Goal: Task Accomplishment & Management: Manage account settings

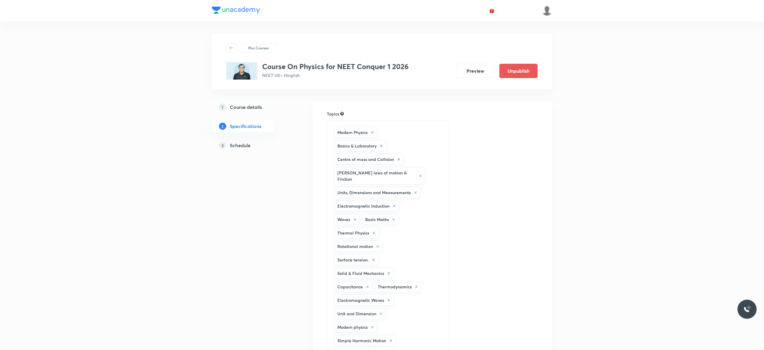
click at [240, 147] on h5 "Schedule" at bounding box center [240, 145] width 21 height 7
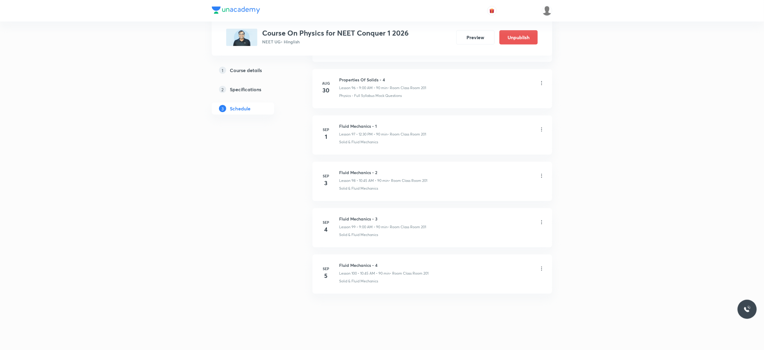
scroll to position [4832, 0]
drag, startPoint x: 381, startPoint y: 261, endPoint x: 333, endPoint y: 260, distance: 48.0
click at [333, 260] on li "Sep 5 Fluid Mechanics - 4 Lesson 100 • 10:45 AM • 90 min • Room Class Room 201 …" at bounding box center [432, 274] width 240 height 39
copy h6 "Fluid Mechanics - 4"
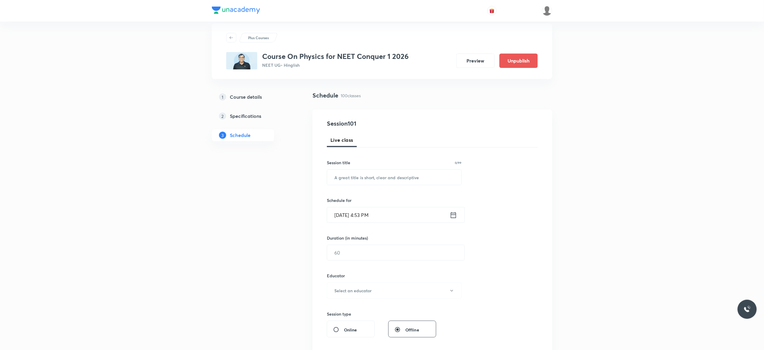
scroll to position [0, 0]
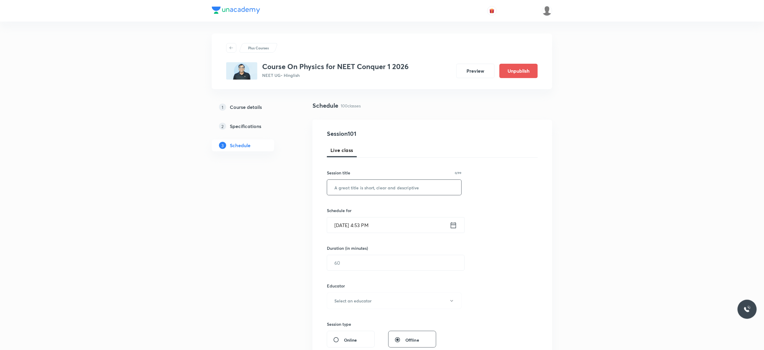
click at [338, 190] on input "text" at bounding box center [394, 187] width 134 height 15
paste input "Fluid Mechanics - 4"
type input "Fluid Mechanics - 5"
click at [452, 226] on icon at bounding box center [453, 225] width 7 height 8
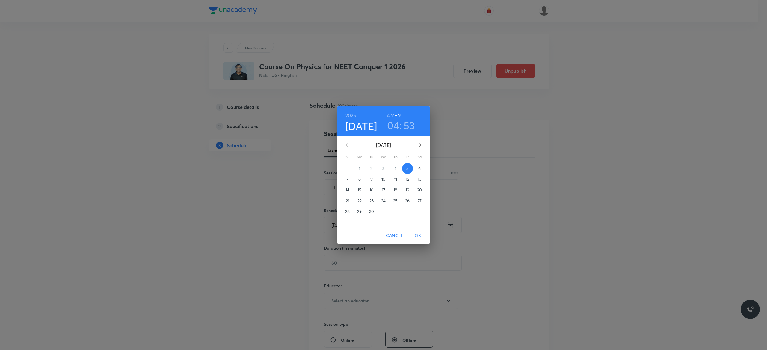
click at [420, 168] on p "6" at bounding box center [419, 169] width 2 height 6
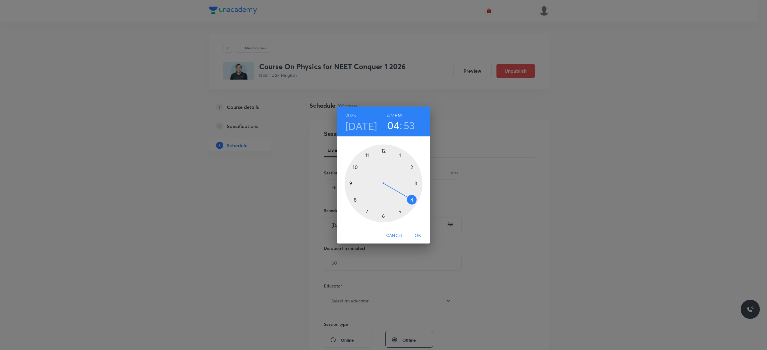
click at [389, 117] on h6 "AM" at bounding box center [390, 115] width 7 height 8
click at [350, 185] on div at bounding box center [384, 184] width 78 height 78
click at [384, 151] on div at bounding box center [384, 184] width 78 height 78
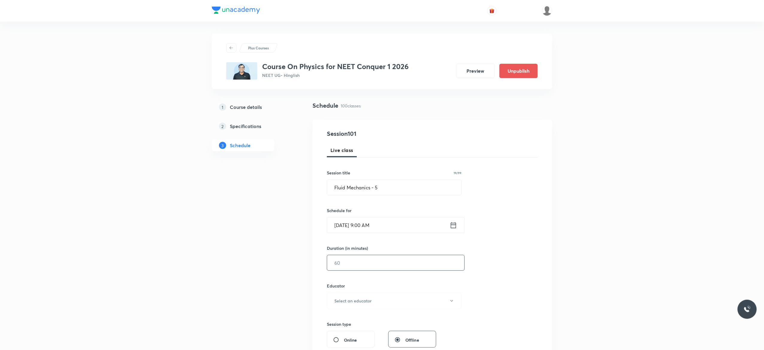
click at [353, 261] on input "text" at bounding box center [395, 263] width 137 height 15
type input "90"
click at [453, 305] on button "Select an educator" at bounding box center [394, 301] width 135 height 16
click at [345, 319] on span "Akash Mishra" at bounding box center [393, 321] width 131 height 6
click at [492, 281] on div "Session 101 Live class Session title 19/99 Fluid Mechanics - 5 ​ Schedule for S…" at bounding box center [432, 289] width 211 height 320
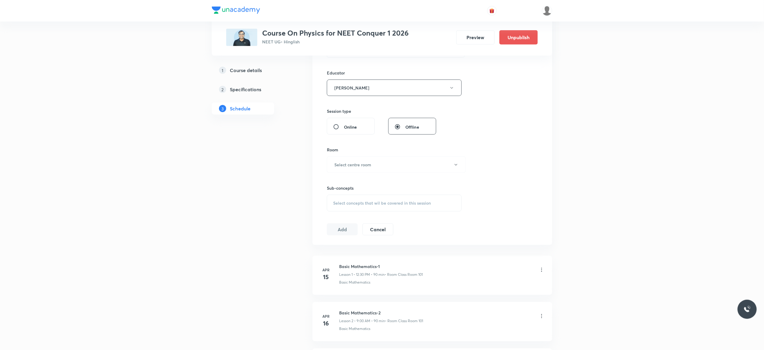
scroll to position [216, 0]
click at [456, 166] on button "Select centre room" at bounding box center [396, 162] width 139 height 16
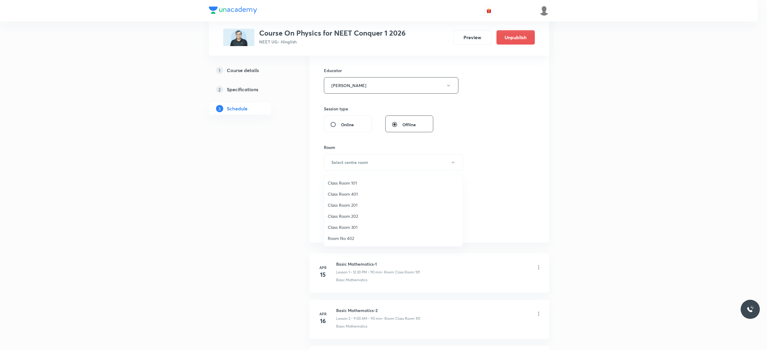
click at [352, 206] on span "Class Room 201" at bounding box center [393, 205] width 131 height 6
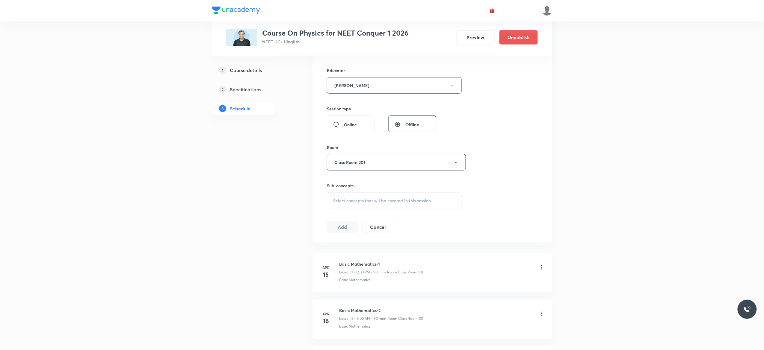
click at [352, 206] on div "Select concepts that wil be covered in this session" at bounding box center [394, 201] width 135 height 17
click at [336, 250] on input "checkbox" at bounding box center [336, 251] width 8 height 13
checkbox input "true"
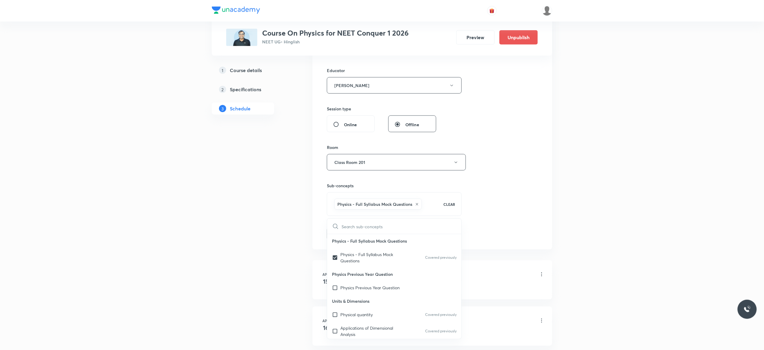
click at [342, 236] on button "Add" at bounding box center [342, 234] width 31 height 12
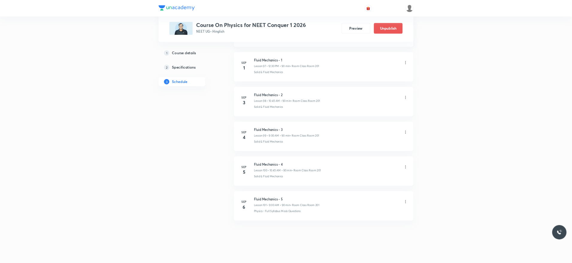
scroll to position [4564, 0]
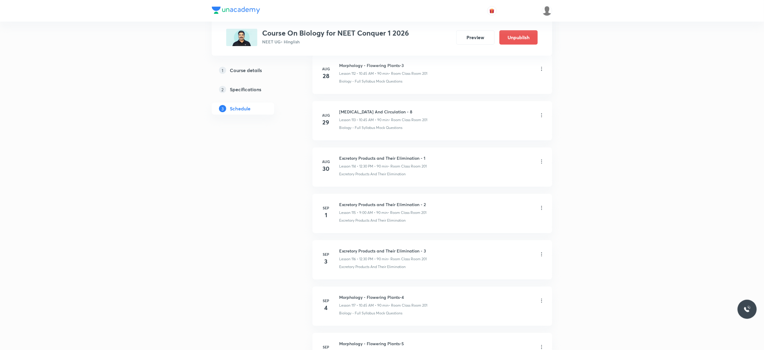
scroll to position [5672, 0]
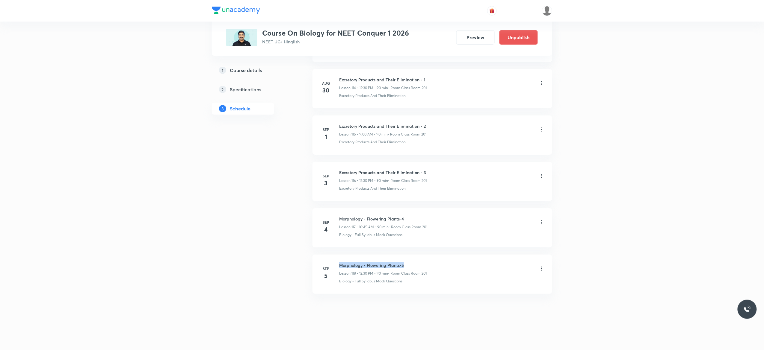
drag, startPoint x: 407, startPoint y: 262, endPoint x: 339, endPoint y: 261, distance: 67.7
click at [339, 261] on li "Sep 5 Morphology - Flowering Plants-5 Lesson 118 • 12:30 PM • 90 min • Room Cla…" at bounding box center [432, 274] width 240 height 39
copy h6 "Morphology - Flowering Plants-5"
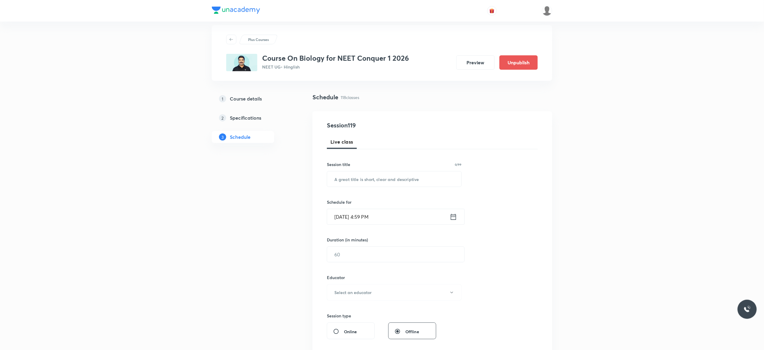
scroll to position [0, 0]
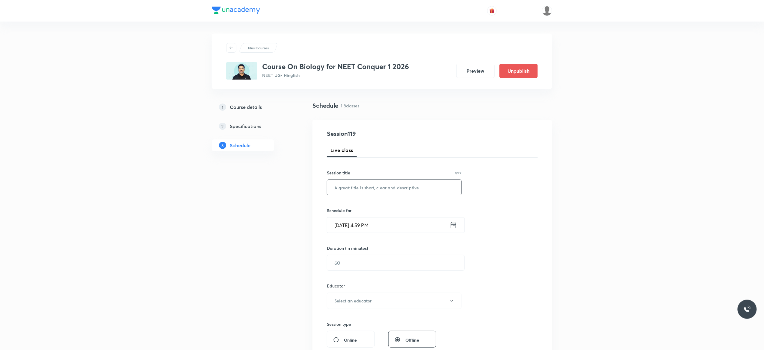
click at [362, 187] on input "text" at bounding box center [394, 187] width 134 height 15
paste input "Morphology - Flowering Plants-5"
type input "Morphology - Flowering Plants-6"
click at [453, 226] on icon at bounding box center [453, 225] width 7 height 8
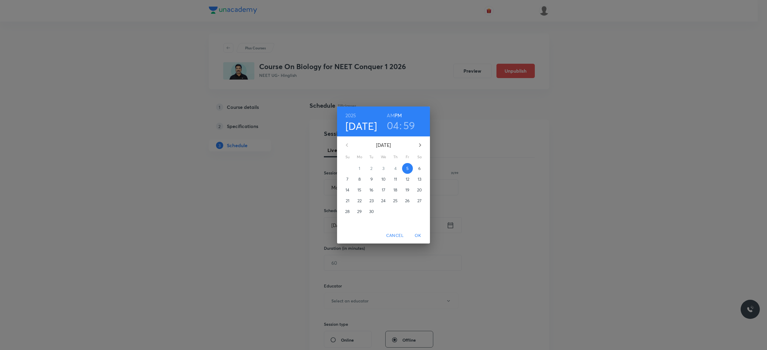
click at [419, 169] on p "6" at bounding box center [419, 169] width 2 height 6
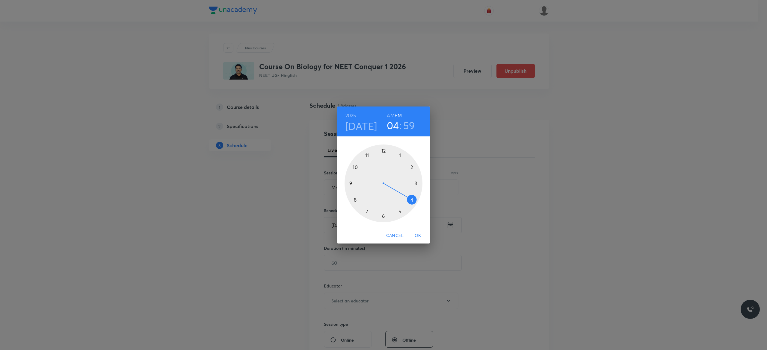
click at [389, 115] on h6 "AM" at bounding box center [390, 115] width 7 height 8
click at [355, 167] on div at bounding box center [384, 184] width 78 height 78
click at [350, 184] on div at bounding box center [384, 184] width 78 height 78
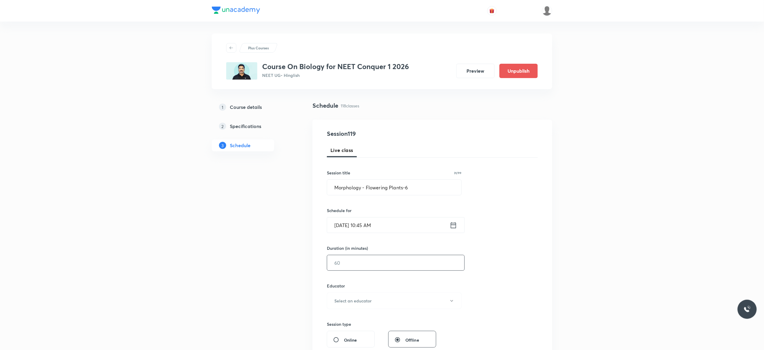
click at [355, 260] on input "text" at bounding box center [395, 263] width 137 height 15
type input "90"
click at [454, 305] on button "Select an educator" at bounding box center [394, 301] width 135 height 16
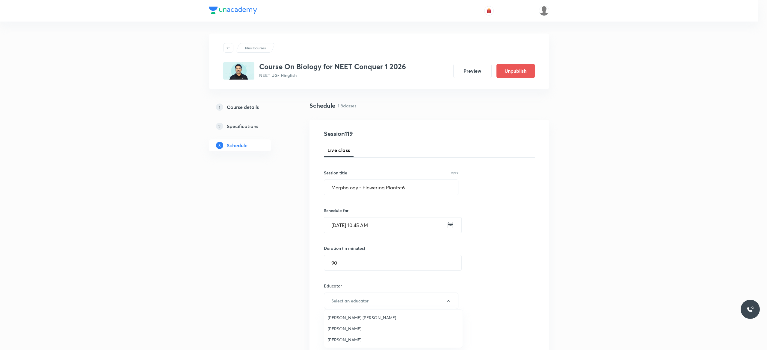
click at [371, 318] on span "[PERSON_NAME] [PERSON_NAME]" at bounding box center [393, 318] width 131 height 6
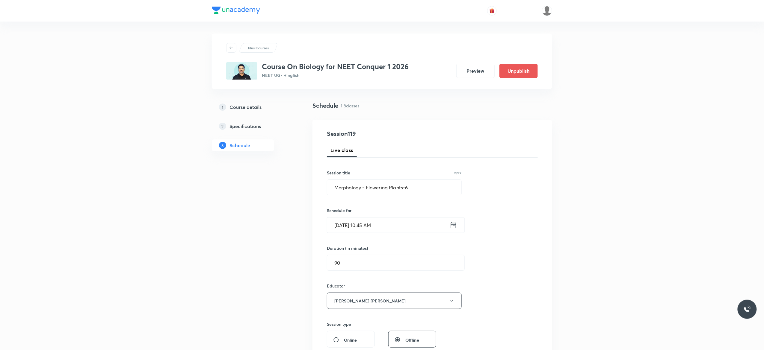
click at [506, 283] on div "Session 119 Live class Session title 31/99 Morphology - Flowering Plants-6 ​ Sc…" at bounding box center [432, 289] width 211 height 320
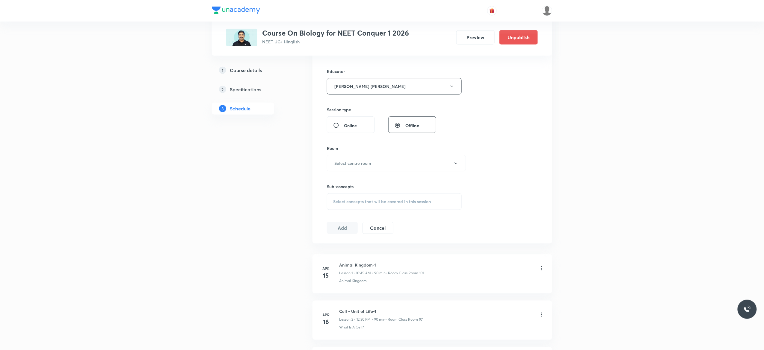
scroll to position [216, 0]
click at [459, 168] on button "Select centre room" at bounding box center [396, 162] width 139 height 16
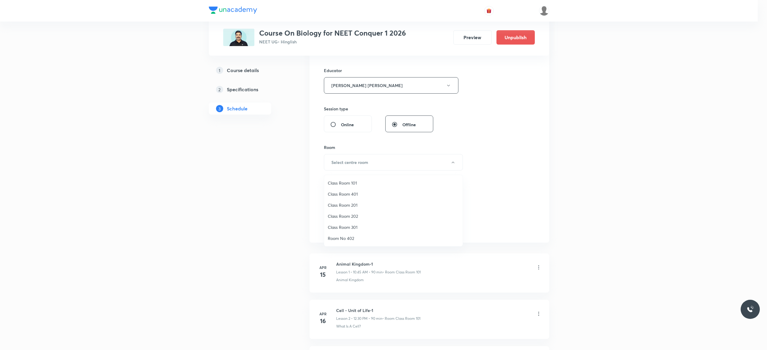
click at [338, 207] on span "Class Room 201" at bounding box center [393, 205] width 131 height 6
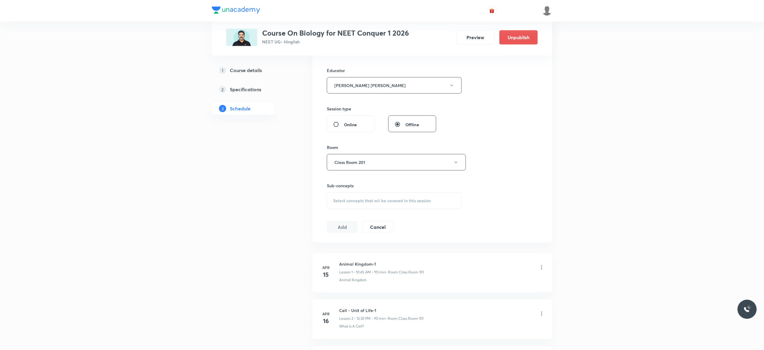
click at [341, 205] on div "Select concepts that wil be covered in this session" at bounding box center [394, 201] width 135 height 17
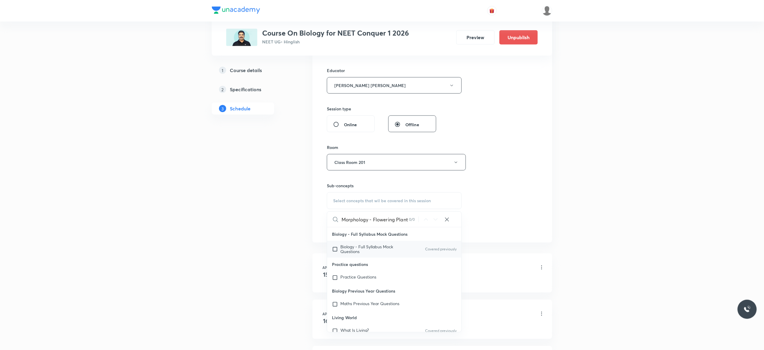
type input "Morphology - Flowering Plant"
click at [335, 250] on input "checkbox" at bounding box center [336, 250] width 8 height 10
checkbox input "true"
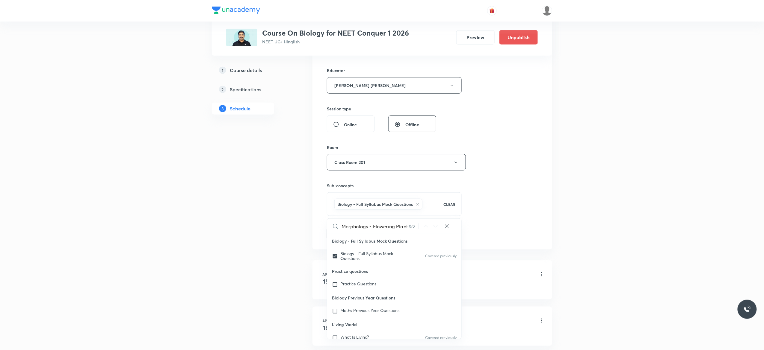
click at [344, 235] on button "Add" at bounding box center [342, 234] width 31 height 12
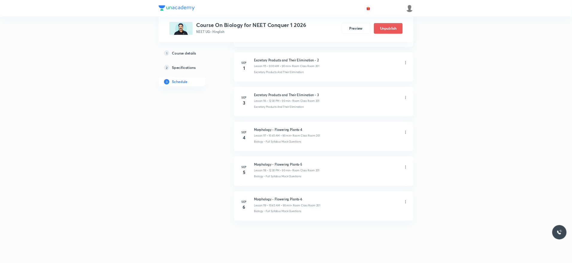
scroll to position [5404, 0]
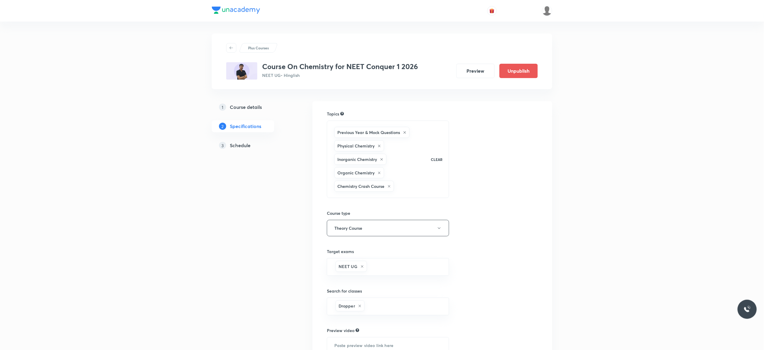
drag, startPoint x: 0, startPoint y: 0, endPoint x: 244, endPoint y: 145, distance: 284.1
click at [244, 145] on h5 "Schedule" at bounding box center [240, 145] width 21 height 7
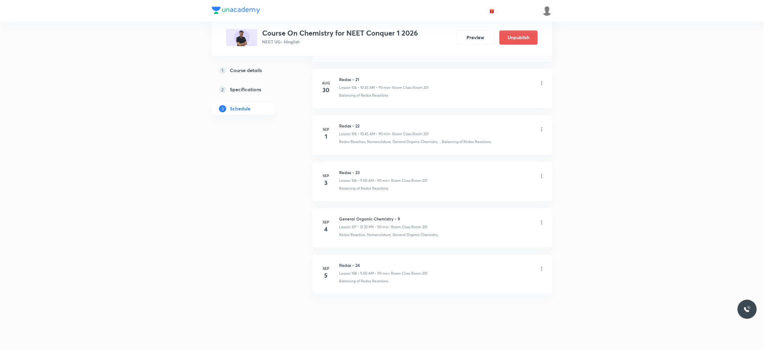
scroll to position [5206, 0]
drag, startPoint x: 404, startPoint y: 215, endPoint x: 343, endPoint y: 215, distance: 61.4
click at [343, 216] on h6 "General Organic Chemistry - 9" at bounding box center [383, 219] width 88 height 6
click at [403, 214] on li "Sep 4 General Organic Chemistry - 9 Lesson 107 • 12:30 PM • 90 min • Room Class…" at bounding box center [432, 227] width 240 height 39
drag, startPoint x: 402, startPoint y: 214, endPoint x: 331, endPoint y: 204, distance: 71.1
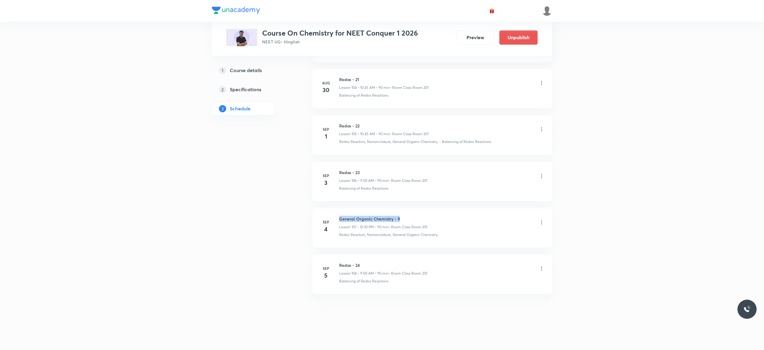
copy h6 "General Organic Chemistry - 9"
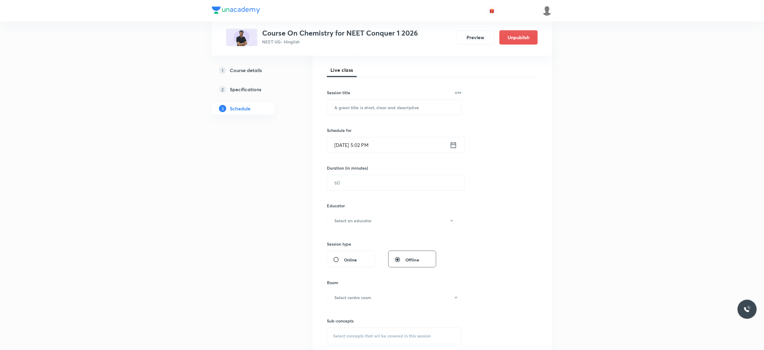
scroll to position [0, 0]
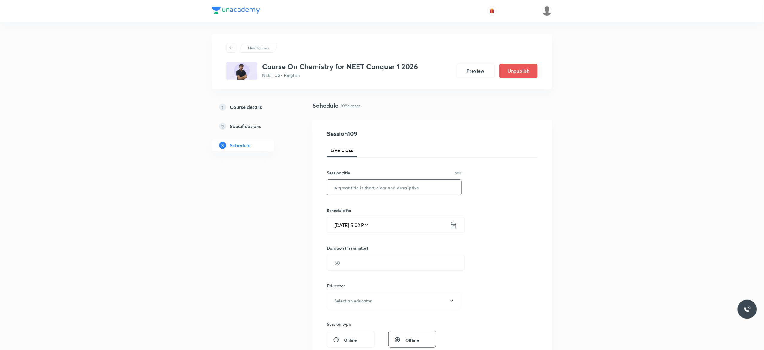
click at [382, 190] on input "text" at bounding box center [394, 187] width 134 height 15
paste input "General Organic Chemistry - 9"
type input "General Organic Chemistry - 10"
click at [453, 226] on icon at bounding box center [453, 225] width 7 height 8
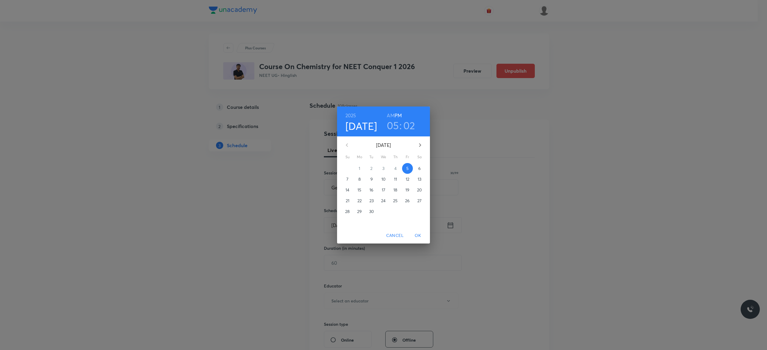
click at [419, 169] on p "6" at bounding box center [419, 169] width 2 height 6
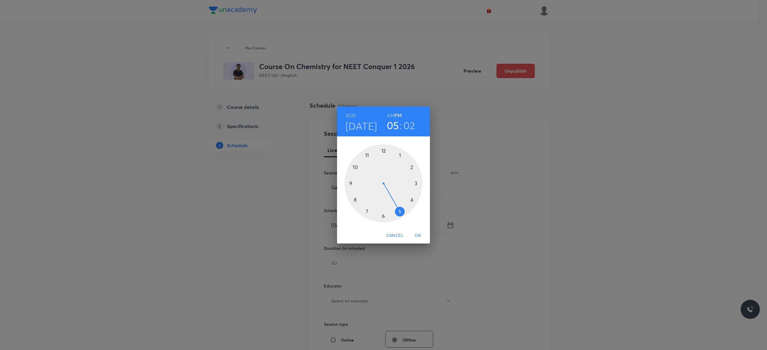
click at [384, 152] on div at bounding box center [384, 184] width 78 height 78
click at [383, 217] on div at bounding box center [384, 184] width 78 height 78
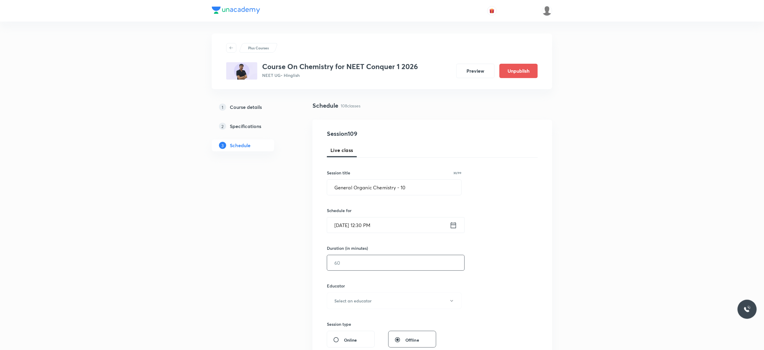
click at [360, 264] on input "text" at bounding box center [395, 263] width 137 height 15
type input "90"
click at [449, 306] on button "Select an educator" at bounding box center [394, 301] width 135 height 16
click at [340, 318] on span "Vijai Shukla" at bounding box center [393, 321] width 131 height 6
click at [507, 277] on div "Session 109 Live class Session title 30/99 General Organic Chemistry - 10 ​ Sch…" at bounding box center [432, 289] width 211 height 320
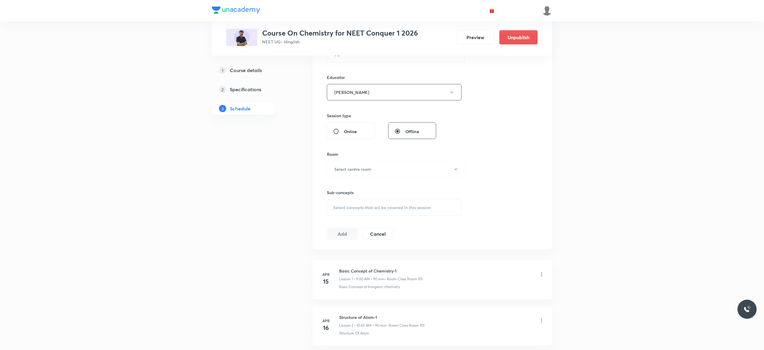
scroll to position [216, 0]
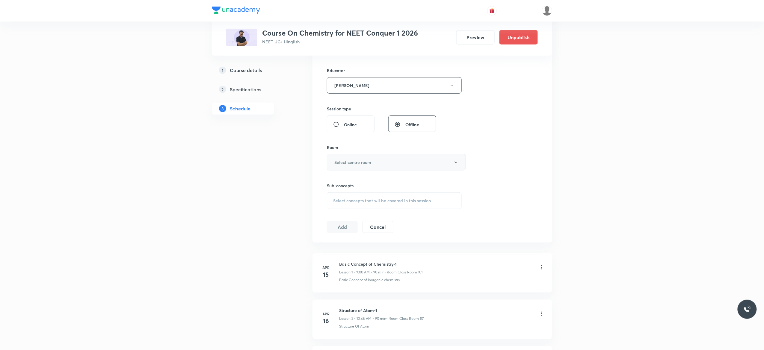
click at [457, 167] on button "Select centre room" at bounding box center [396, 162] width 139 height 16
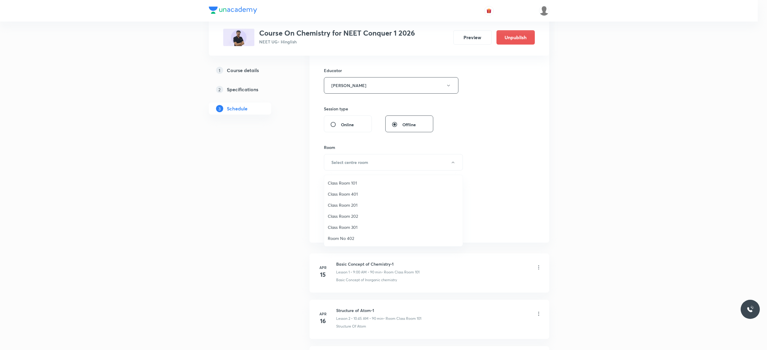
click at [351, 207] on span "Class Room 201" at bounding box center [393, 205] width 131 height 6
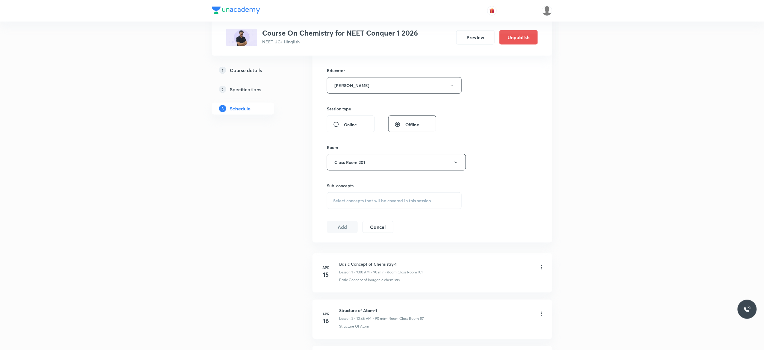
click at [362, 209] on div "Select concepts that wil be covered in this session" at bounding box center [394, 201] width 135 height 17
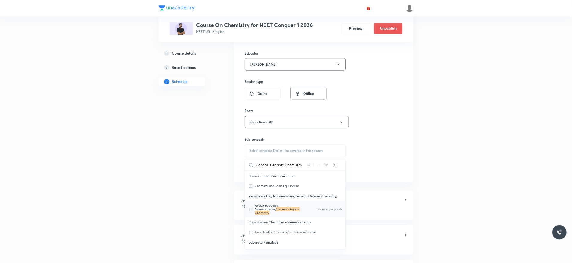
scroll to position [6684, 0]
type input "General Organic Chemistry"
checkbox input "true"
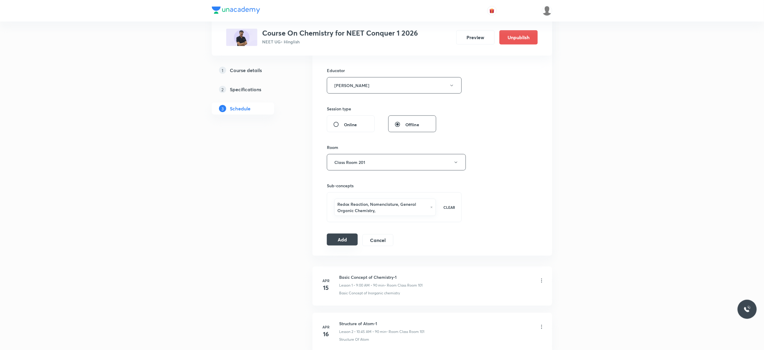
click at [342, 239] on button "Add" at bounding box center [342, 240] width 31 height 12
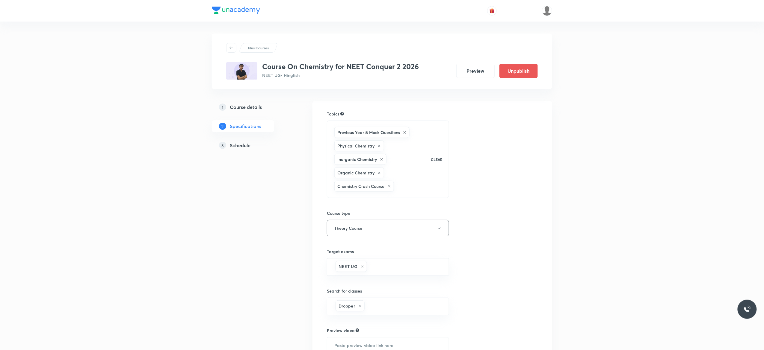
drag, startPoint x: 0, startPoint y: 0, endPoint x: 240, endPoint y: 147, distance: 281.2
click at [240, 147] on h5 "Schedule" at bounding box center [240, 145] width 21 height 7
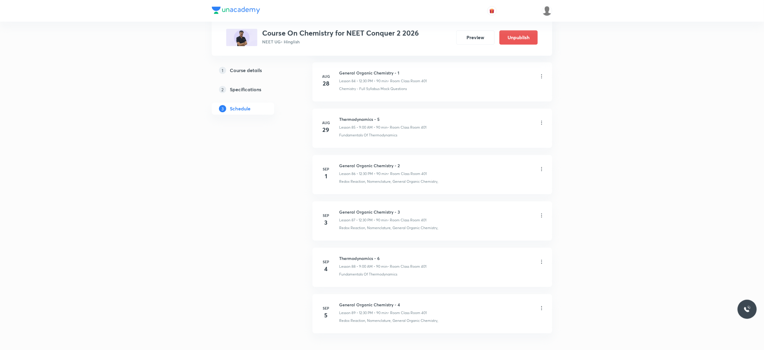
scroll to position [4319, 0]
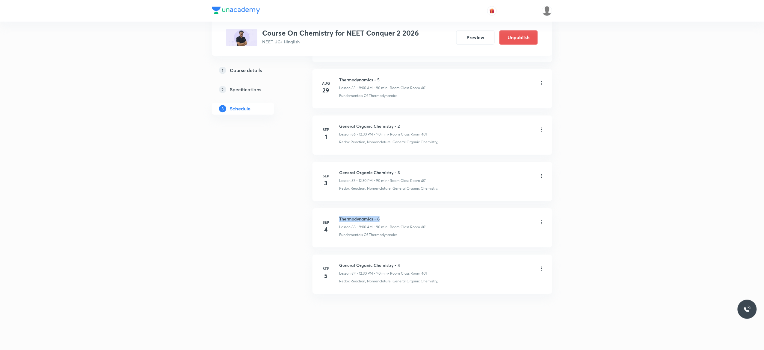
drag, startPoint x: 383, startPoint y: 217, endPoint x: 339, endPoint y: 212, distance: 43.7
click at [339, 212] on li "[DATE] Thermodynamics - 6 Lesson 88 • 9:00 AM • 90 min • Room Class Room 401 Fu…" at bounding box center [432, 227] width 240 height 39
copy h6 "Thermodynamics - 6"
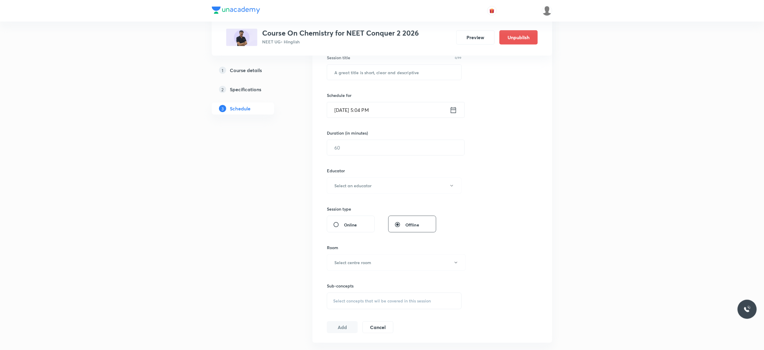
scroll to position [0, 0]
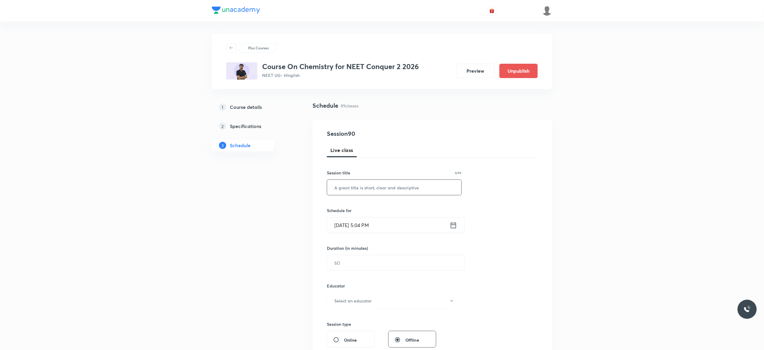
click at [380, 188] on input "text" at bounding box center [394, 187] width 134 height 15
paste input "Thermodynamics - 6"
type input "Thermodynamics - 7"
click at [454, 227] on icon at bounding box center [453, 225] width 7 height 8
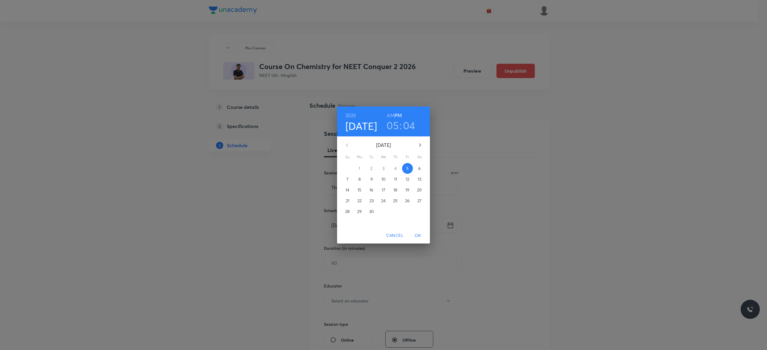
click at [421, 169] on p "6" at bounding box center [419, 169] width 2 height 6
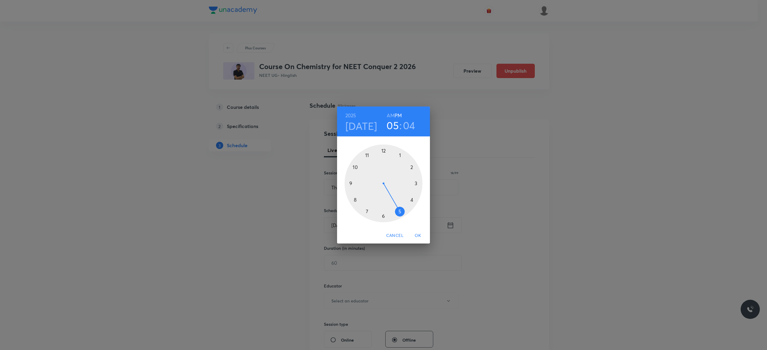
click at [391, 115] on h6 "AM" at bounding box center [390, 115] width 7 height 8
click at [350, 184] on div at bounding box center [384, 184] width 78 height 78
click at [384, 151] on div at bounding box center [384, 184] width 78 height 78
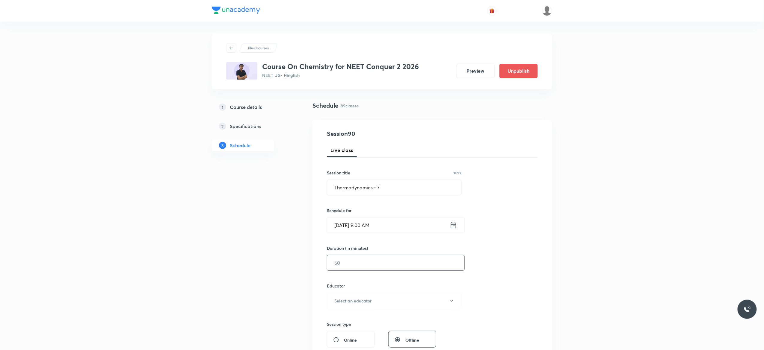
click at [361, 267] on input "text" at bounding box center [395, 263] width 137 height 15
type input "90"
click at [452, 303] on icon "button" at bounding box center [451, 301] width 5 height 5
click at [364, 330] on span "Kuldeep Kumar Pandey" at bounding box center [393, 333] width 131 height 6
click at [499, 286] on div "Session 90 Live class Session title 18/99 Thermodynamics - 7 ​ Schedule for Sep…" at bounding box center [432, 289] width 211 height 320
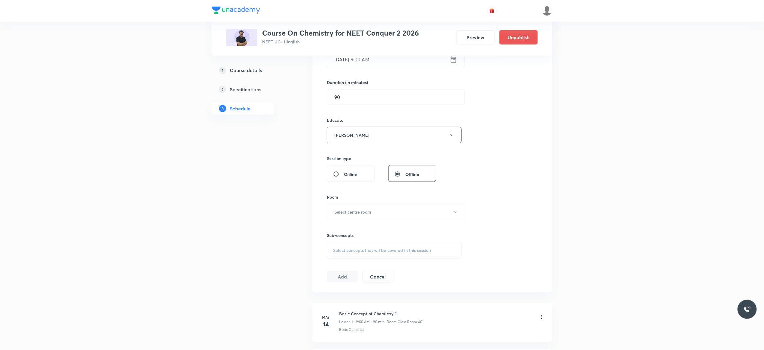
scroll to position [168, 0]
click at [456, 212] on icon "button" at bounding box center [456, 210] width 5 height 5
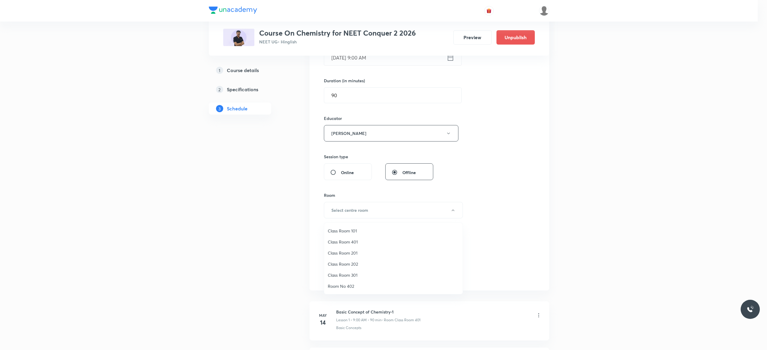
click at [342, 241] on span "Class Room 401" at bounding box center [393, 242] width 131 height 6
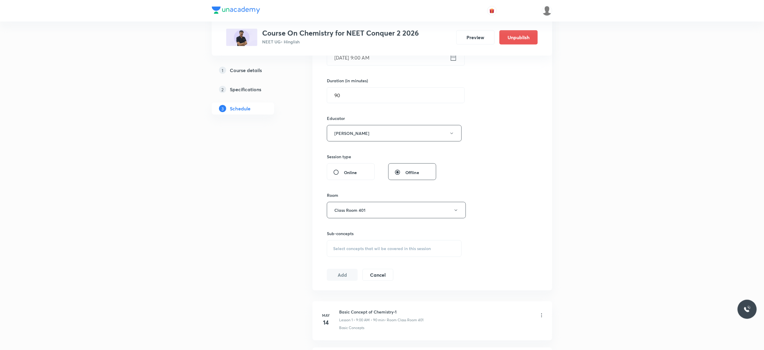
click at [342, 253] on div "Select concepts that wil be covered in this session" at bounding box center [394, 249] width 135 height 17
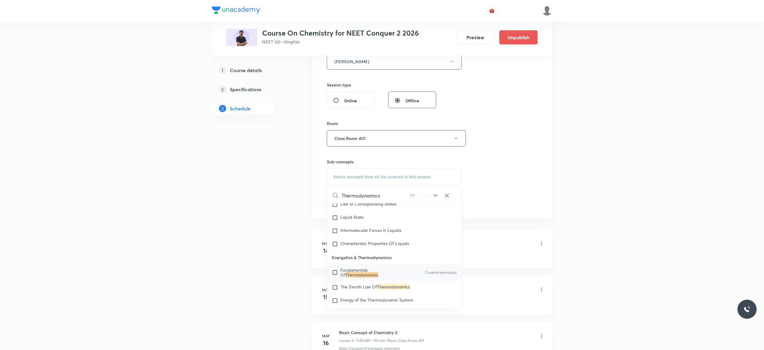
scroll to position [1403, 0]
type input "Thermodynamics"
click at [336, 277] on input "checkbox" at bounding box center [336, 272] width 8 height 10
checkbox input "true"
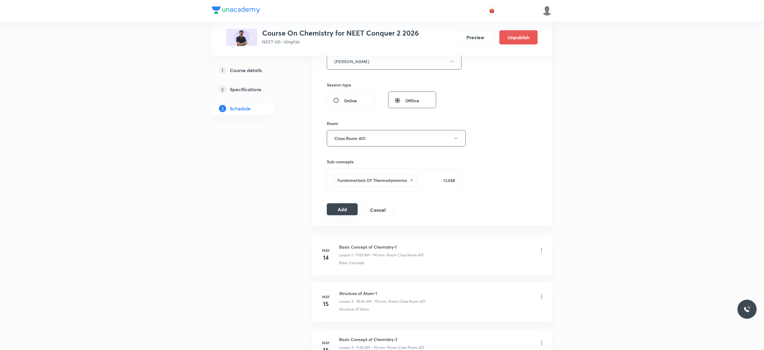
click at [339, 212] on button "Add" at bounding box center [342, 210] width 31 height 12
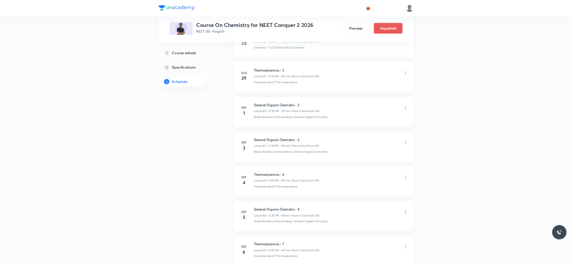
scroll to position [4051, 0]
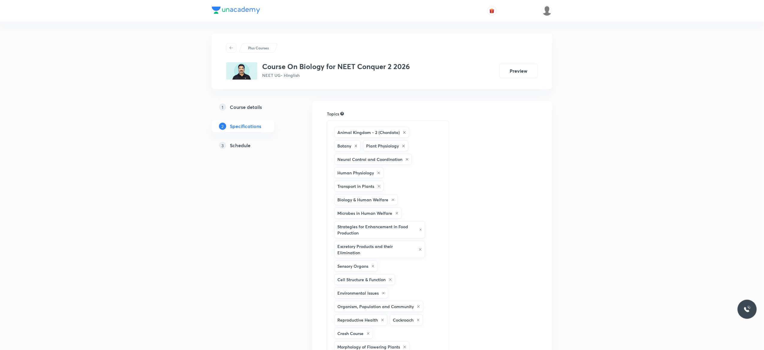
drag, startPoint x: 0, startPoint y: 0, endPoint x: 238, endPoint y: 147, distance: 280.2
click at [238, 147] on h5 "Schedule" at bounding box center [240, 145] width 21 height 7
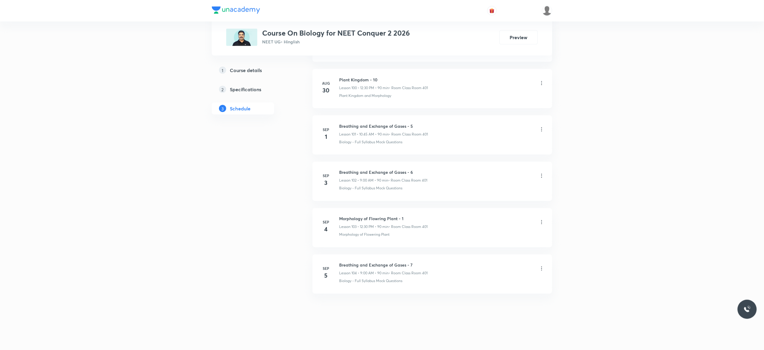
scroll to position [5019, 0]
click at [414, 263] on h6 "Breathing and Exchange of Gases - 7" at bounding box center [383, 265] width 88 height 6
drag, startPoint x: 414, startPoint y: 263, endPoint x: 340, endPoint y: 256, distance: 74.0
click at [340, 256] on li "[DATE] Breathing and Exchange of Gases - 7 Lesson 104 • 9:00 AM • 90 min • Room…" at bounding box center [432, 274] width 240 height 39
copy h6 "Breathing and Exchange of Gases - 7"
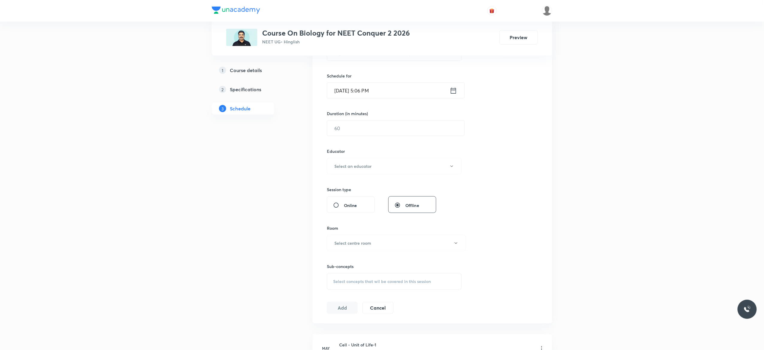
scroll to position [0, 0]
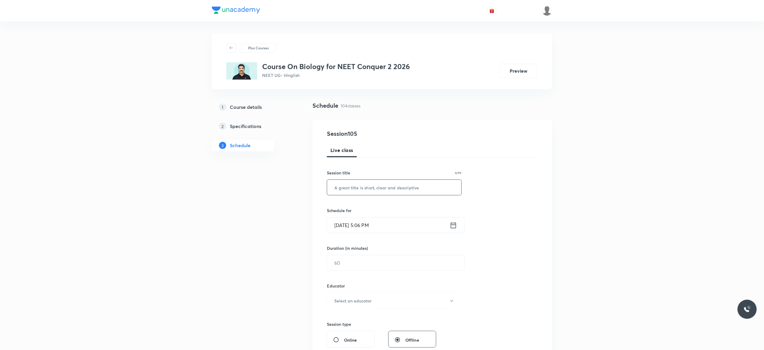
click at [344, 188] on input "text" at bounding box center [394, 187] width 134 height 15
paste input "Breathing and Exchange of Gases - 7"
type input "Breathing and Exchange of Gases - 8"
click at [454, 226] on icon at bounding box center [453, 225] width 7 height 8
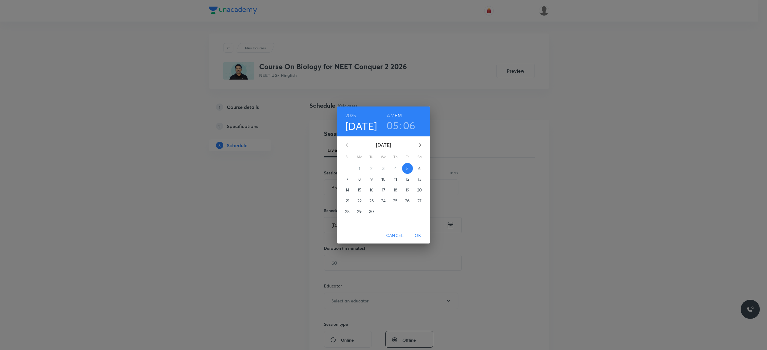
click at [420, 169] on p "6" at bounding box center [419, 169] width 2 height 6
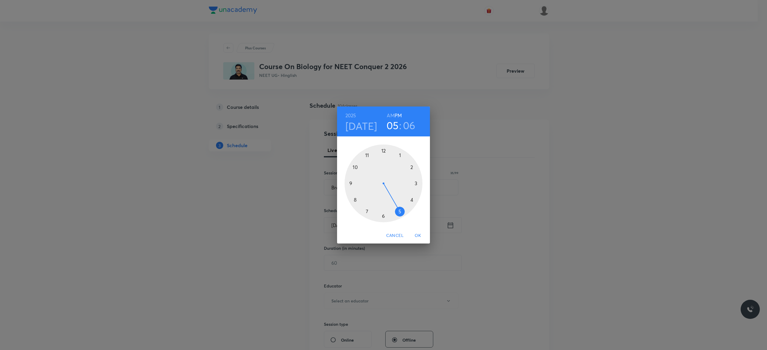
click at [391, 116] on h6 "AM" at bounding box center [390, 115] width 7 height 8
click at [355, 167] on div at bounding box center [384, 184] width 78 height 78
click at [350, 184] on div at bounding box center [384, 184] width 78 height 78
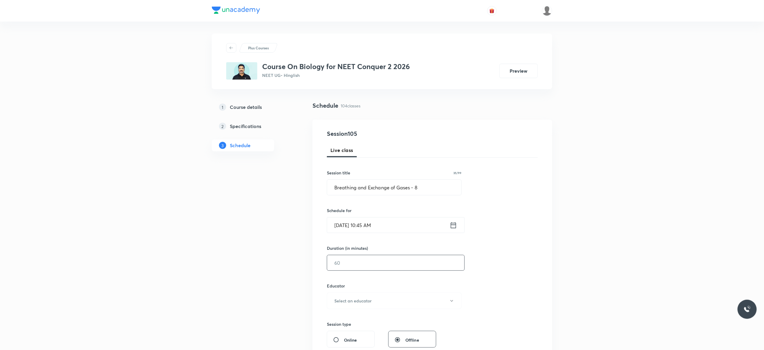
click at [353, 265] on input "text" at bounding box center [395, 263] width 137 height 15
type input "90"
click at [451, 300] on icon "button" at bounding box center [451, 301] width 5 height 5
click at [362, 327] on span "[PERSON_NAME]" at bounding box center [393, 329] width 131 height 6
click at [481, 282] on div "Session 105 Live class Session title 35/99 Breathing and Exchange of Gases - 8 …" at bounding box center [432, 289] width 211 height 320
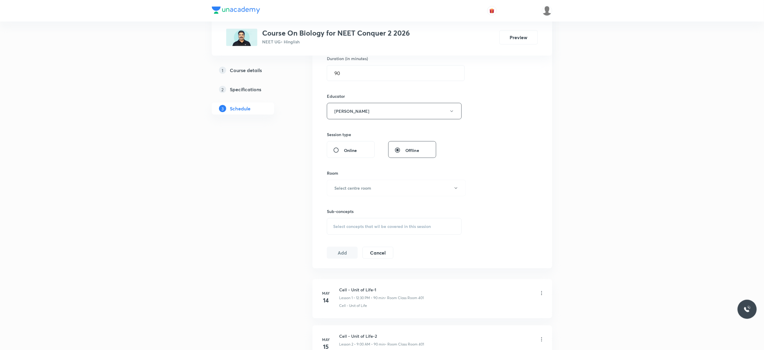
scroll to position [192, 0]
click at [457, 190] on button "Select centre room" at bounding box center [396, 186] width 139 height 16
click at [342, 218] on span "Class Room 401" at bounding box center [393, 218] width 131 height 6
click at [345, 231] on div "Select concepts that wil be covered in this session" at bounding box center [394, 225] width 135 height 17
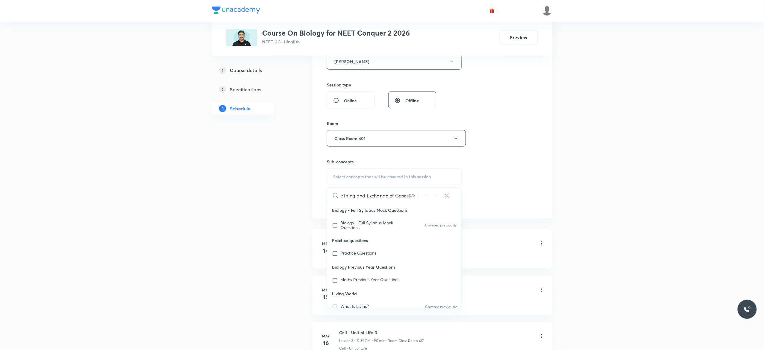
scroll to position [0, 9]
type input "Breathing and Exchange of Gases"
click at [335, 225] on input "checkbox" at bounding box center [336, 226] width 8 height 10
checkbox input "true"
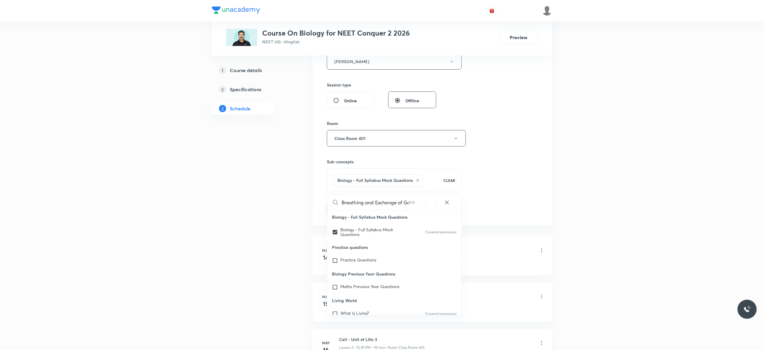
click at [341, 214] on button "Add" at bounding box center [342, 210] width 31 height 12
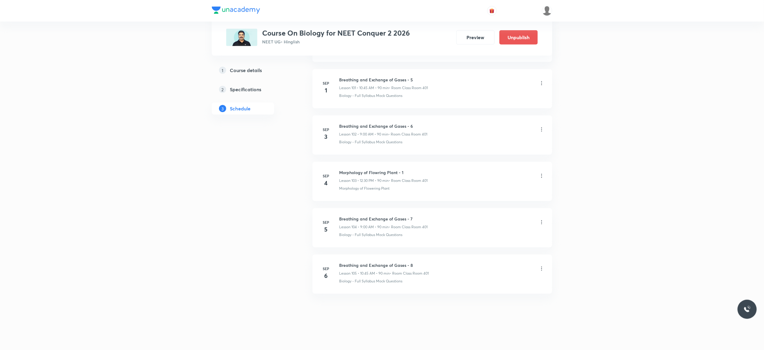
scroll to position [4751, 0]
drag, startPoint x: 405, startPoint y: 170, endPoint x: 336, endPoint y: 164, distance: 69.2
click at [336, 164] on li "[DATE] Morphology of Flowring Plant - 1 Lesson 103 • 12:30 PM • 90 min • Room C…" at bounding box center [432, 181] width 240 height 39
copy h6 "Morphology of Flowring Plant - 1"
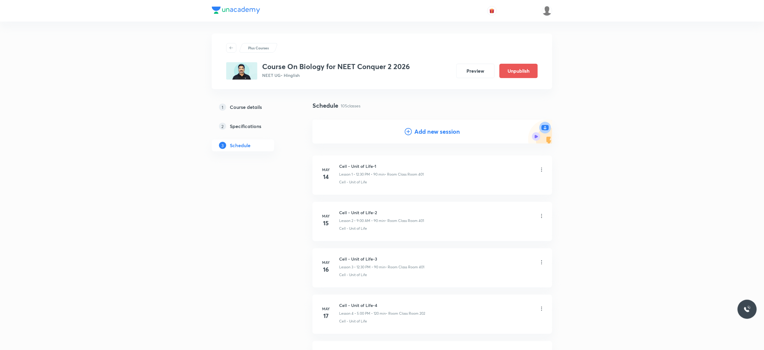
click at [407, 134] on icon at bounding box center [408, 131] width 7 height 7
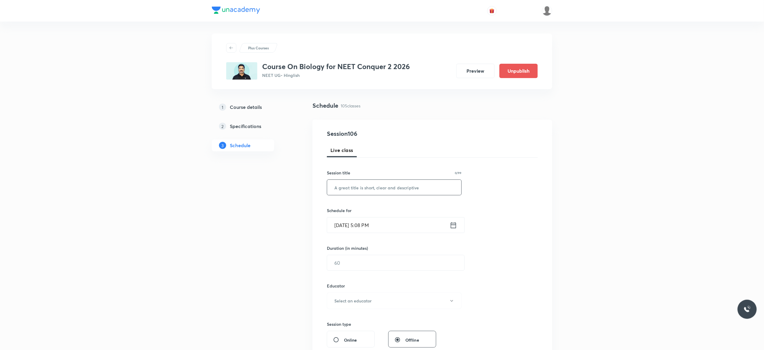
click at [364, 187] on input "text" at bounding box center [394, 187] width 134 height 15
paste input "Morphology of Flowring Plant - 1"
type input "Morphology of Flowring Plant - 2"
click at [454, 226] on icon at bounding box center [453, 225] width 7 height 8
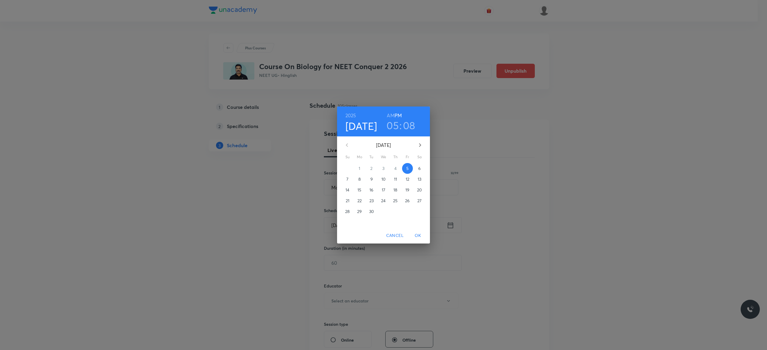
click at [420, 169] on p "6" at bounding box center [419, 169] width 2 height 6
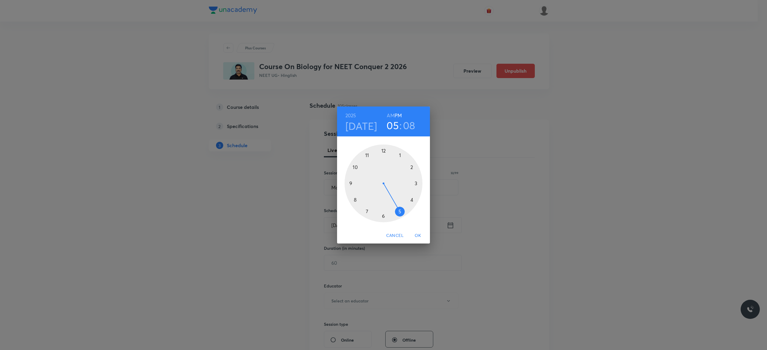
click at [383, 151] on div at bounding box center [384, 184] width 78 height 78
click at [383, 215] on div at bounding box center [384, 184] width 78 height 78
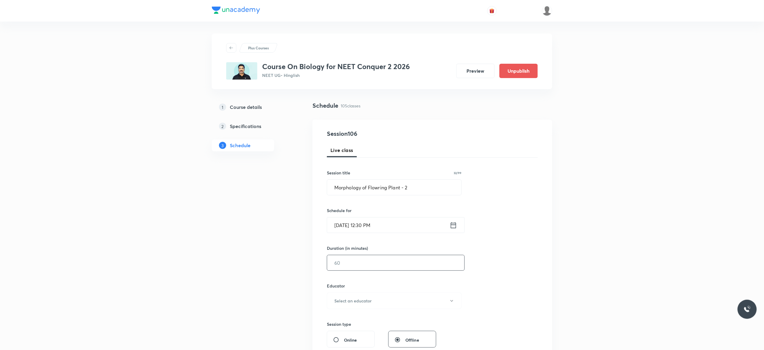
click at [357, 265] on input "text" at bounding box center [395, 263] width 137 height 15
type input "90"
click at [452, 301] on icon "button" at bounding box center [451, 301] width 5 height 5
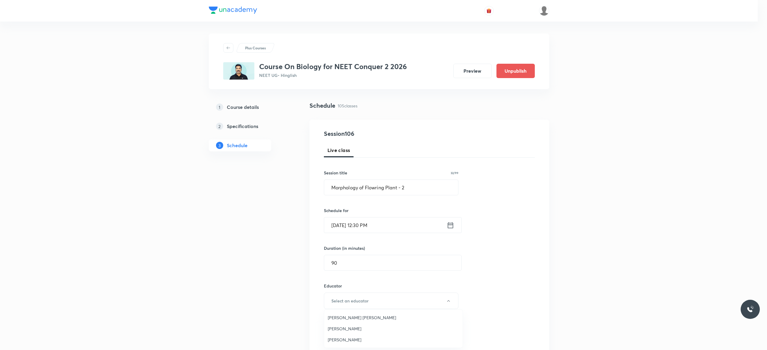
click at [372, 317] on span "[PERSON_NAME] [PERSON_NAME]" at bounding box center [393, 318] width 131 height 6
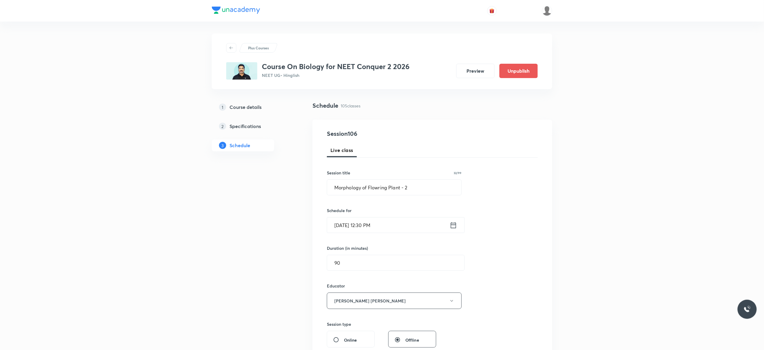
click at [496, 291] on div "Session 106 Live class Session title 32/99 Morphology of Flowring Plant - 2 ​ S…" at bounding box center [432, 289] width 211 height 320
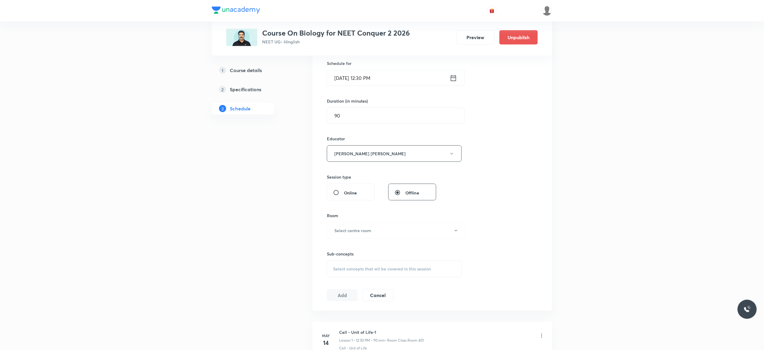
scroll to position [168, 0]
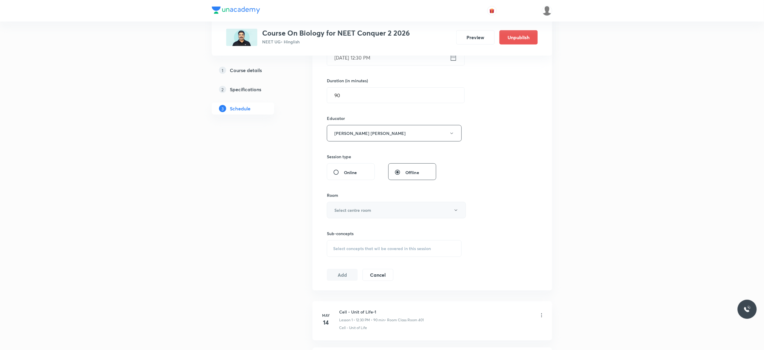
click at [456, 216] on button "Select centre room" at bounding box center [396, 210] width 139 height 16
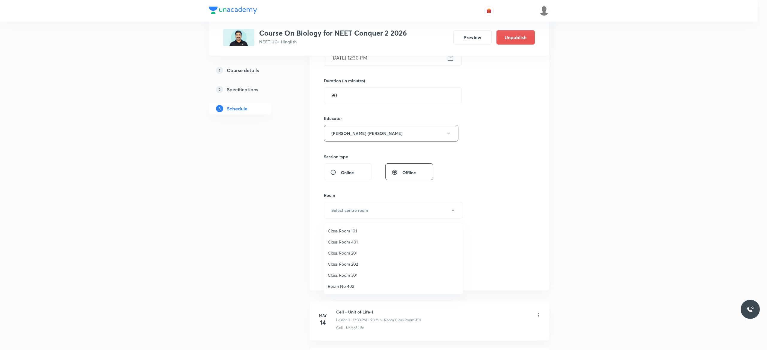
click at [350, 241] on span "Class Room 401" at bounding box center [393, 242] width 131 height 6
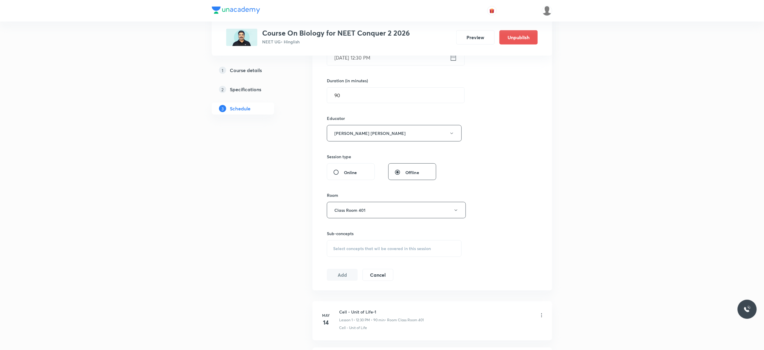
click at [344, 253] on div "Select concepts that wil be covered in this session" at bounding box center [394, 249] width 135 height 17
click at [333, 299] on input "checkbox" at bounding box center [336, 299] width 8 height 13
checkbox input "true"
click at [342, 284] on button "Add" at bounding box center [342, 282] width 31 height 12
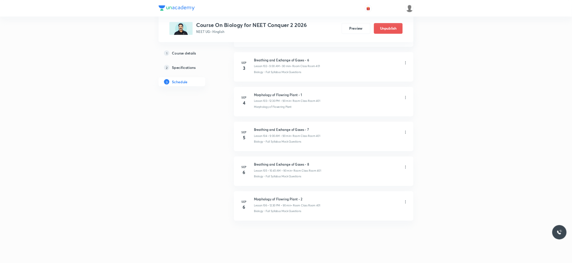
scroll to position [4798, 0]
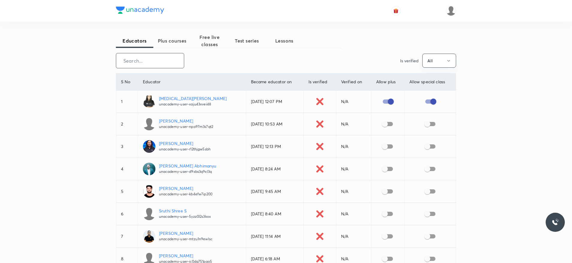
click at [151, 59] on input "text" at bounding box center [150, 60] width 68 height 15
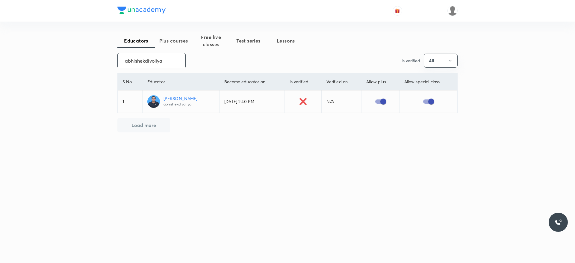
type input "abhishekdivoliya"
click at [198, 108] on div "[PERSON_NAME] abhishekdivoliya" at bounding box center [181, 101] width 34 height 13
click at [180, 106] on p "abhishekdivoliya" at bounding box center [181, 104] width 34 height 5
click at [172, 42] on span "Plus courses" at bounding box center [173, 40] width 37 height 7
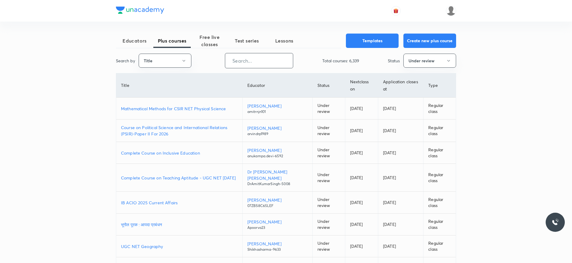
click at [254, 61] on input "text" at bounding box center [259, 60] width 68 height 15
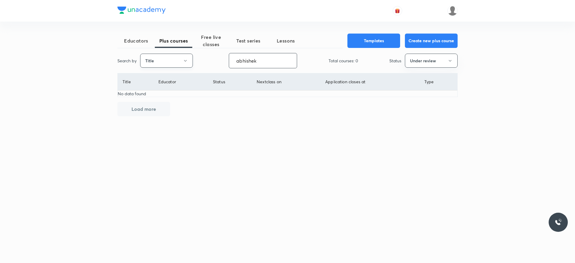
type input "abhishek"
click at [185, 61] on icon "button" at bounding box center [185, 60] width 5 height 5
click at [169, 90] on span "Username" at bounding box center [166, 90] width 45 height 6
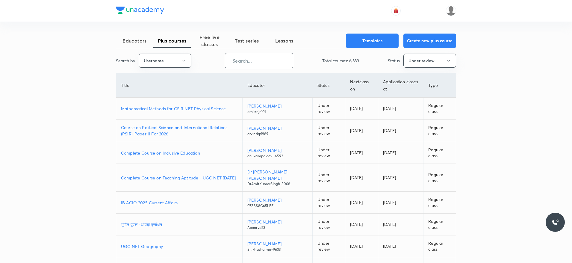
click at [253, 61] on input "text" at bounding box center [259, 60] width 68 height 15
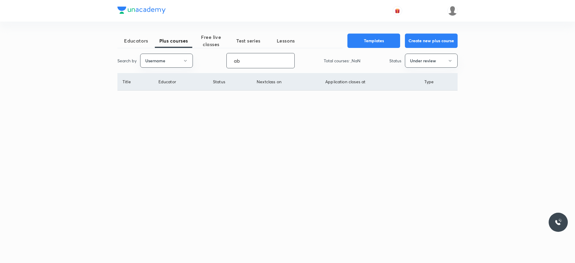
type input "a"
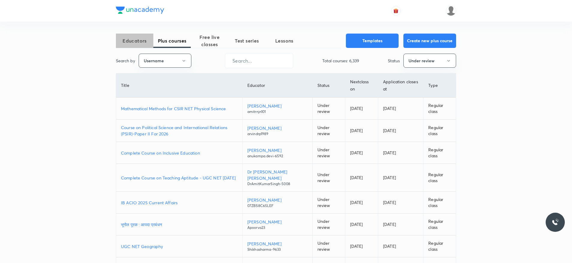
click at [138, 40] on span "Educators" at bounding box center [134, 40] width 37 height 7
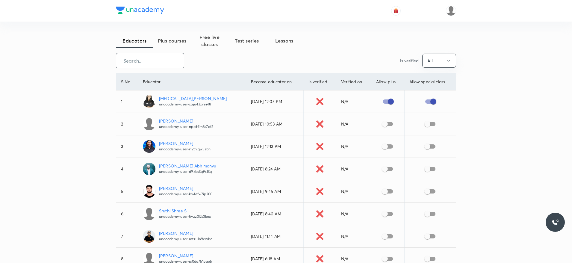
click at [148, 62] on input "text" at bounding box center [150, 60] width 68 height 15
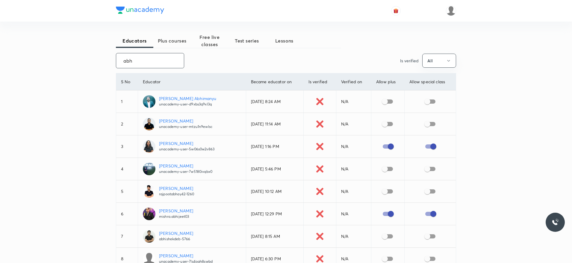
type input "abhi"
checkbox input "true"
checkbox input "false"
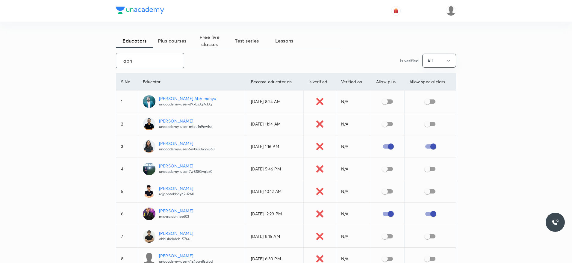
checkbox input "true"
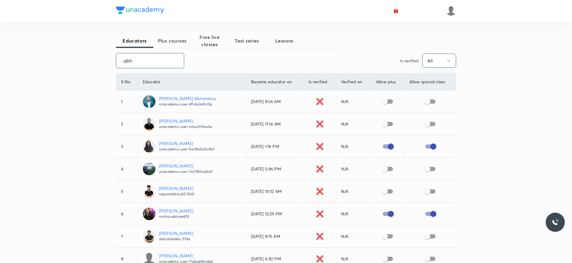
checkbox input "true"
checkbox input "false"
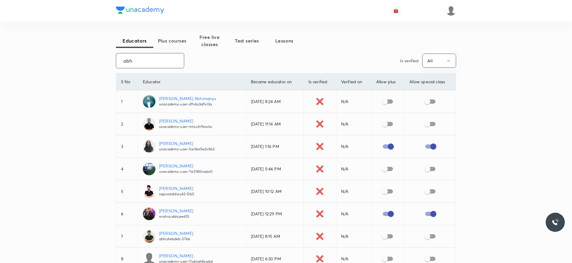
checkbox input "true"
checkbox input "false"
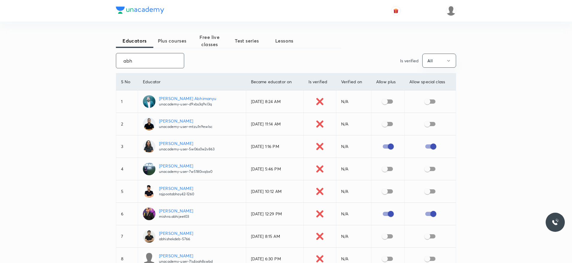
checkbox input "false"
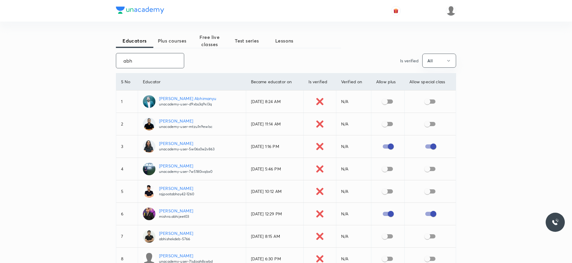
checkbox input "false"
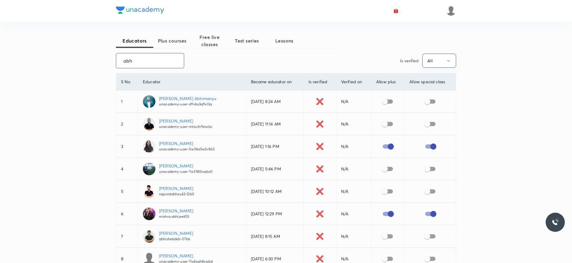
checkbox input "false"
checkbox input "true"
checkbox input "false"
checkbox input "true"
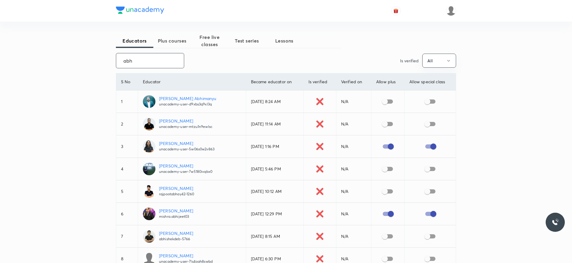
checkbox input "true"
checkbox input "false"
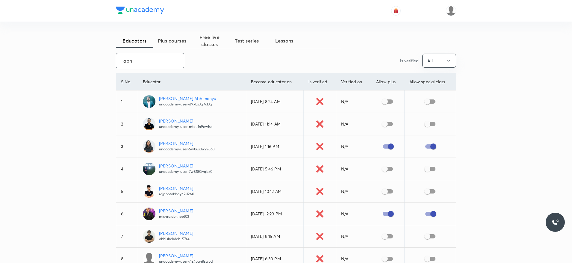
checkbox input "false"
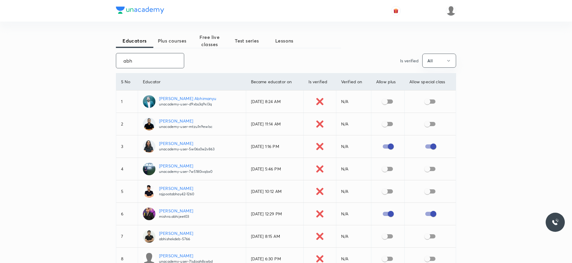
checkbox input "true"
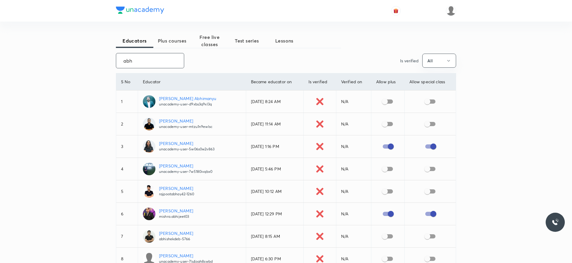
checkbox input "true"
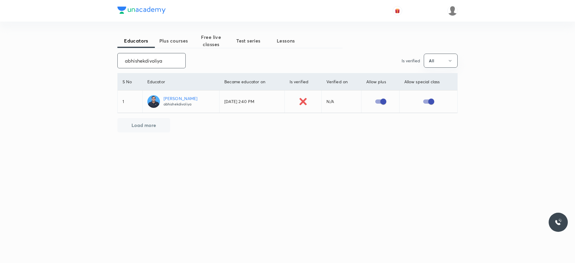
type input "abhishekdivoliya"
drag, startPoint x: 161, startPoint y: 108, endPoint x: 192, endPoint y: 106, distance: 31.2
click at [192, 106] on td "Abhishek Kumar Divoliya abhishekdivoliya" at bounding box center [180, 101] width 77 height 22
copy p "abhishekdivoliya"
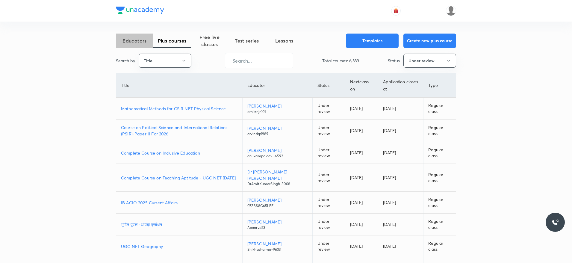
click at [132, 40] on span "Educators" at bounding box center [134, 40] width 37 height 7
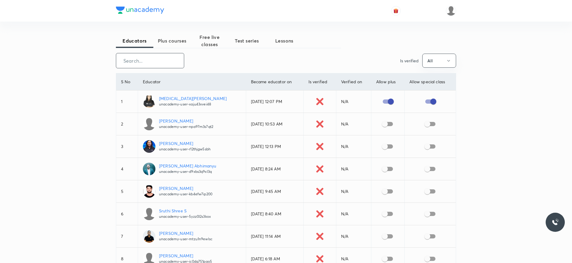
click at [140, 61] on input "text" at bounding box center [150, 60] width 68 height 15
paste input "abhishekdivoliya"
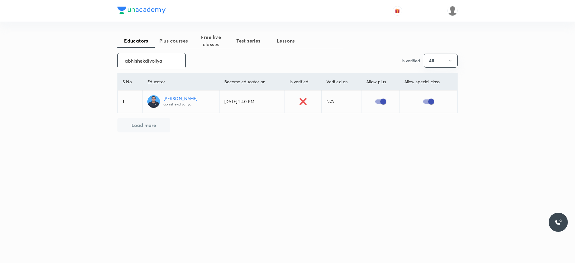
type input "abhishekdivoliya"
click at [198, 98] on p "Abhishek Kumar Divoliya" at bounding box center [181, 98] width 34 height 6
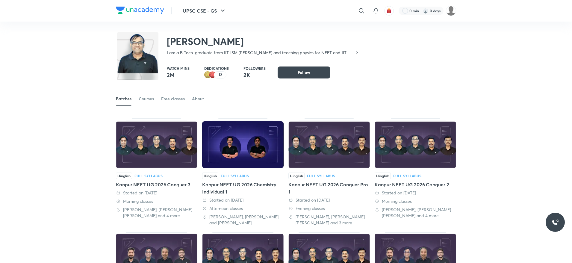
click at [161, 184] on div "Kanpur NEET UG 2026 Conquer 3" at bounding box center [156, 184] width 81 height 7
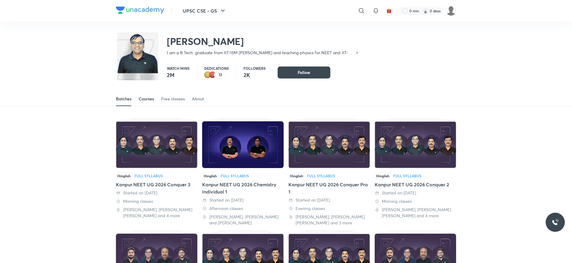
click at [144, 98] on div "Courses" at bounding box center [146, 99] width 15 height 6
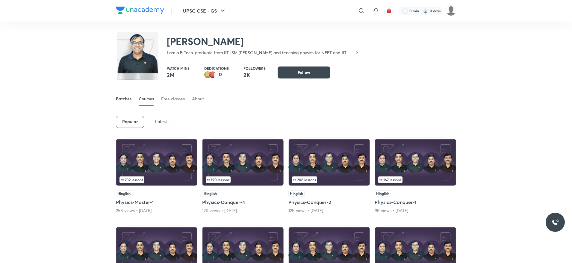
click at [120, 97] on div "Batches" at bounding box center [124, 99] width 16 height 6
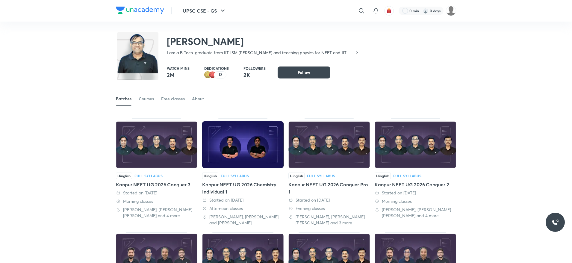
click at [159, 186] on div "Kanpur NEET UG 2026 Conquer 3" at bounding box center [156, 184] width 81 height 7
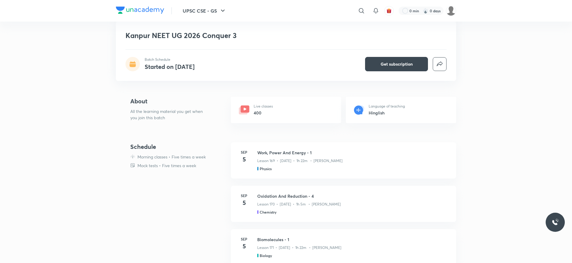
scroll to position [90, 0]
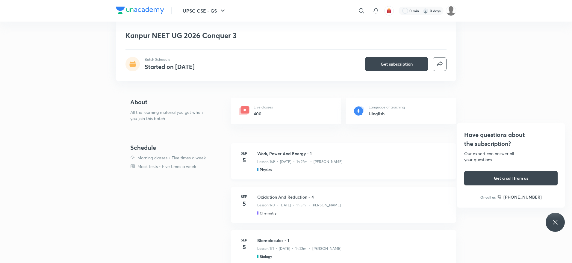
click at [269, 152] on h3 "Work, Power And Energy - 1" at bounding box center [353, 153] width 192 height 6
click at [275, 153] on h3 "Work, Power And Energy - 1" at bounding box center [353, 153] width 192 height 6
click at [285, 153] on h3 "Work, Power And Energy - 1" at bounding box center [353, 153] width 192 height 6
click at [204, 210] on div "Schedule Morning classes • Five times a week Mock tests • Five times a week [DA…" at bounding box center [286, 262] width 340 height 238
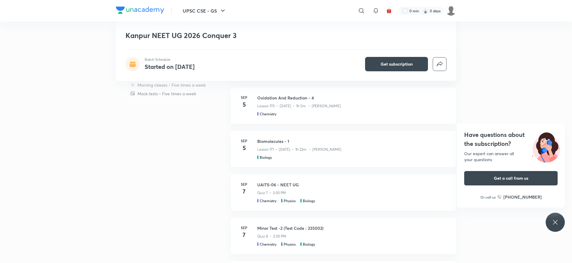
scroll to position [270, 0]
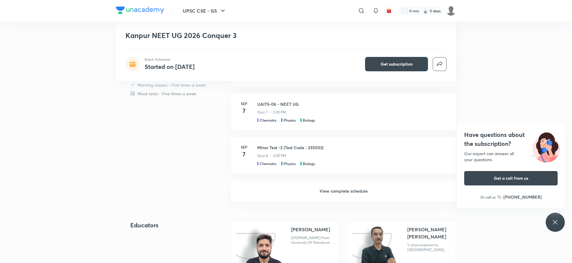
click at [336, 192] on h6 "View complete schedule" at bounding box center [343, 191] width 225 height 21
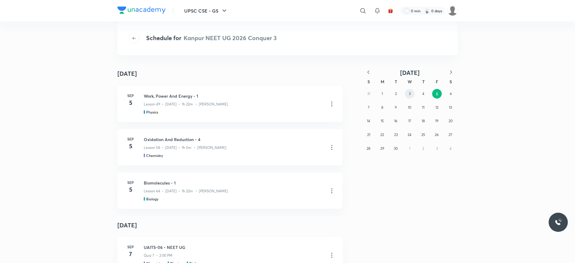
click at [410, 93] on abbr "3" at bounding box center [410, 93] width 2 height 4
click at [170, 97] on h3 "Newtons Law of Motion - 14" at bounding box center [234, 96] width 180 height 6
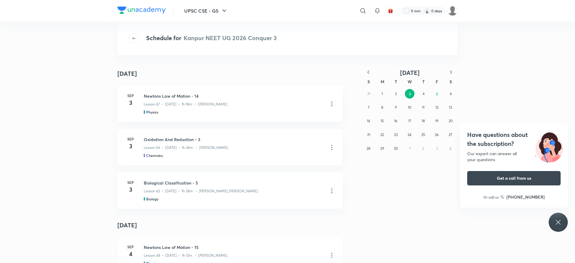
click at [184, 248] on h3 "Newtons Law of Motion - 15" at bounding box center [234, 247] width 180 height 6
click at [81, 197] on div "[DATE] [DATE] [DATE] Newtons Law of Motion - 14 Lesson 47 • [DATE] • 1h 18m • […" at bounding box center [287, 165] width 575 height 196
click at [146, 96] on h3 "Newtons Law of Motion - 14" at bounding box center [234, 96] width 180 height 6
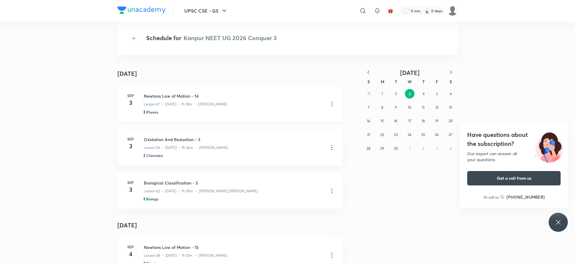
click at [146, 96] on h3 "Newtons Law of Motion - 14" at bounding box center [234, 96] width 180 height 6
click at [36, 72] on div "[DATE] [DATE] [DATE] Newtons Law of Motion - 14 Lesson 47 • [DATE] • 1h 18m • […" at bounding box center [287, 165] width 575 height 196
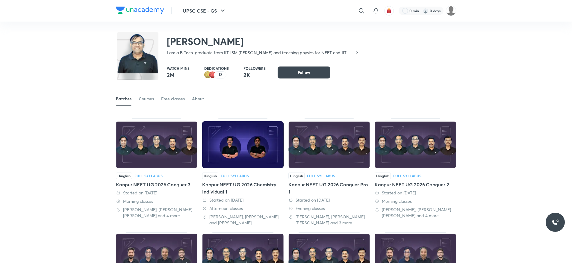
click at [155, 185] on div "Kanpur NEET UG 2026 Conquer 3" at bounding box center [156, 184] width 81 height 7
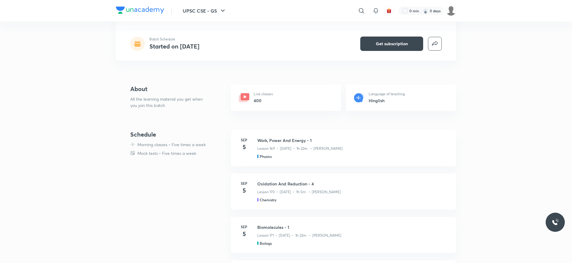
scroll to position [108, 0]
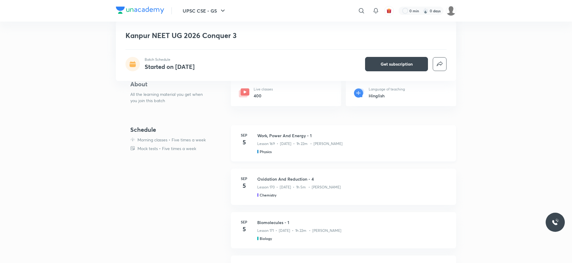
click at [261, 135] on h3 "Work, Power And Energy - 1" at bounding box center [353, 135] width 192 height 6
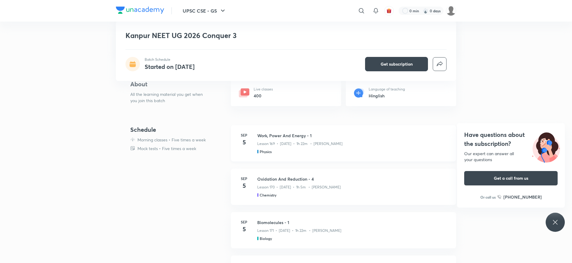
click at [308, 135] on h3 "Work, Power And Energy - 1" at bounding box center [353, 135] width 192 height 6
click at [554, 223] on icon at bounding box center [555, 222] width 7 height 7
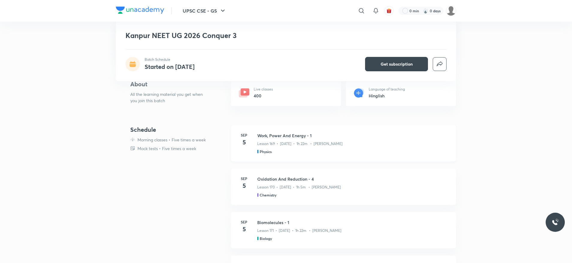
click at [328, 144] on p "Lesson 169 • Sep 5 • 1h 22m • Abhishek Kumar Divoliya" at bounding box center [299, 143] width 85 height 5
click at [289, 134] on h3 "Work, Power And Energy - 1" at bounding box center [353, 135] width 192 height 6
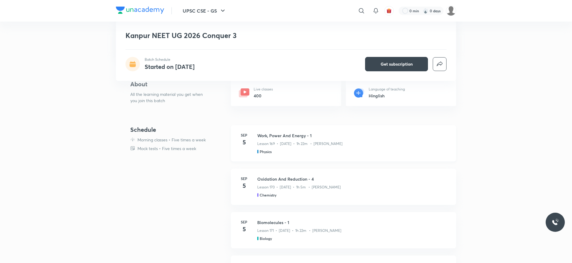
click at [289, 134] on h3 "Work, Power And Energy - 1" at bounding box center [353, 135] width 192 height 6
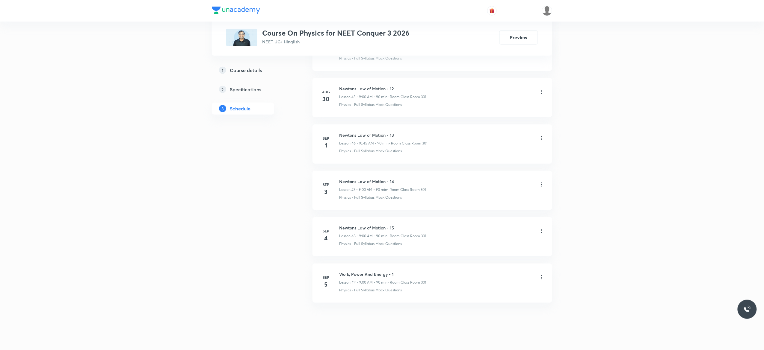
scroll to position [2454, 0]
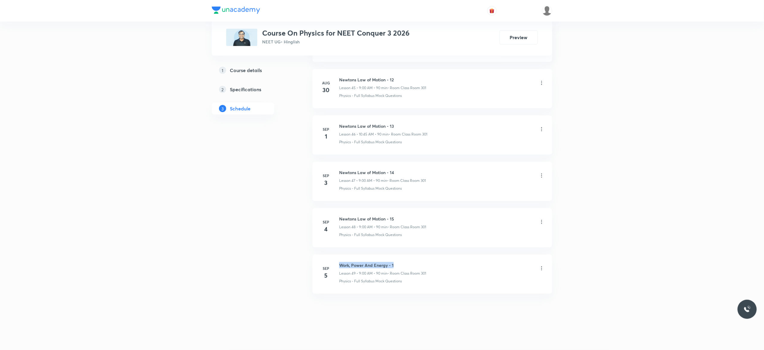
drag, startPoint x: 400, startPoint y: 261, endPoint x: 337, endPoint y: 260, distance: 63.2
click at [337, 260] on li "Sep 5 Work, Power And Energy - 1 Lesson 49 • 9:00 AM • 90 min • Room Class Room…" at bounding box center [432, 274] width 240 height 39
copy h6 "Work, Power And Energy - 1"
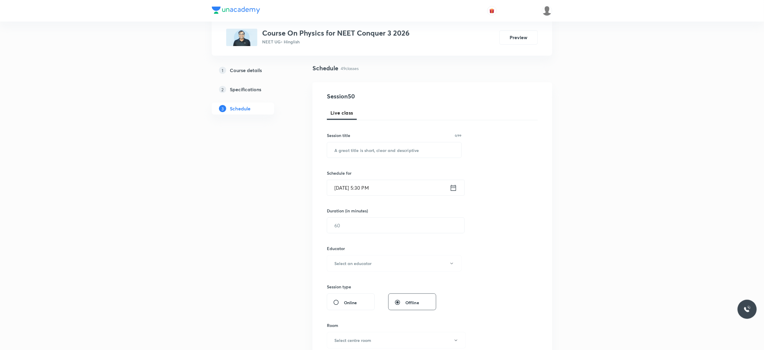
scroll to position [0, 0]
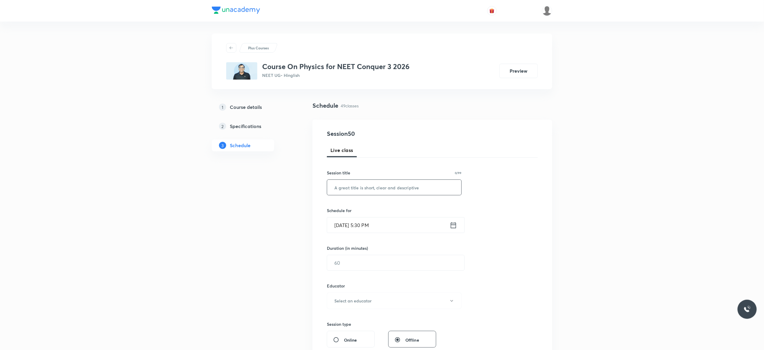
click at [371, 185] on input "text" at bounding box center [394, 187] width 134 height 15
paste input "Work, Power And Energy - 1"
type input "Work, Power And Energy - 2"
click at [453, 228] on icon at bounding box center [453, 225] width 7 height 8
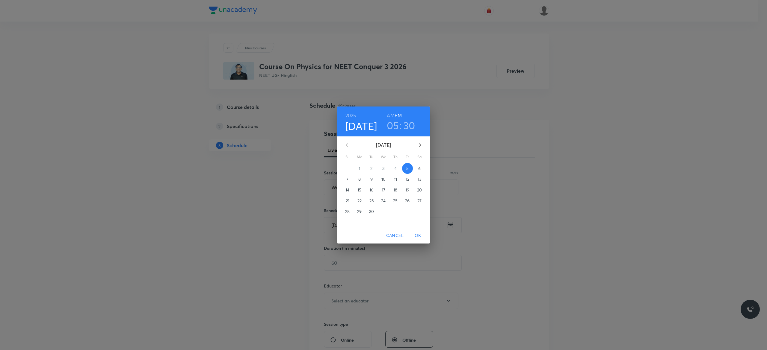
click at [420, 170] on p "6" at bounding box center [419, 169] width 2 height 6
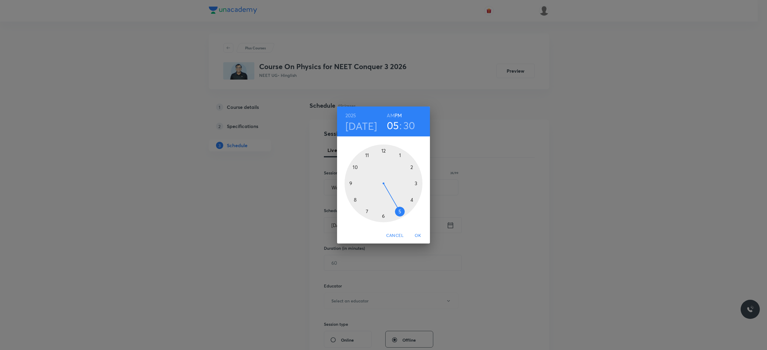
click at [391, 115] on h6 "AM" at bounding box center [390, 115] width 7 height 8
click at [351, 183] on div at bounding box center [384, 184] width 78 height 78
click at [383, 150] on div at bounding box center [384, 184] width 78 height 78
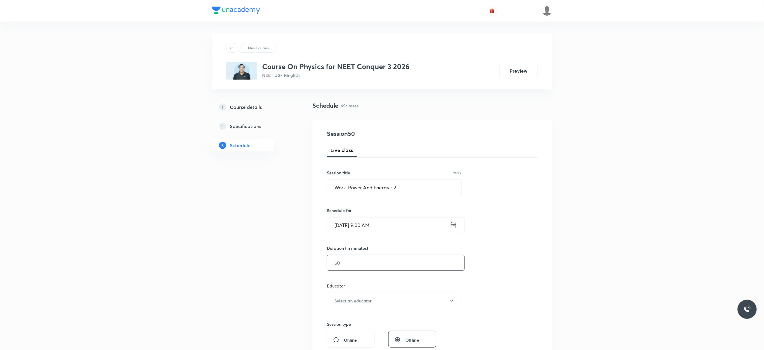
click at [354, 259] on input "text" at bounding box center [395, 263] width 137 height 15
type input "90"
click at [454, 263] on icon "button" at bounding box center [451, 301] width 5 height 5
click at [350, 263] on span "Abhishek Kumar Divoliya" at bounding box center [393, 333] width 131 height 6
click at [479, 263] on div "Session 50 Live class Session title 26/99 Work, Power And Energy - 2 ​ Schedule…" at bounding box center [432, 289] width 211 height 320
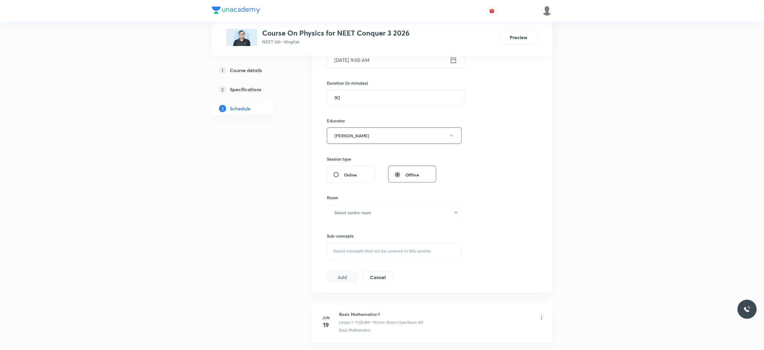
scroll to position [168, 0]
click at [455, 213] on icon "button" at bounding box center [456, 210] width 5 height 5
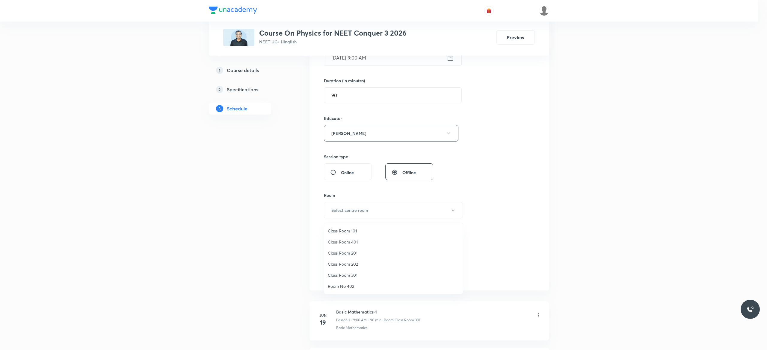
click at [345, 263] on span "Class Room 301" at bounding box center [393, 275] width 131 height 6
click at [342, 255] on div "Select concepts that wil be covered in this session" at bounding box center [394, 249] width 135 height 17
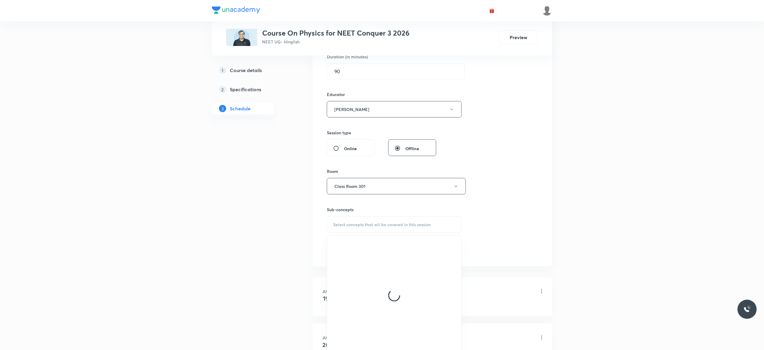
scroll to position [264, 0]
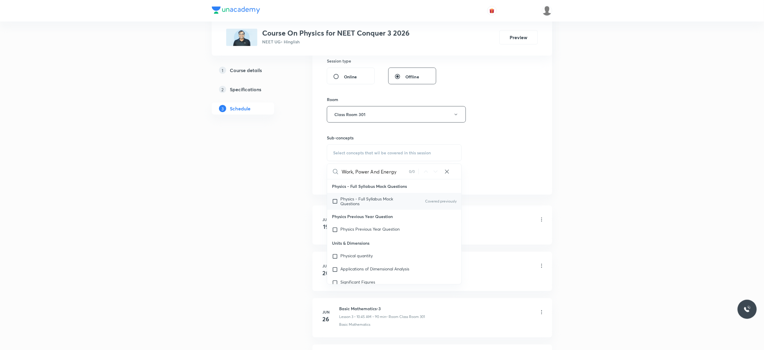
type input "Work, Power And Energy"
click at [335, 204] on input "checkbox" at bounding box center [336, 202] width 8 height 10
checkbox input "true"
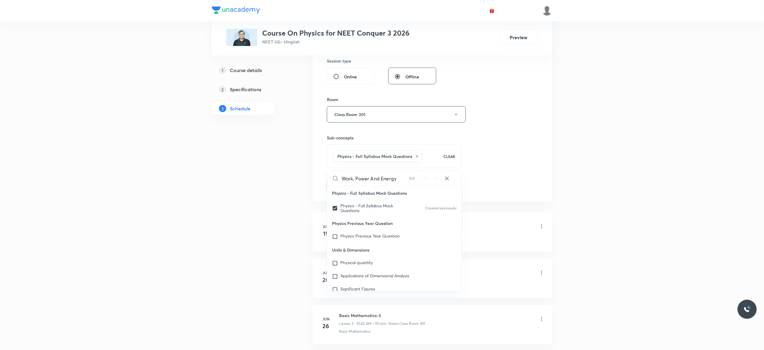
click at [343, 188] on button "Add" at bounding box center [342, 186] width 31 height 12
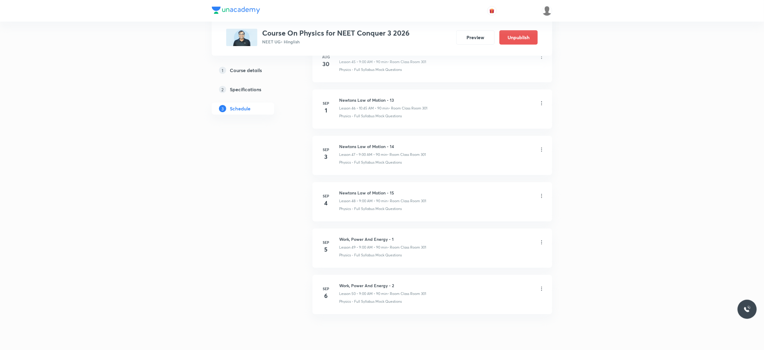
scroll to position [2186, 0]
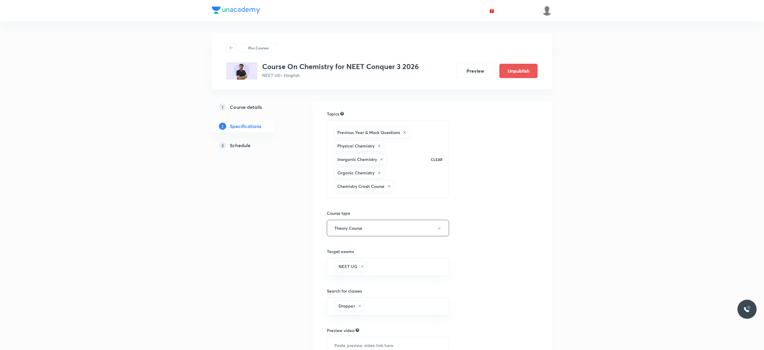
click at [242, 145] on h5 "Schedule" at bounding box center [240, 145] width 21 height 7
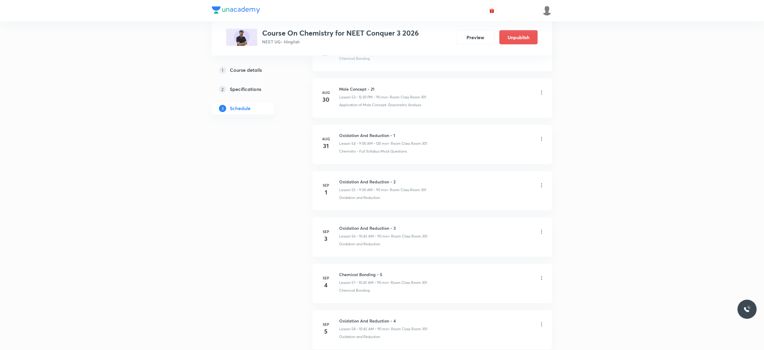
scroll to position [2874, 0]
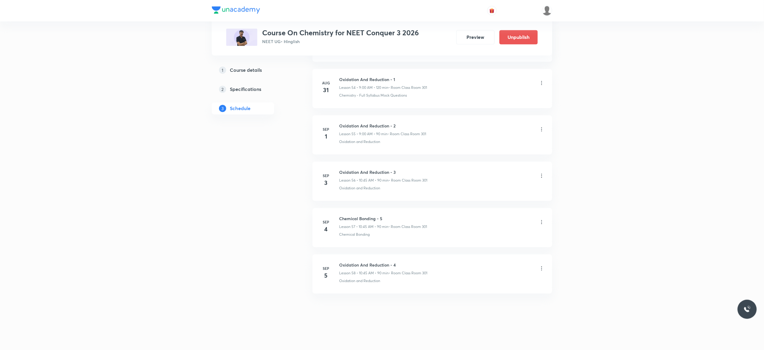
scroll to position [2874, 0]
drag, startPoint x: 384, startPoint y: 215, endPoint x: 335, endPoint y: 213, distance: 49.5
click at [335, 213] on li "Sep 4 Chemical Bonding - 5 Lesson 57 • 10:45 AM • 90 min • Room Class Room 301 …" at bounding box center [432, 227] width 240 height 39
copy h6 "Chemical Bonding - 5"
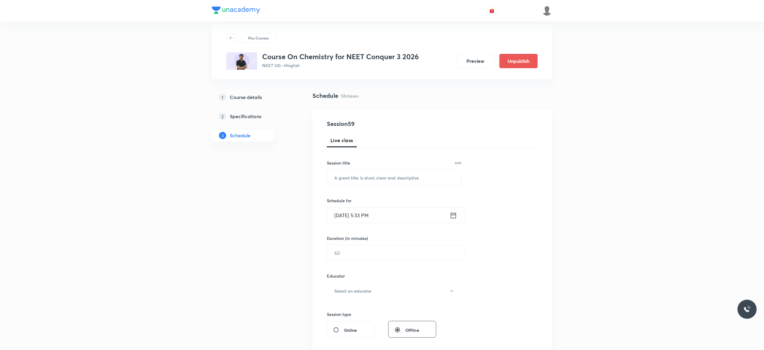
scroll to position [0, 0]
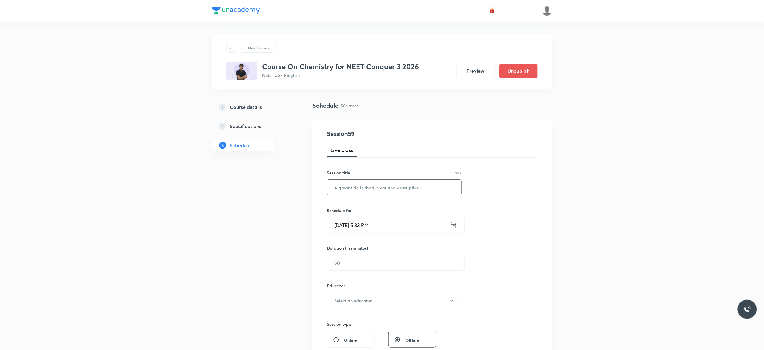
click at [376, 188] on input "text" at bounding box center [394, 187] width 134 height 15
paste input "Chemical Bonding - 5"
type input "Chemical Bonding - 6"
click at [454, 226] on icon at bounding box center [453, 225] width 7 height 8
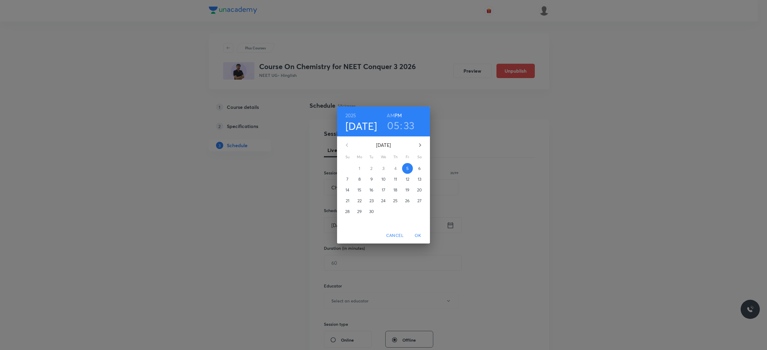
click at [419, 170] on p "6" at bounding box center [419, 169] width 2 height 6
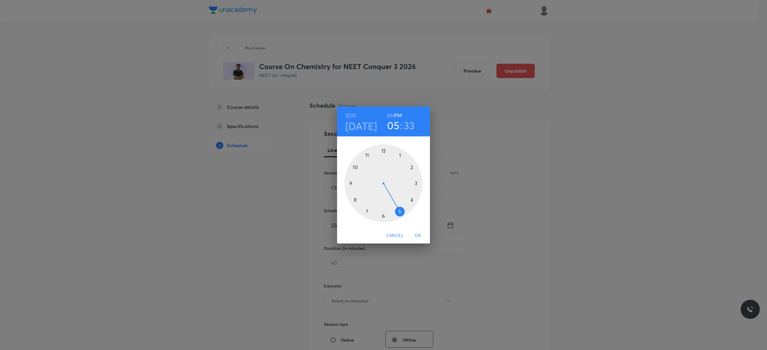
click at [389, 115] on h6 "AM" at bounding box center [390, 115] width 7 height 8
click at [355, 167] on div at bounding box center [384, 184] width 78 height 78
click at [350, 182] on div at bounding box center [384, 184] width 78 height 78
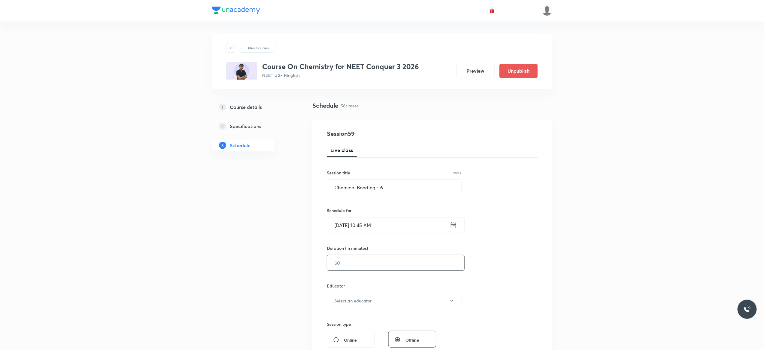
click at [354, 261] on input "text" at bounding box center [395, 263] width 137 height 15
type input "90"
click at [455, 304] on button "Select an educator" at bounding box center [394, 301] width 135 height 16
click at [341, 322] on span "Vijai Shukla" at bounding box center [393, 321] width 131 height 6
click at [480, 291] on div "Session 59 Live class Session title 20/99 Chemical Bonding - 6 ​ Schedule for S…" at bounding box center [432, 289] width 211 height 320
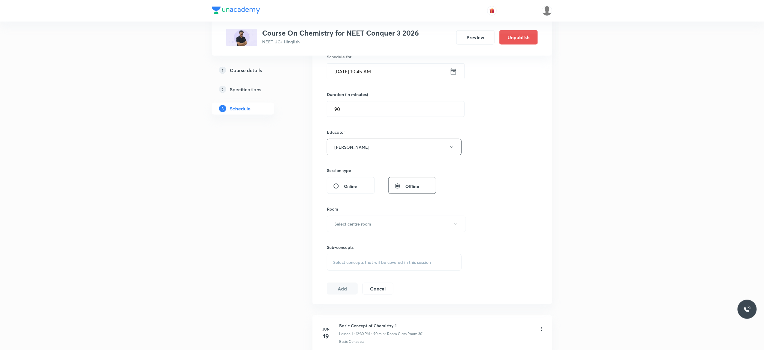
scroll to position [192, 0]
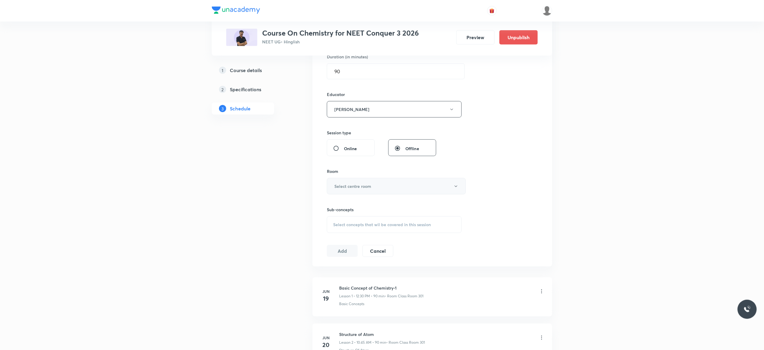
click at [457, 190] on button "Select centre room" at bounding box center [396, 186] width 139 height 16
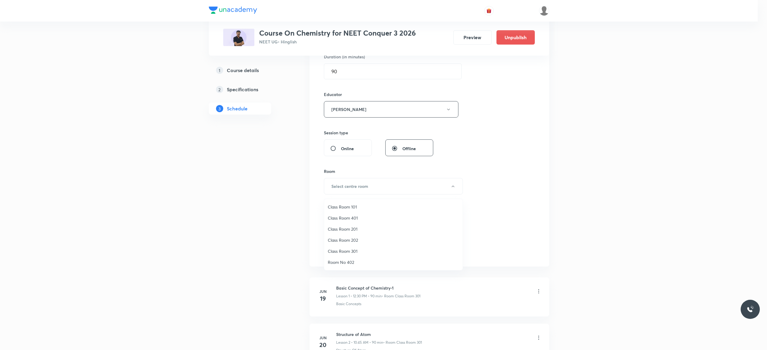
click at [352, 250] on span "Class Room 301" at bounding box center [393, 251] width 131 height 6
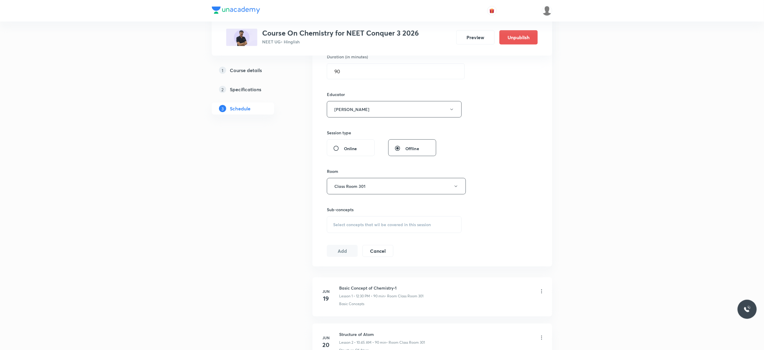
click at [341, 229] on div "Select concepts that wil be covered in this session" at bounding box center [394, 225] width 135 height 17
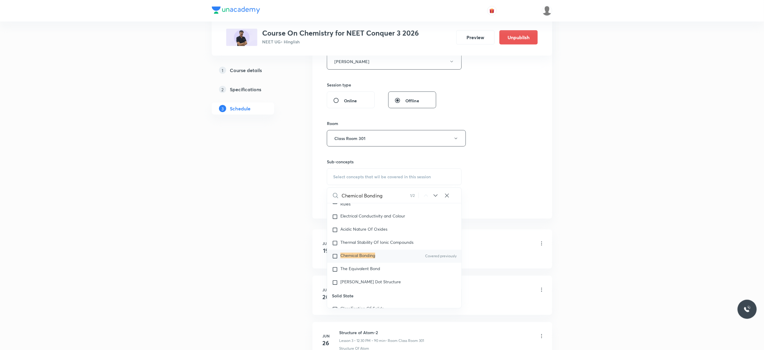
scroll to position [2870, 0]
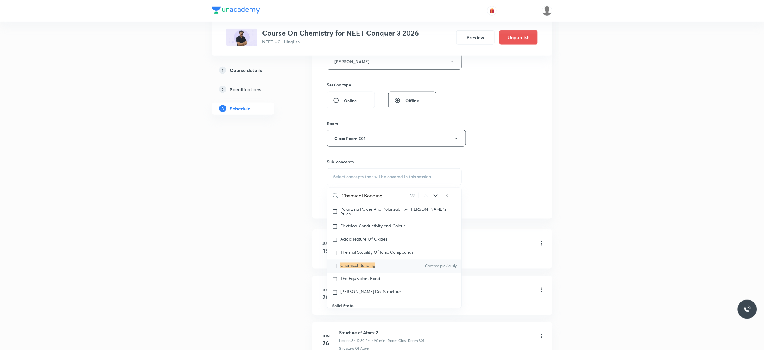
type input "Chemical Bonding"
click at [334, 270] on input "checkbox" at bounding box center [336, 267] width 8 height 6
checkbox input "true"
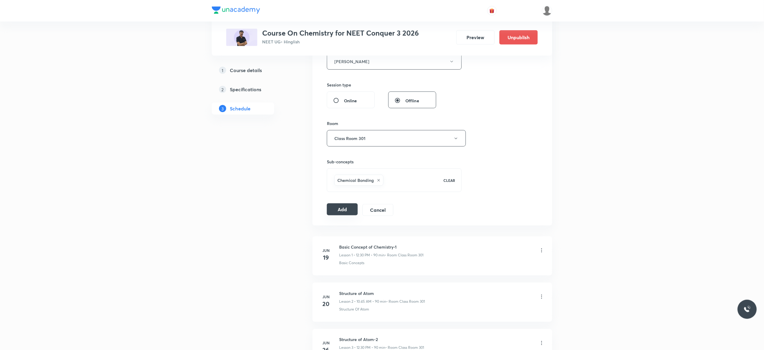
click at [339, 212] on button "Add" at bounding box center [342, 210] width 31 height 12
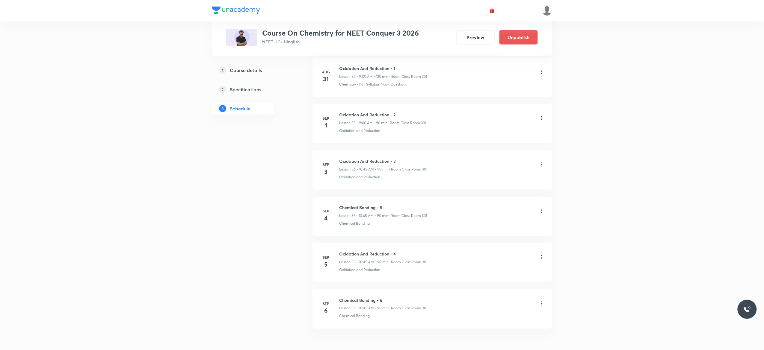
scroll to position [2606, 0]
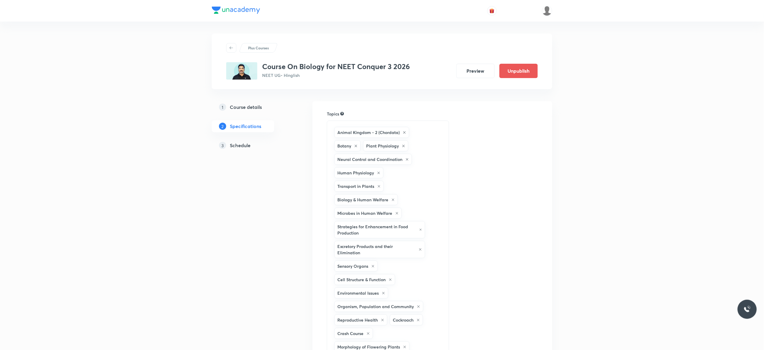
click at [235, 145] on h5 "Schedule" at bounding box center [240, 145] width 21 height 7
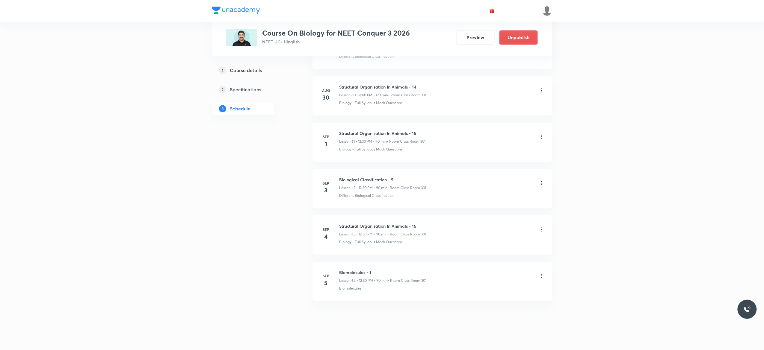
scroll to position [3153, 0]
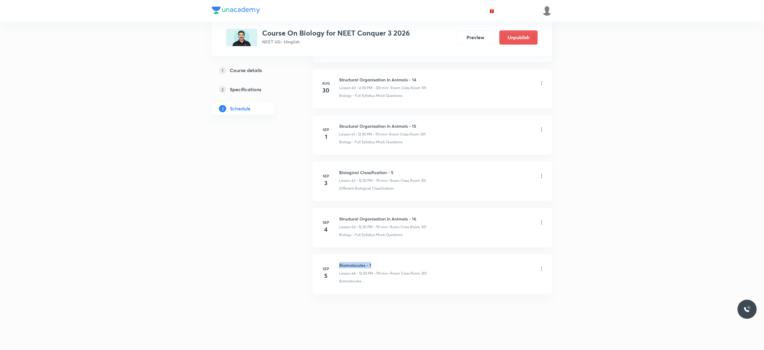
drag, startPoint x: 376, startPoint y: 261, endPoint x: 337, endPoint y: 260, distance: 39.3
click at [337, 260] on li "[DATE] Biomolecules - 1 Lesson 64 • 12:30 PM • 90 min • Room Class Room 301 Bio…" at bounding box center [432, 274] width 240 height 39
copy h6 "Biomolecules - 1"
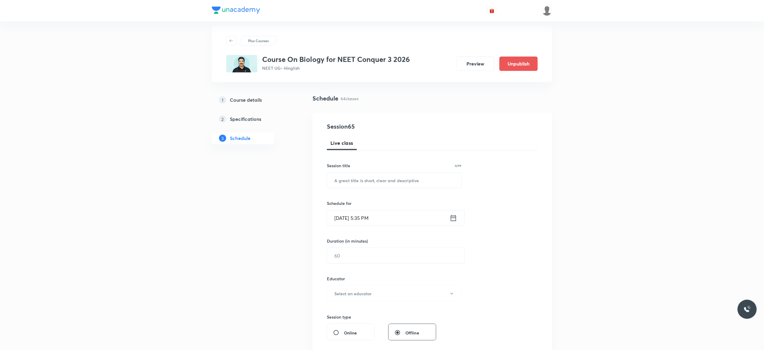
scroll to position [0, 0]
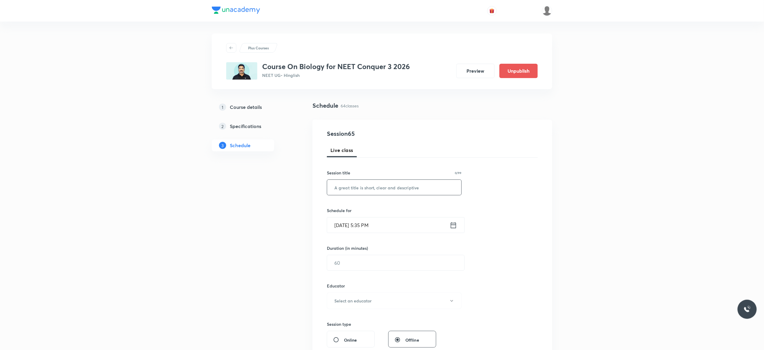
click at [342, 188] on input "text" at bounding box center [394, 187] width 134 height 15
paste input "Biomolecules - 1"
type input "Biomolecules - 2"
click at [454, 226] on icon at bounding box center [453, 225] width 7 height 8
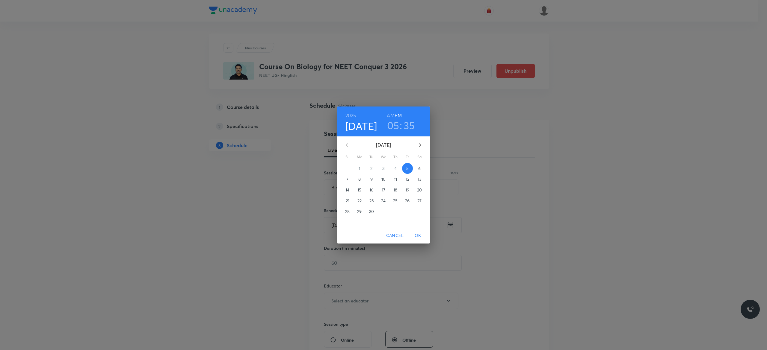
click at [419, 170] on p "6" at bounding box center [419, 169] width 2 height 6
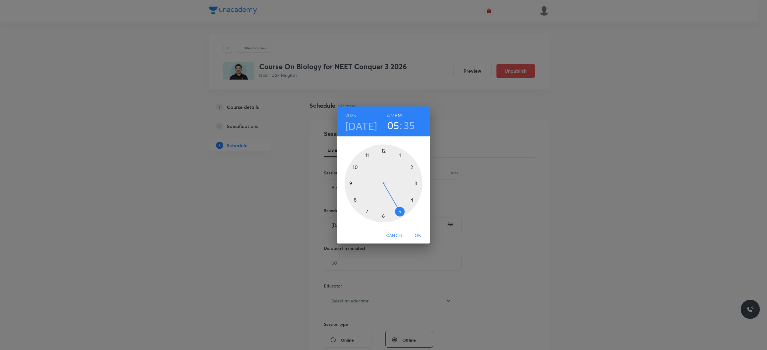
click at [383, 150] on div at bounding box center [384, 184] width 78 height 78
click at [383, 214] on div at bounding box center [384, 184] width 78 height 78
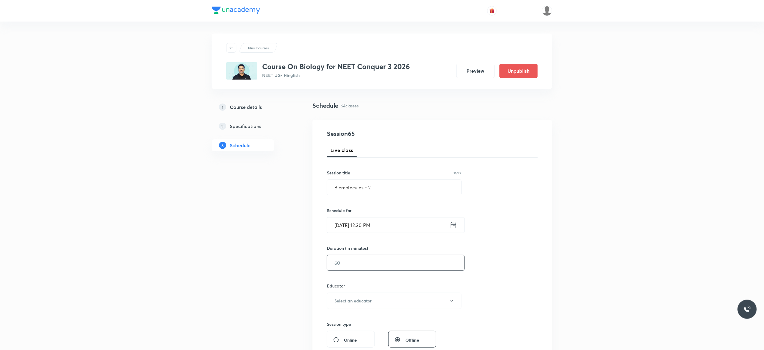
click at [397, 262] on input "text" at bounding box center [395, 263] width 137 height 15
type input "90"
click at [452, 304] on icon "button" at bounding box center [451, 301] width 5 height 5
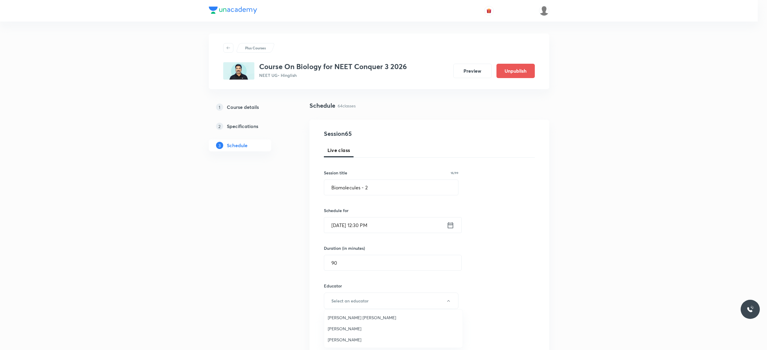
click at [375, 329] on span "[PERSON_NAME]" at bounding box center [393, 329] width 131 height 6
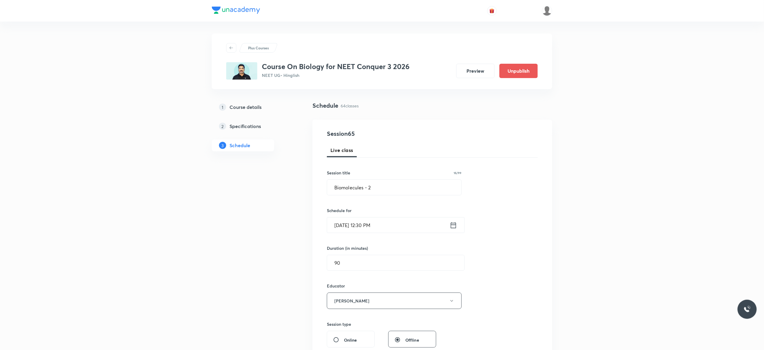
click at [512, 277] on div "Session 65 Live class Session title 16/99 Biomolecules - 2 ​ Schedule for [DATE…" at bounding box center [432, 289] width 211 height 320
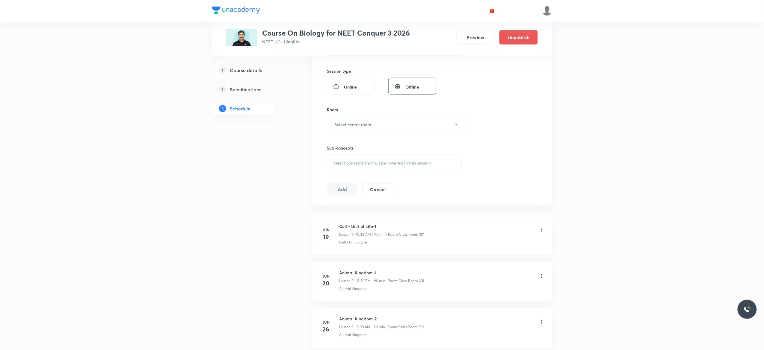
scroll to position [312, 0]
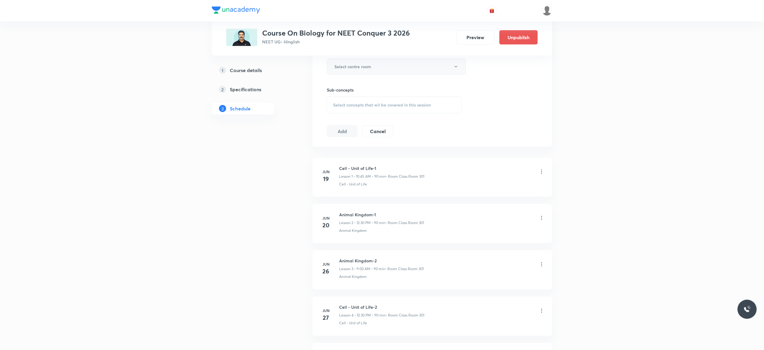
click at [454, 67] on icon "button" at bounding box center [456, 66] width 5 height 5
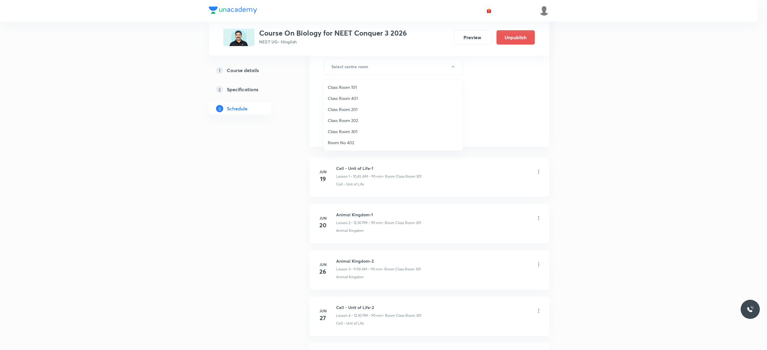
click at [355, 131] on span "Class Room 301" at bounding box center [393, 132] width 131 height 6
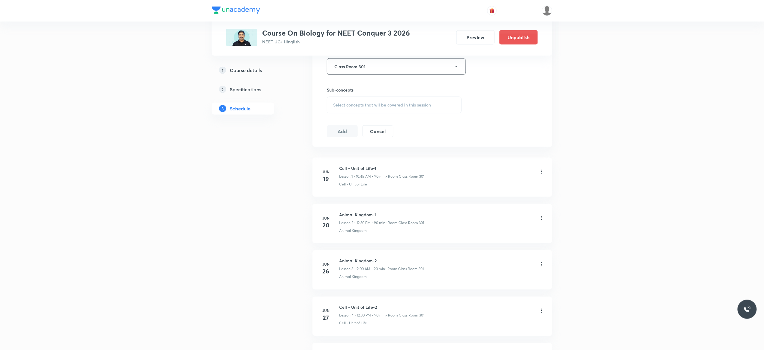
click at [340, 108] on span "Select concepts that wil be covered in this session" at bounding box center [382, 105] width 98 height 5
type input "Biomolecules"
click at [336, 209] on input "checkbox" at bounding box center [336, 212] width 8 height 6
checkbox input "true"
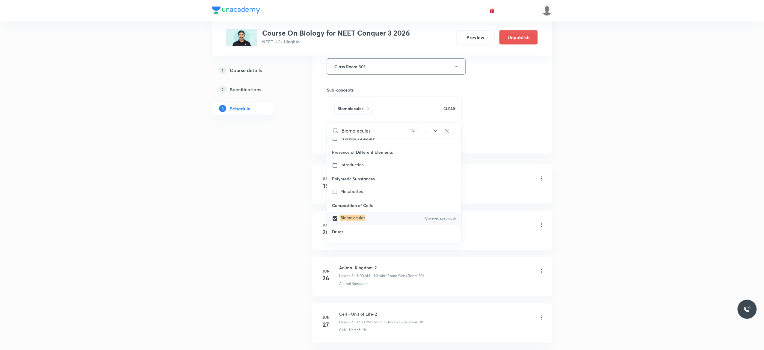
click at [341, 138] on button "Add" at bounding box center [342, 138] width 31 height 12
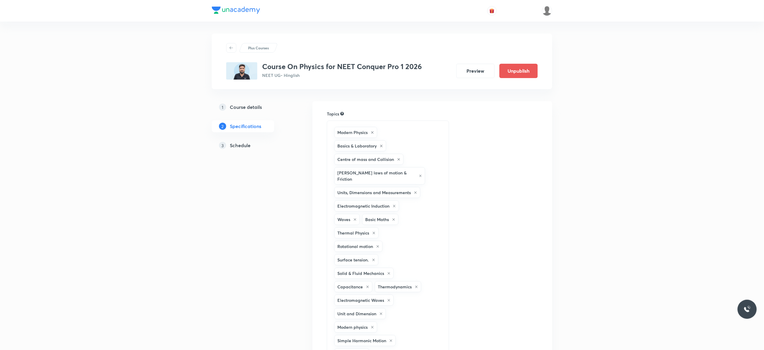
click at [237, 147] on h5 "Schedule" at bounding box center [240, 145] width 21 height 7
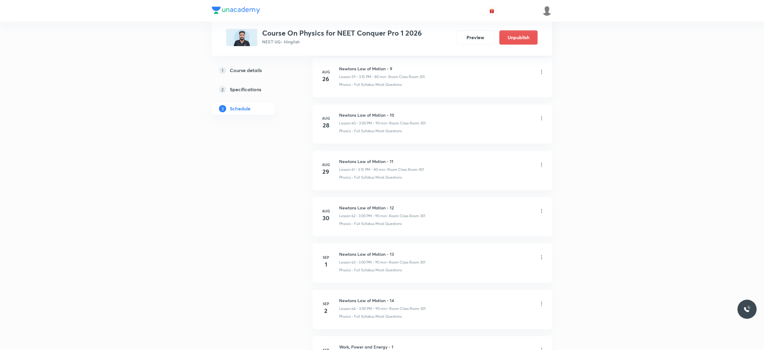
scroll to position [3247, 0]
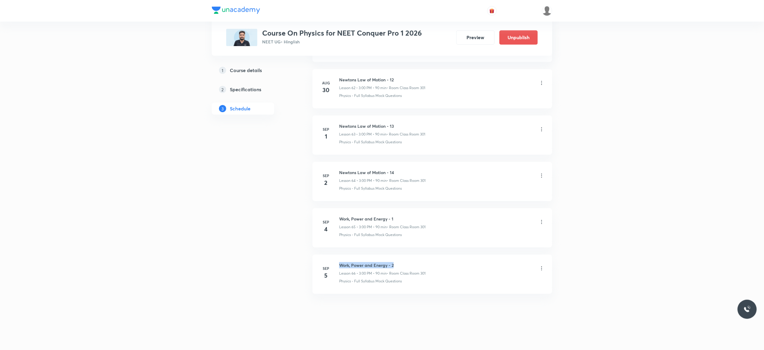
drag, startPoint x: 397, startPoint y: 261, endPoint x: 338, endPoint y: 260, distance: 58.4
click at [338, 260] on li "[DATE] Work, Power and Energy - 2 Lesson 66 • 3:00 PM • 90 min • Room Class Roo…" at bounding box center [432, 274] width 240 height 39
copy h6 "Work, Power and Energy - 2"
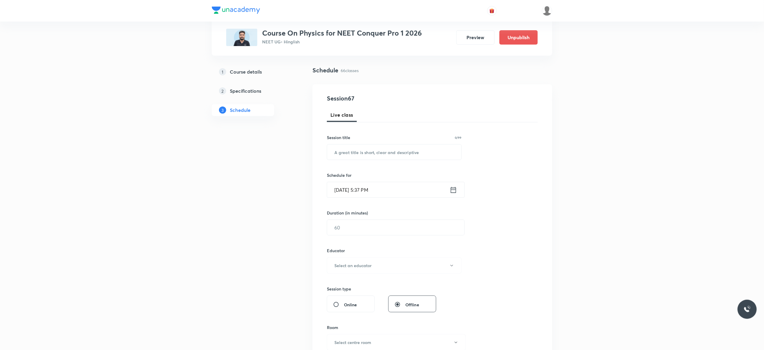
scroll to position [0, 0]
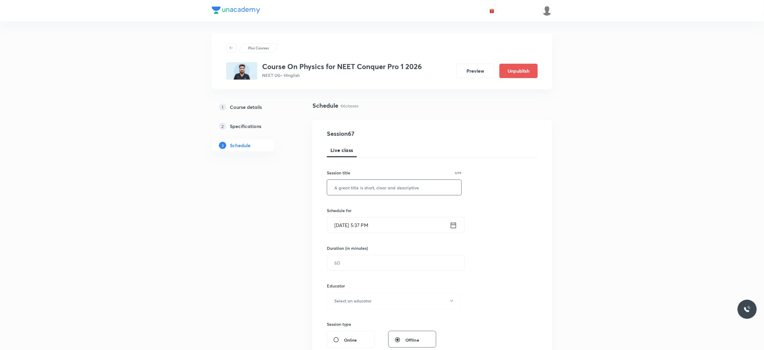
click at [350, 186] on input "text" at bounding box center [394, 187] width 134 height 15
paste input "Work, Power and Energy - 2"
type input "Work, Power and Energy - 3"
click at [452, 225] on icon at bounding box center [453, 225] width 5 height 6
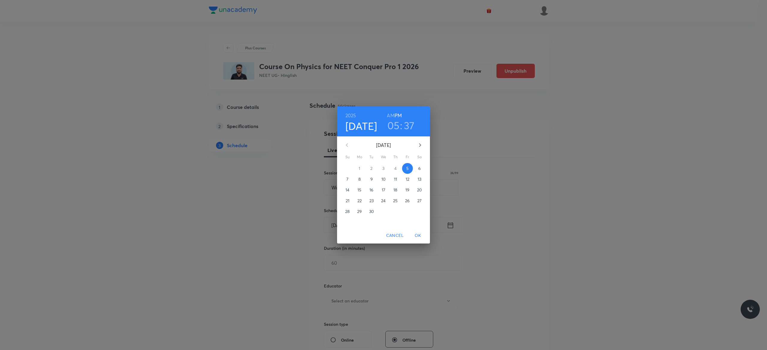
click at [418, 168] on p "6" at bounding box center [419, 169] width 2 height 6
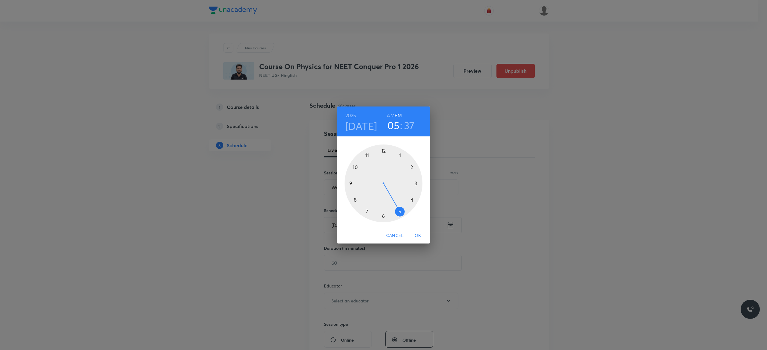
click at [416, 183] on div at bounding box center [384, 184] width 78 height 78
click at [384, 150] on div at bounding box center [384, 184] width 78 height 78
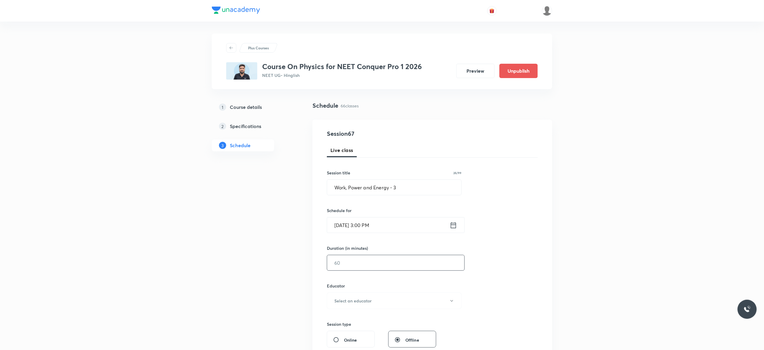
click at [372, 267] on input "text" at bounding box center [395, 263] width 137 height 15
type input "90"
click at [455, 304] on button "Select an educator" at bounding box center [394, 301] width 135 height 16
click at [357, 332] on span "Abhishek Kumar Divoliya" at bounding box center [393, 333] width 131 height 6
click at [495, 290] on div "Session 67 Live class Session title 26/99 Work, Power and Energy - 3 ​ Schedule…" at bounding box center [432, 289] width 211 height 320
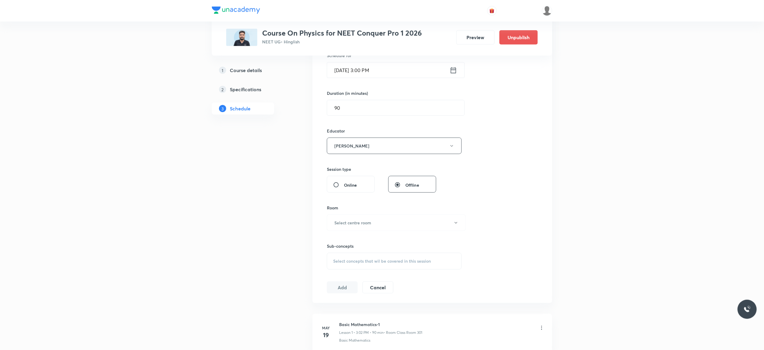
scroll to position [168, 0]
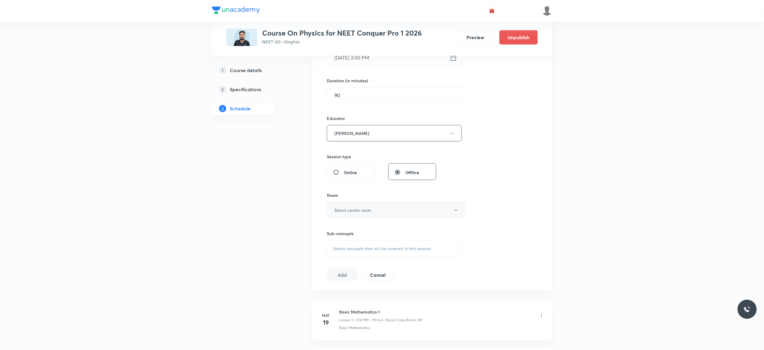
click at [456, 214] on button "Select centre room" at bounding box center [396, 210] width 139 height 16
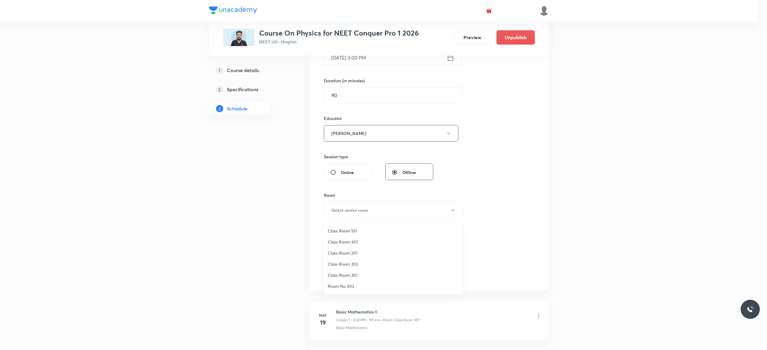
click at [352, 274] on span "Class Room 301" at bounding box center [393, 275] width 131 height 6
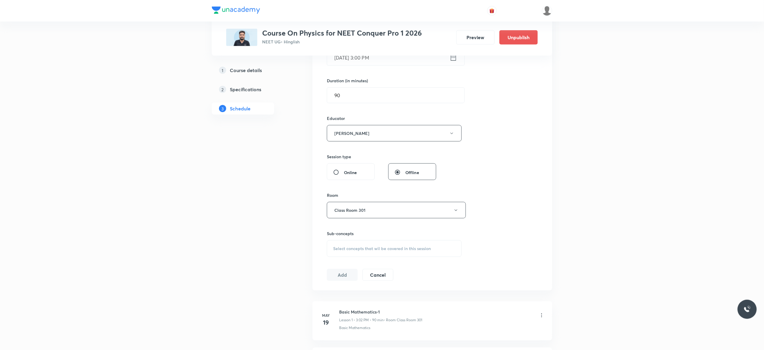
click at [343, 253] on div "Select concepts that wil be covered in this session" at bounding box center [394, 249] width 135 height 17
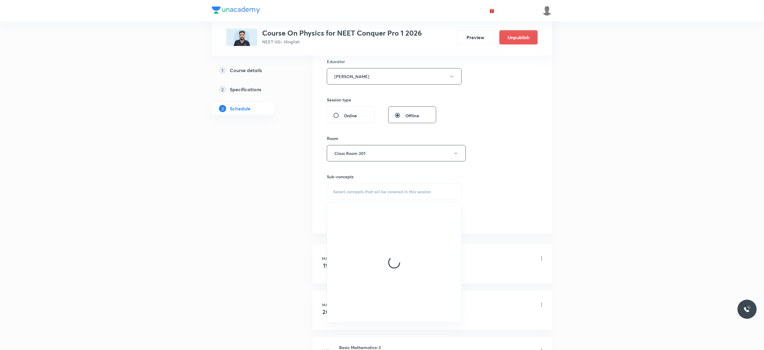
scroll to position [264, 0]
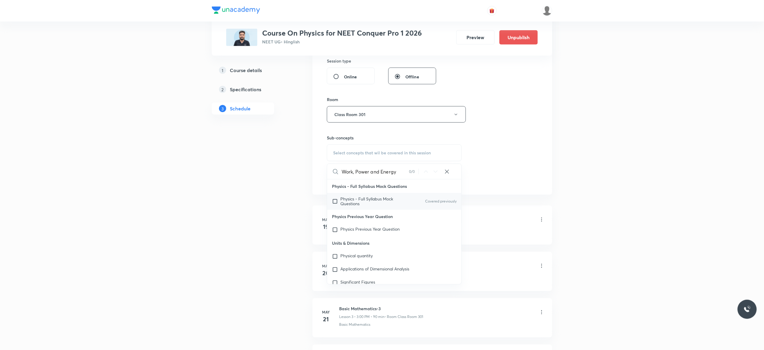
type input "Work, Power and Energy"
click at [334, 203] on input "checkbox" at bounding box center [336, 202] width 8 height 10
checkbox input "true"
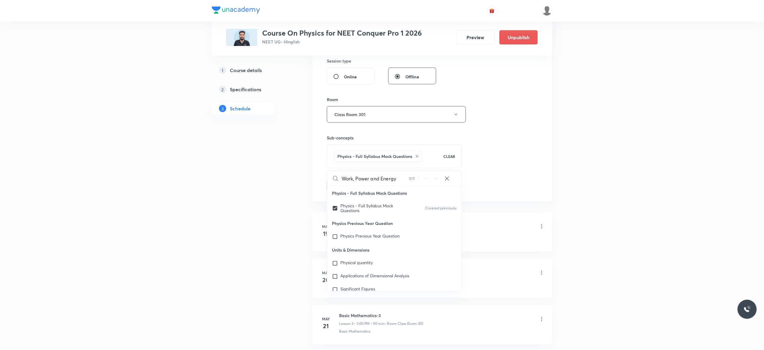
click at [347, 188] on button "Add" at bounding box center [342, 186] width 31 height 12
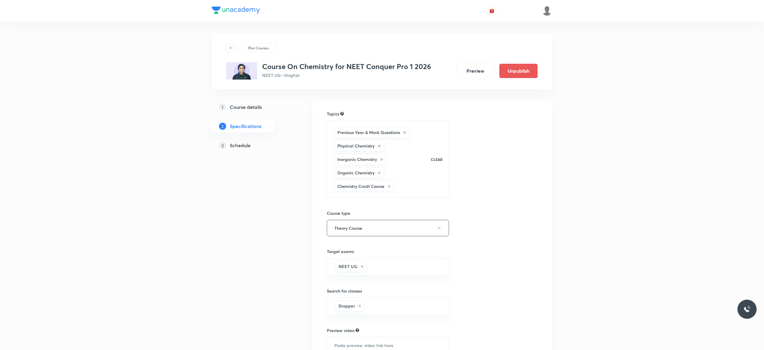
click at [238, 146] on h5 "Schedule" at bounding box center [240, 145] width 21 height 7
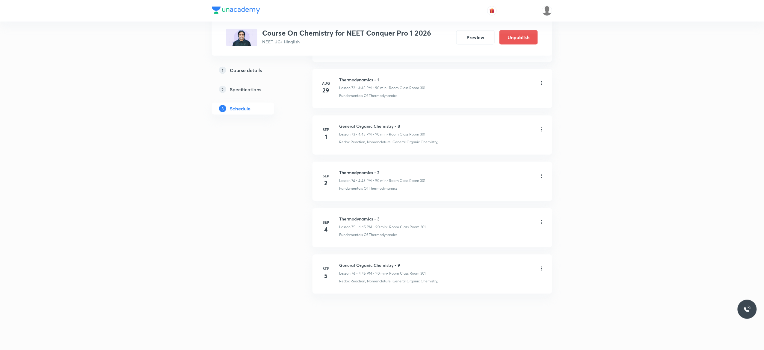
scroll to position [3713, 0]
drag, startPoint x: 383, startPoint y: 216, endPoint x: 337, endPoint y: 217, distance: 46.1
click at [337, 217] on div "[DATE] Thermodynamics - 3 Lesson 75 • 4:45 PM • 90 min • Room Class Room 301 Fu…" at bounding box center [432, 227] width 225 height 22
copy h6 "Thermodynamics - 3"
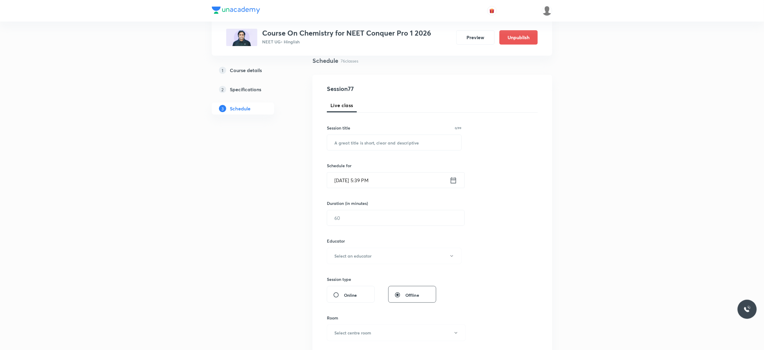
scroll to position [0, 0]
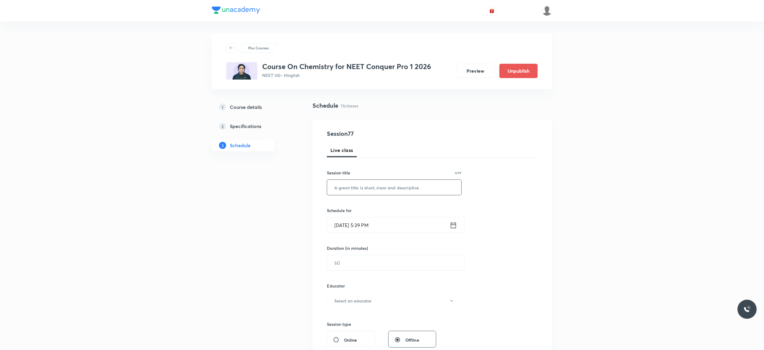
click at [342, 189] on input "text" at bounding box center [394, 187] width 134 height 15
paste input "Thermodynamics - 3"
type input "Thermodynamics - 4"
click at [454, 227] on icon at bounding box center [453, 225] width 7 height 8
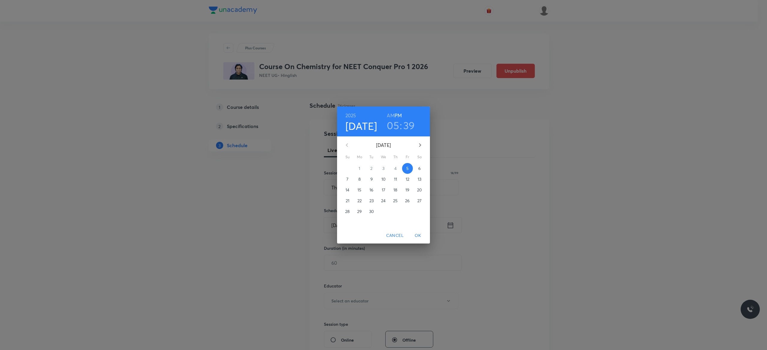
click at [419, 170] on p "6" at bounding box center [419, 169] width 2 height 6
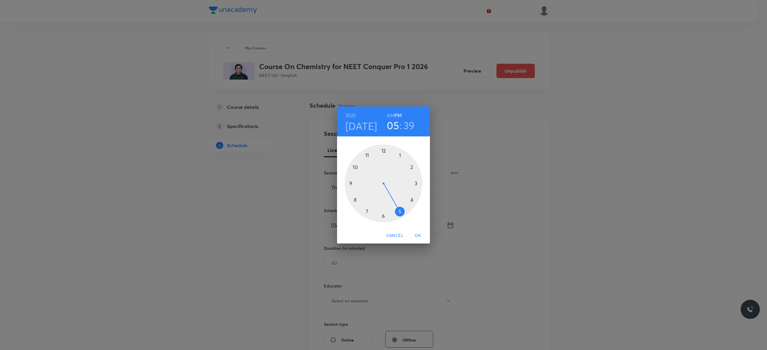
click at [399, 210] on div at bounding box center [384, 184] width 78 height 78
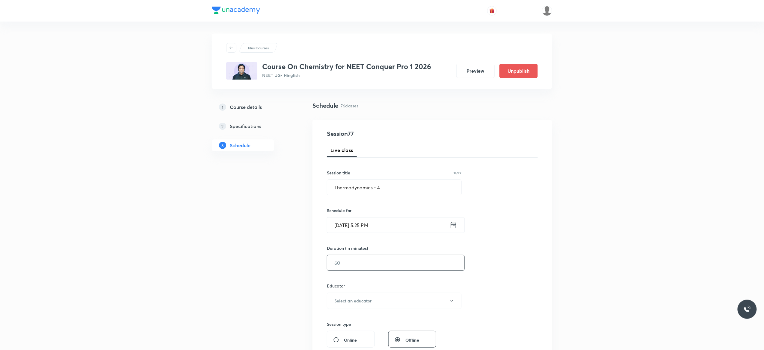
click at [354, 266] on input "text" at bounding box center [395, 263] width 137 height 15
type input "90"
click at [452, 303] on icon "button" at bounding box center [451, 301] width 5 height 5
click at [342, 332] on span "Kuldeep Kumar Pandey" at bounding box center [393, 333] width 131 height 6
click at [491, 294] on div "Session 77 Live class Session title 18/99 Thermodynamics - 4 ​ Schedule for Sep…" at bounding box center [432, 289] width 211 height 320
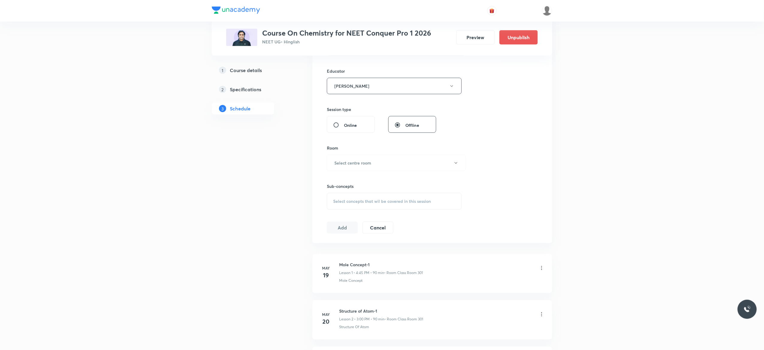
scroll to position [216, 0]
click at [457, 167] on button "Select centre room" at bounding box center [396, 162] width 139 height 16
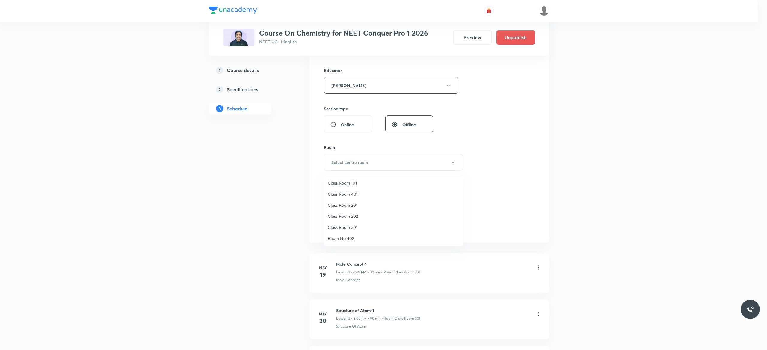
click at [358, 227] on span "Class Room 301" at bounding box center [393, 227] width 131 height 6
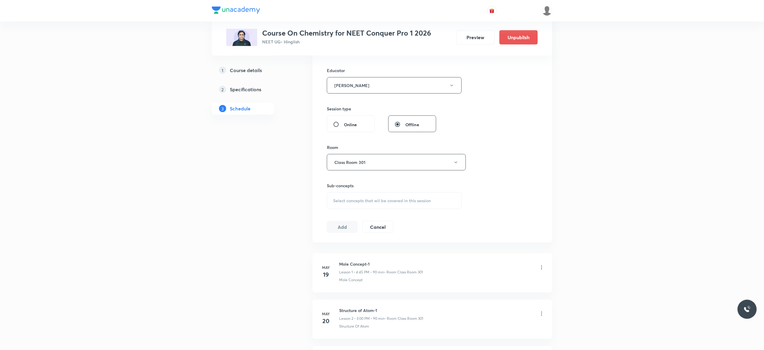
click at [339, 203] on span "Select concepts that wil be covered in this session" at bounding box center [382, 201] width 98 height 5
type input "Thermodynamics"
click at [334, 301] on input "checkbox" at bounding box center [336, 296] width 8 height 10
checkbox input "true"
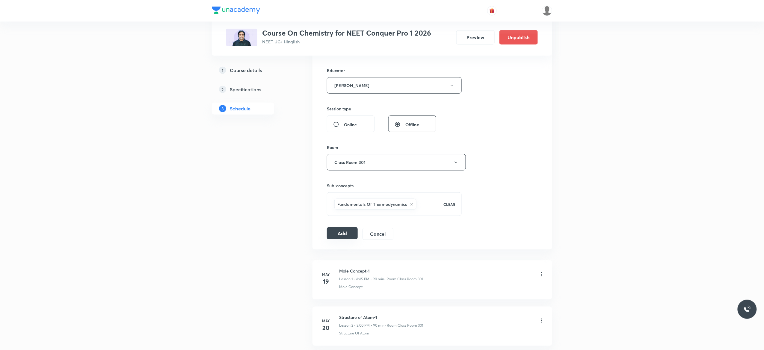
click at [342, 235] on button "Add" at bounding box center [342, 234] width 31 height 12
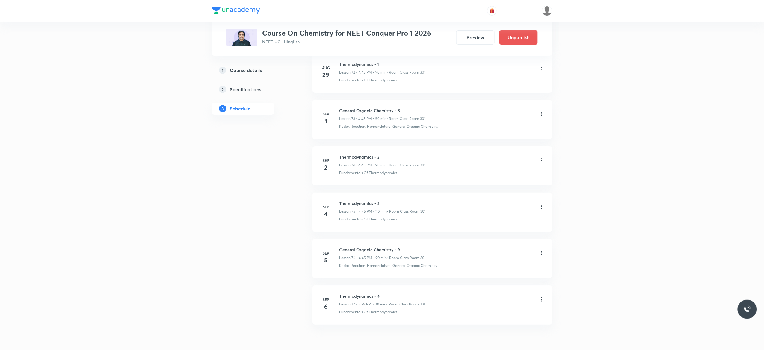
scroll to position [3445, 0]
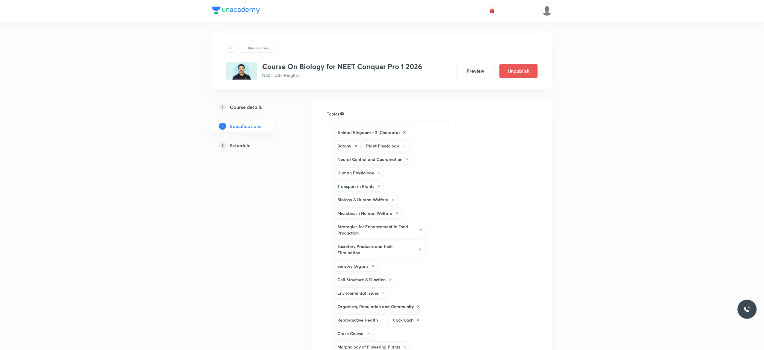
click at [233, 148] on h5 "Schedule" at bounding box center [240, 145] width 21 height 7
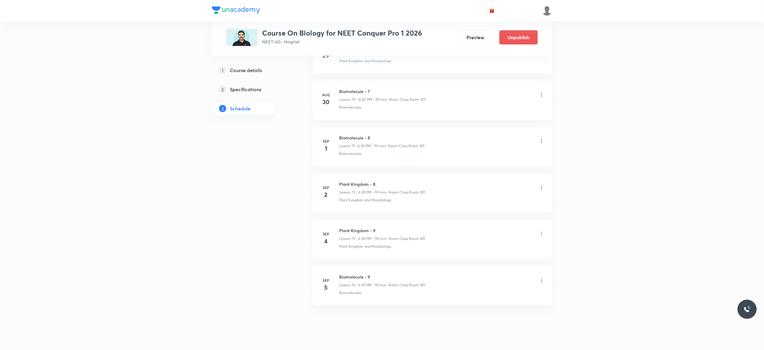
scroll to position [3620, 0]
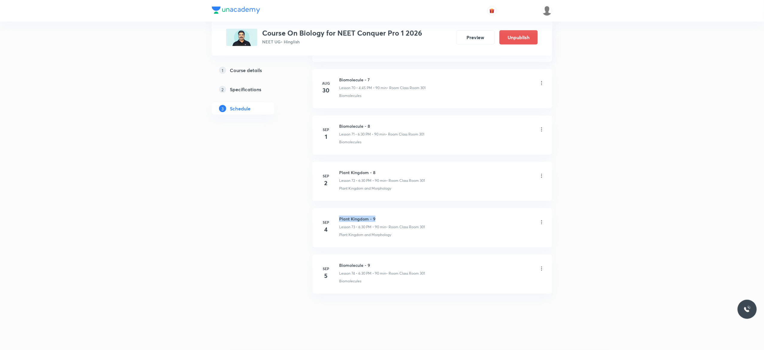
drag, startPoint x: 377, startPoint y: 215, endPoint x: 337, endPoint y: 214, distance: 40.5
click at [337, 214] on li "[DATE] Plant Kingdom - 9 Lesson 73 • 6:30 PM • 90 min • Room Class Room 301 Pla…" at bounding box center [432, 227] width 240 height 39
copy h6 "Plant Kingdom - 9"
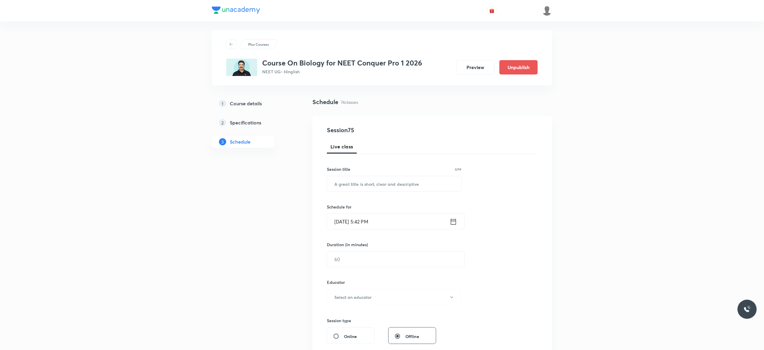
scroll to position [0, 0]
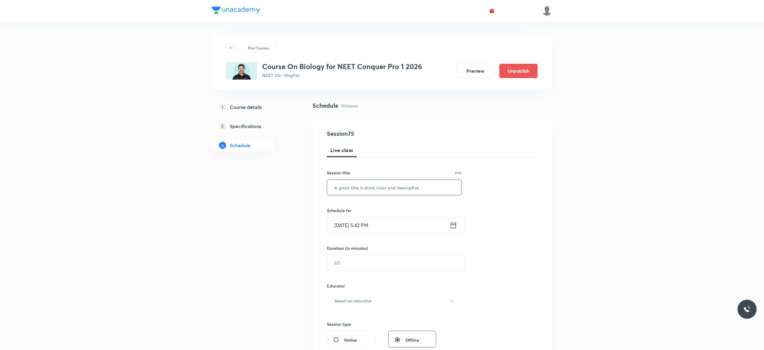
click at [363, 189] on input "text" at bounding box center [394, 187] width 134 height 15
paste input "Plant Kingdom - 9"
type input "Plant Kingdom - 10"
click at [453, 226] on icon at bounding box center [453, 225] width 7 height 8
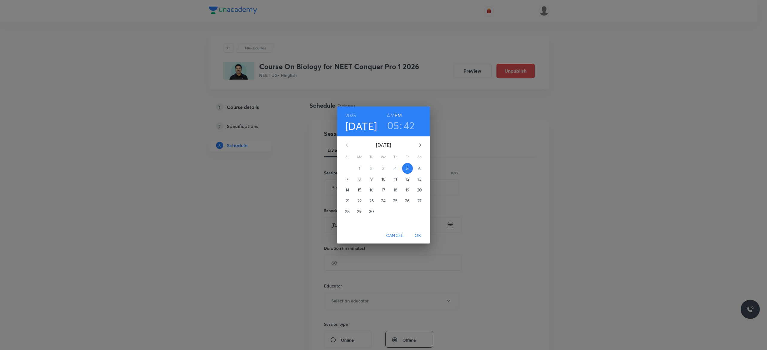
click at [419, 168] on p "6" at bounding box center [419, 169] width 2 height 6
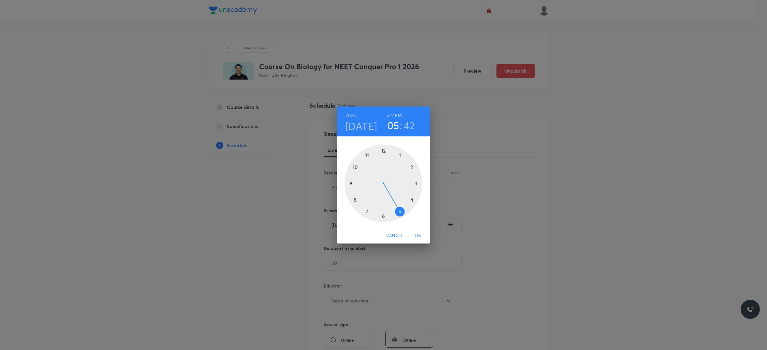
click at [383, 216] on div at bounding box center [384, 184] width 78 height 78
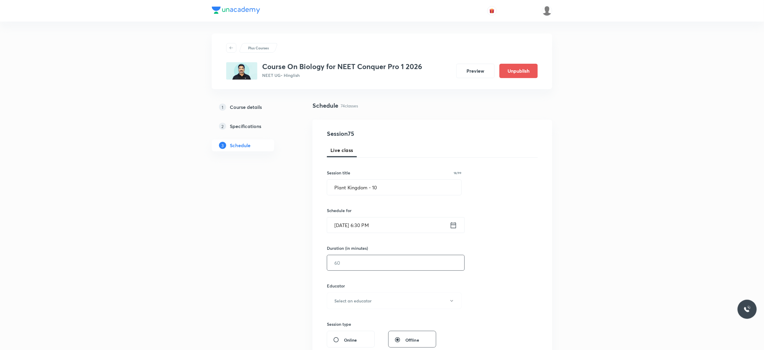
click at [376, 265] on input "text" at bounding box center [395, 263] width 137 height 15
type input "90"
click at [454, 304] on button "Select an educator" at bounding box center [394, 301] width 135 height 16
click at [370, 322] on span "Rakesh Kumar Chaurasia" at bounding box center [393, 321] width 131 height 6
click at [501, 282] on div "Session 75 Live class Session title 18/99 Plant Kingdom - 10 ​ Schedule for Sep…" at bounding box center [432, 289] width 211 height 320
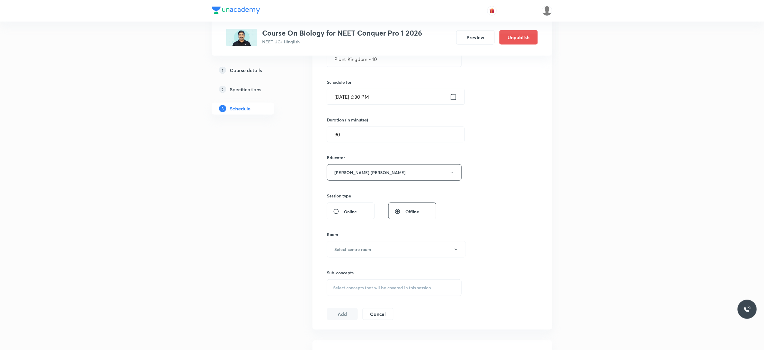
scroll to position [192, 0]
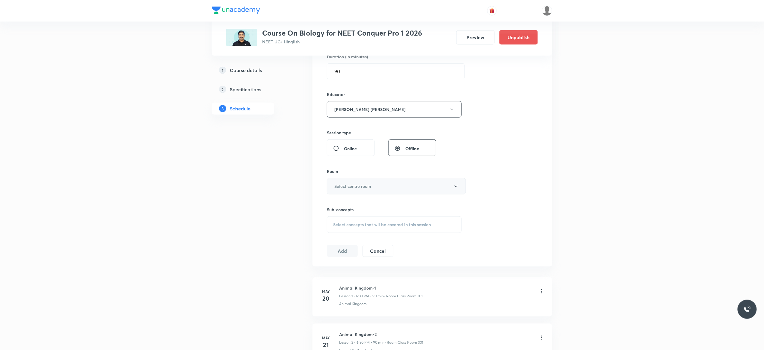
click at [455, 192] on button "Select centre room" at bounding box center [396, 186] width 139 height 16
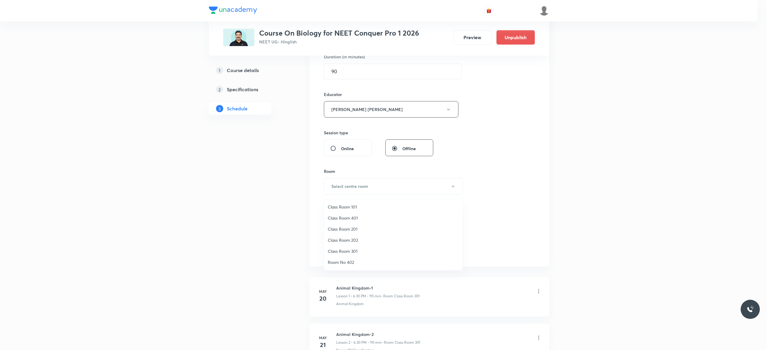
click at [355, 250] on span "Class Room 301" at bounding box center [393, 251] width 131 height 6
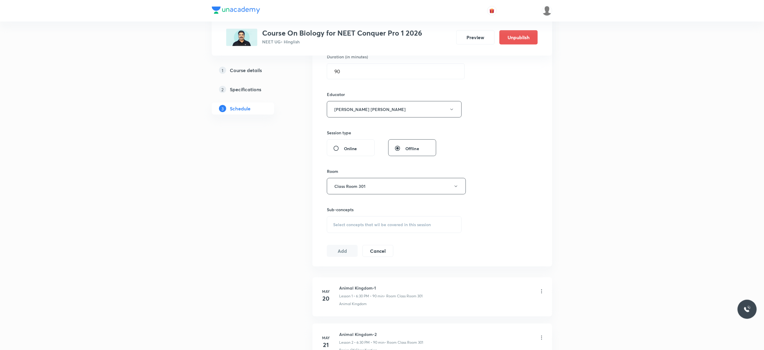
click at [338, 227] on span "Select concepts that wil be covered in this session" at bounding box center [382, 225] width 98 height 5
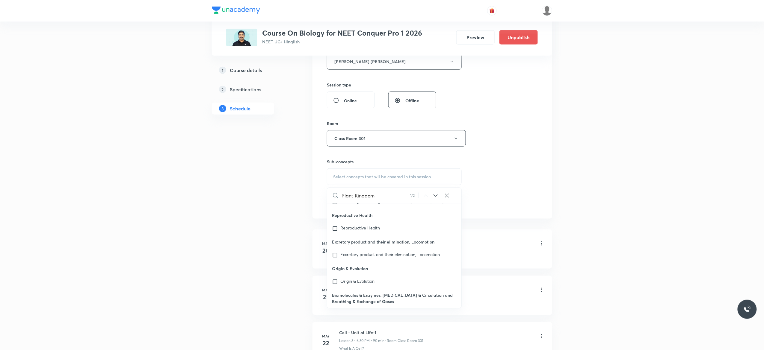
scroll to position [27766, 0]
type input "Plant Kingdom"
click at [336, 283] on input "checkbox" at bounding box center [336, 284] width 8 height 6
checkbox input "true"
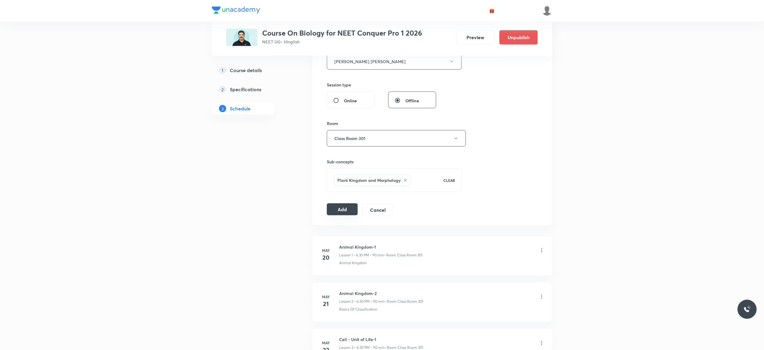
click at [338, 212] on button "Add" at bounding box center [342, 210] width 31 height 12
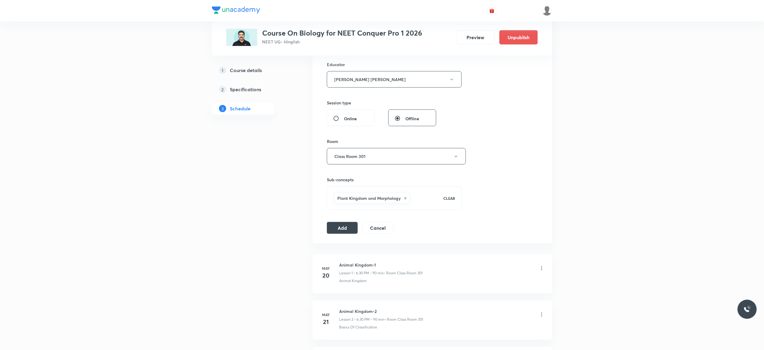
scroll to position [224, 0]
click at [345, 229] on button "Add" at bounding box center [342, 225] width 31 height 12
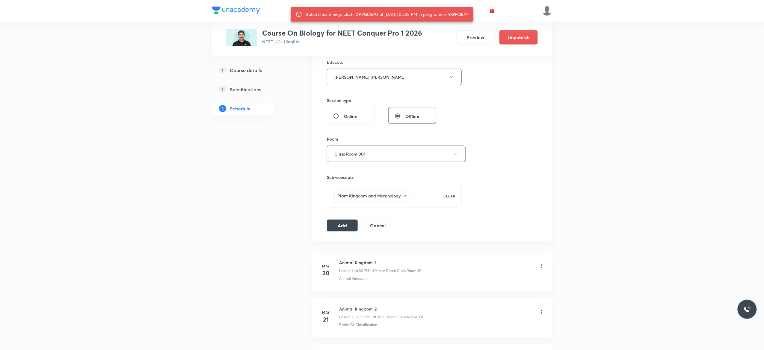
drag, startPoint x: 475, startPoint y: 13, endPoint x: 454, endPoint y: 14, distance: 21.3
click at [454, 14] on div "Batch class timings clash. 0PVGBG7U at 06 Sep 2025 05:25 PM in programme: 9X9M3…" at bounding box center [387, 14] width 163 height 11
copy div "9X9M36A7"
click at [516, 199] on div "Session 75 Live class Session title 18/99 Plant Kingdom - 10 ​ Schedule for Sep…" at bounding box center [432, 68] width 211 height 327
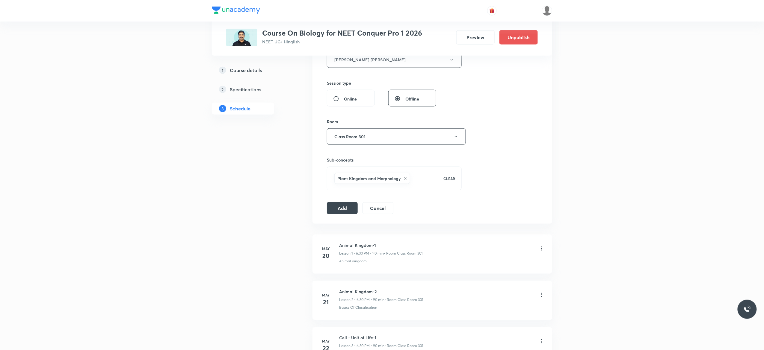
scroll to position [272, 0]
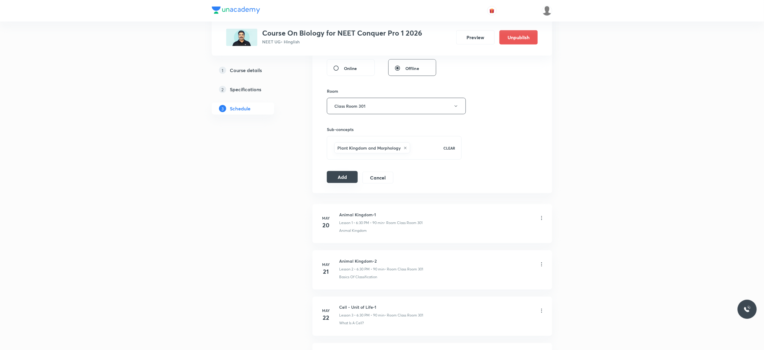
click at [343, 180] on button "Add" at bounding box center [342, 177] width 31 height 12
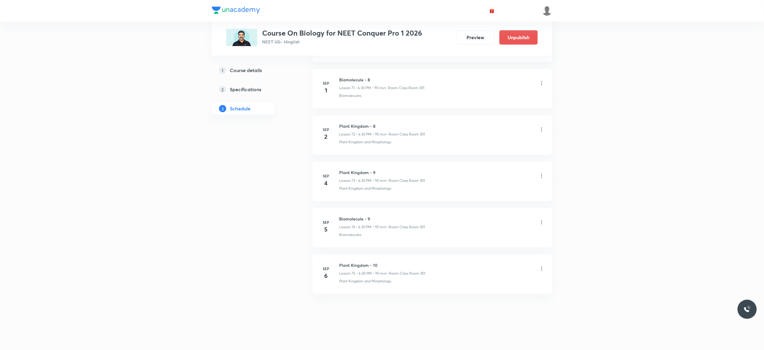
scroll to position [3352, 0]
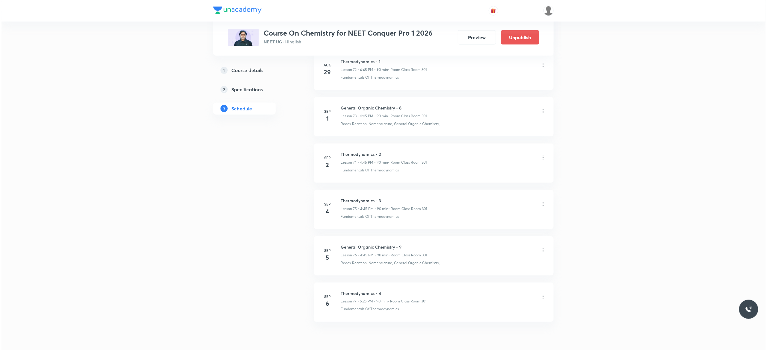
scroll to position [3760, 0]
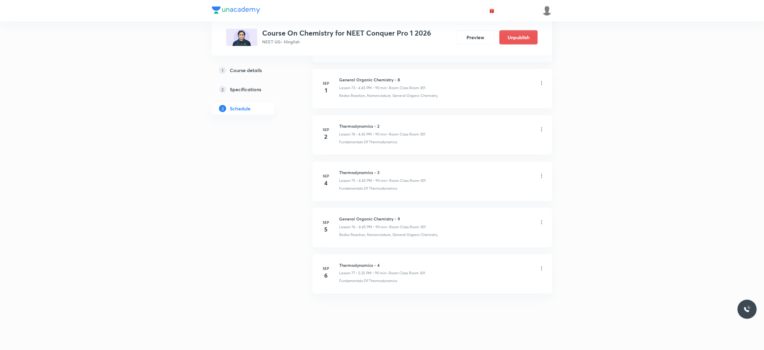
click at [541, 269] on icon at bounding box center [542, 269] width 6 height 6
click at [483, 282] on p "Edit" at bounding box center [483, 284] width 7 height 6
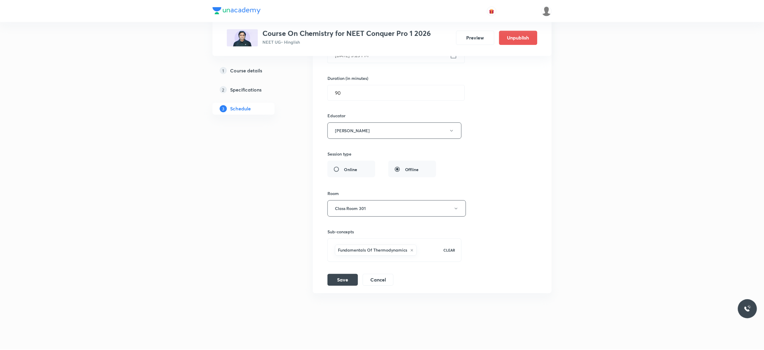
scroll to position [3715, 0]
click at [518, 119] on div "Session title 18/99 Thermodynamics - 4 ​ Schedule for [DATE] 5:25 PM ​ Duration…" at bounding box center [432, 136] width 210 height 299
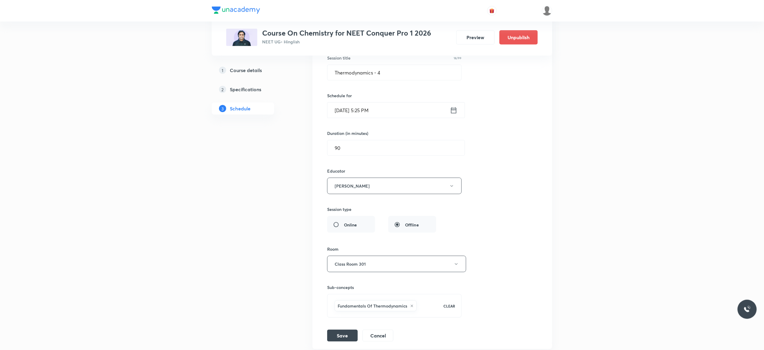
scroll to position [3619, 0]
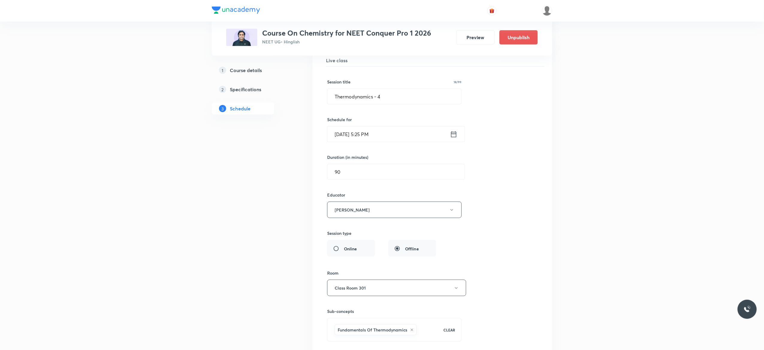
click at [454, 139] on icon at bounding box center [453, 134] width 7 height 8
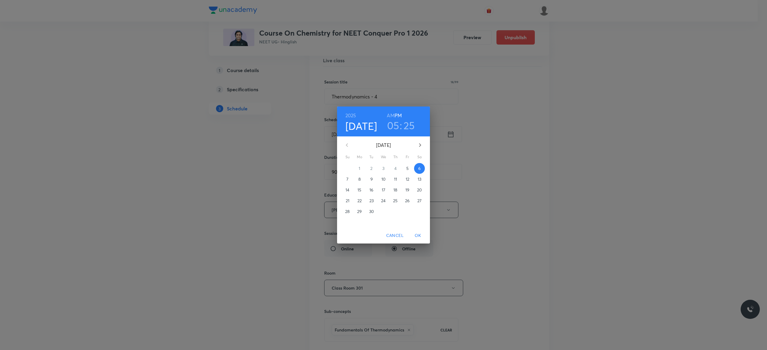
click at [392, 128] on h3 "05" at bounding box center [393, 125] width 12 height 13
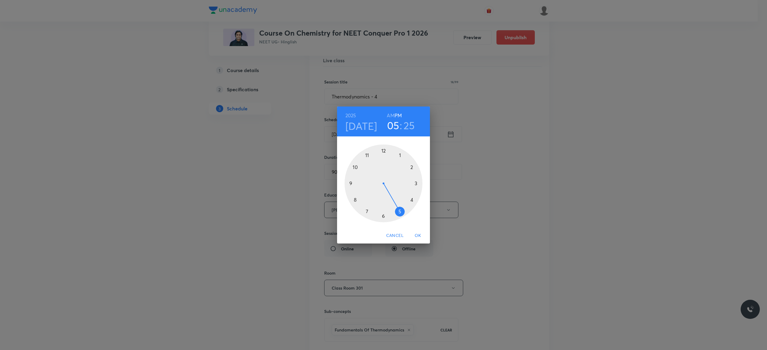
click at [411, 199] on div at bounding box center [384, 184] width 78 height 78
click at [351, 183] on div at bounding box center [384, 184] width 78 height 78
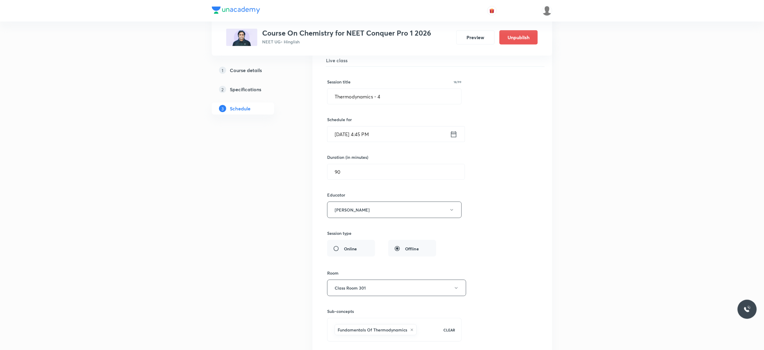
click at [488, 223] on div "Session title 18/99 Thermodynamics - 4 ​ Schedule for [DATE] 4:45 PM ​ Duration…" at bounding box center [432, 216] width 210 height 299
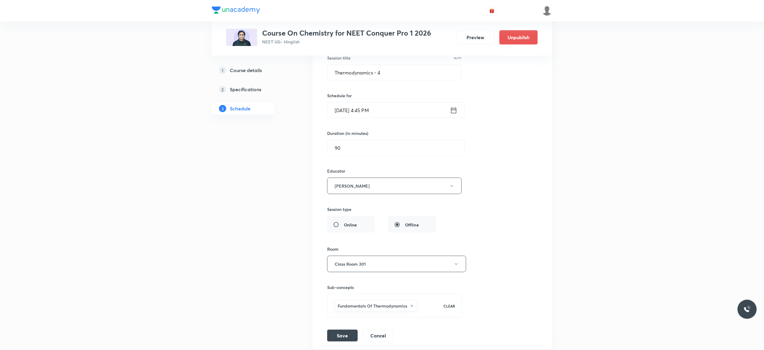
scroll to position [3715, 0]
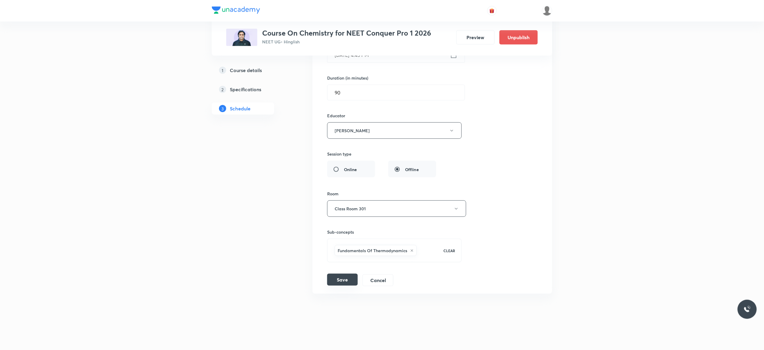
click at [338, 283] on button "Save" at bounding box center [342, 280] width 31 height 12
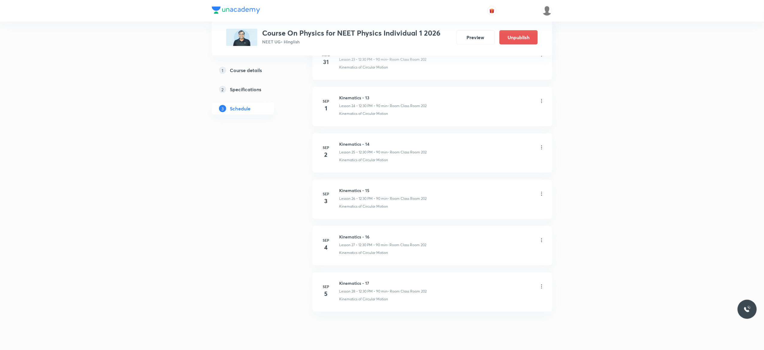
scroll to position [1436, 0]
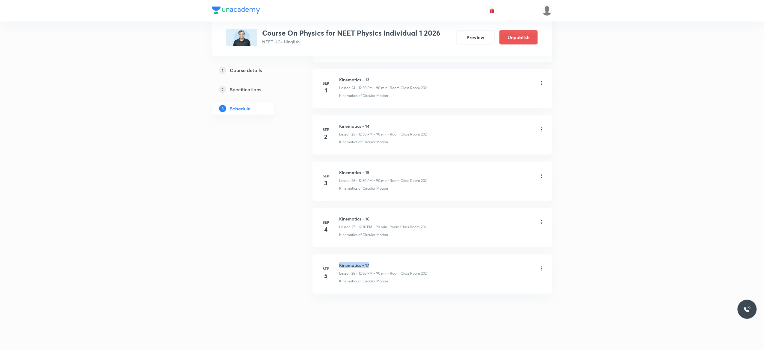
drag, startPoint x: 374, startPoint y: 262, endPoint x: 338, endPoint y: 262, distance: 36.3
click at [338, 262] on li "[DATE] Kinematics - 17 Lesson 28 • 12:30 PM • 90 min • Room Class Room 202 Kine…" at bounding box center [432, 274] width 240 height 39
copy h6 "Kinematics - 17"
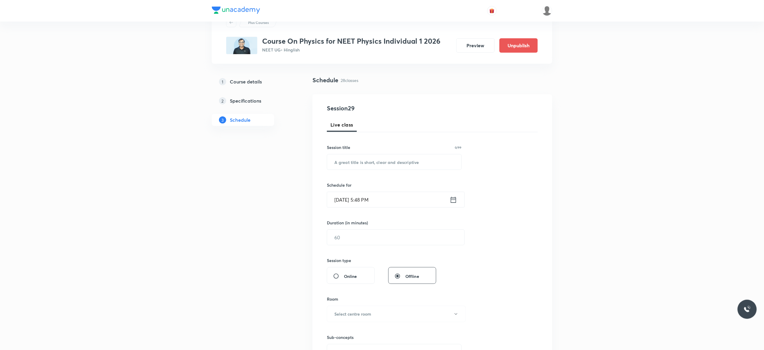
scroll to position [0, 0]
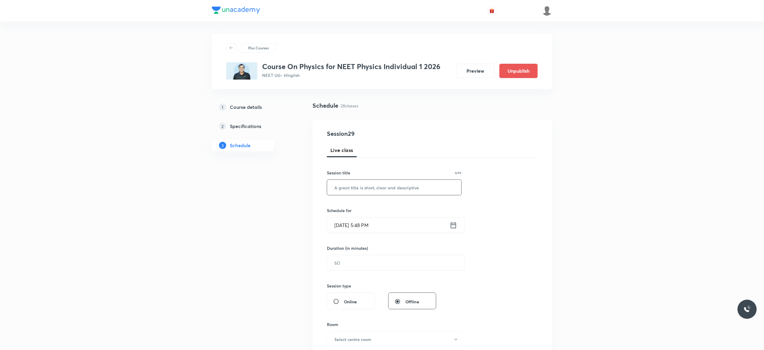
click at [379, 187] on input "text" at bounding box center [394, 187] width 134 height 15
paste input "Kinematics - 17"
type input "Kinematics - 18"
click at [453, 226] on icon at bounding box center [453, 225] width 7 height 8
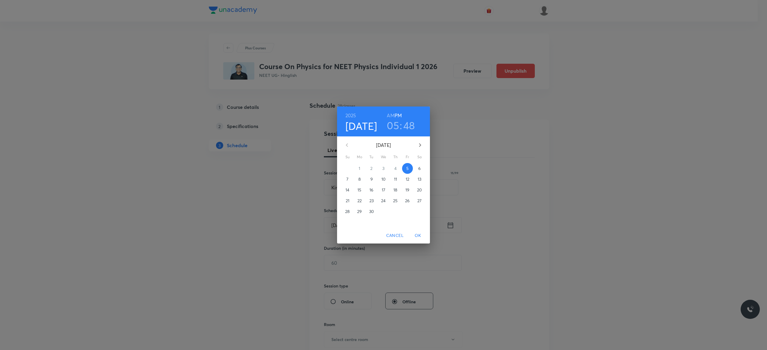
click at [421, 169] on p "6" at bounding box center [419, 169] width 2 height 6
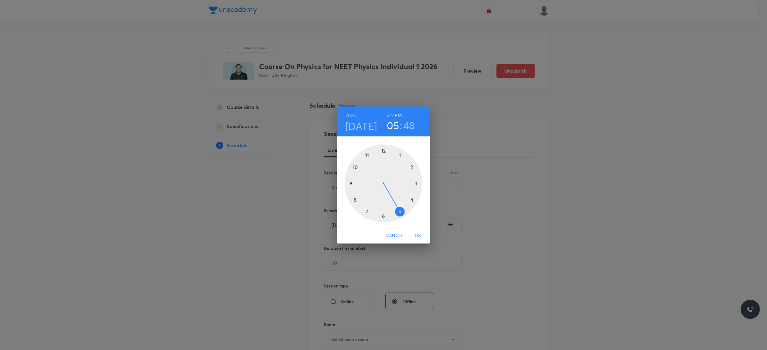
click at [383, 151] on div at bounding box center [384, 184] width 78 height 78
click at [383, 214] on div at bounding box center [384, 184] width 78 height 78
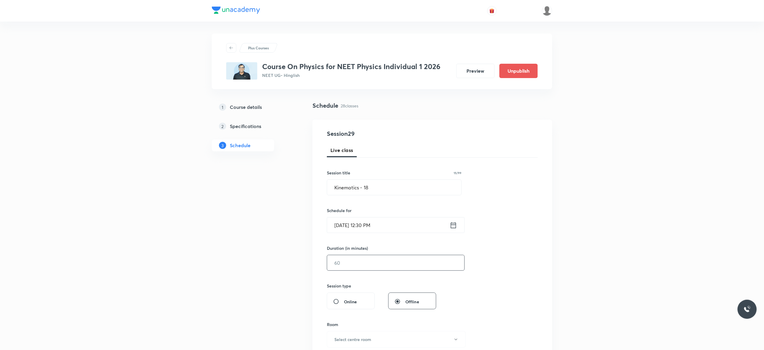
click at [358, 261] on input "text" at bounding box center [395, 263] width 137 height 15
type input "90"
click at [490, 263] on div "Session 29 Live class Session title 15/99 Kinematics - 18 ​ Schedule for Sep 6,…" at bounding box center [432, 269] width 211 height 281
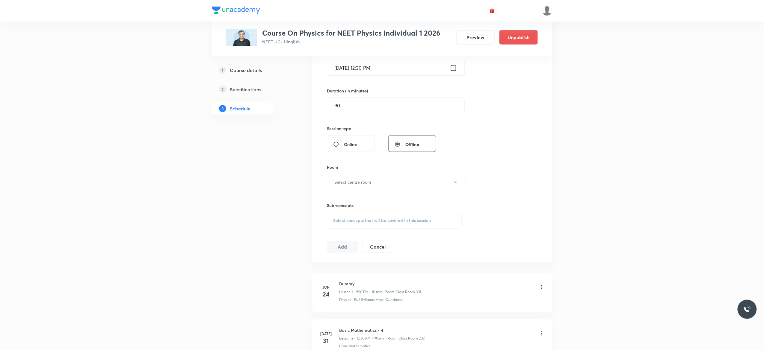
scroll to position [192, 0]
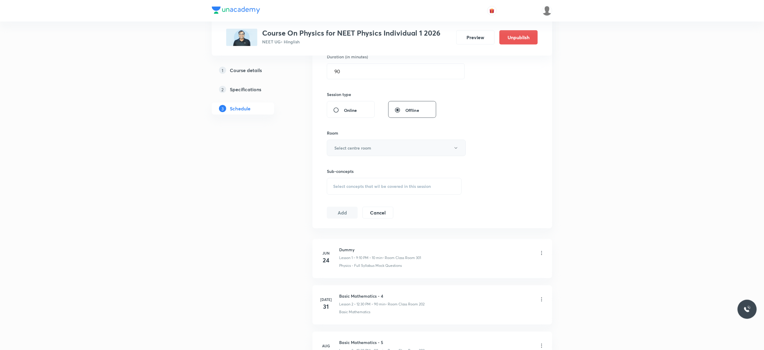
click at [456, 153] on button "Select centre room" at bounding box center [396, 148] width 139 height 16
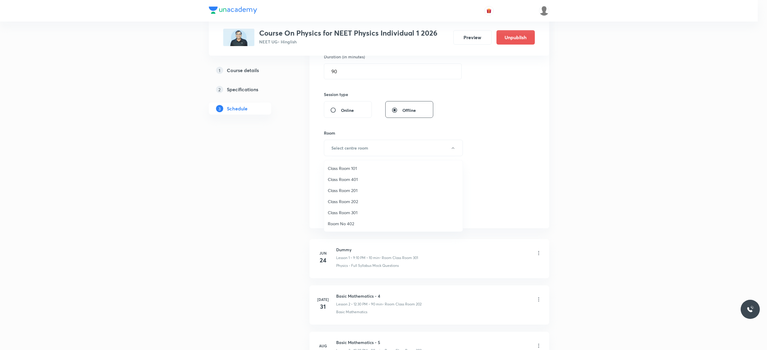
click at [357, 203] on span "Class Room 202" at bounding box center [393, 202] width 131 height 6
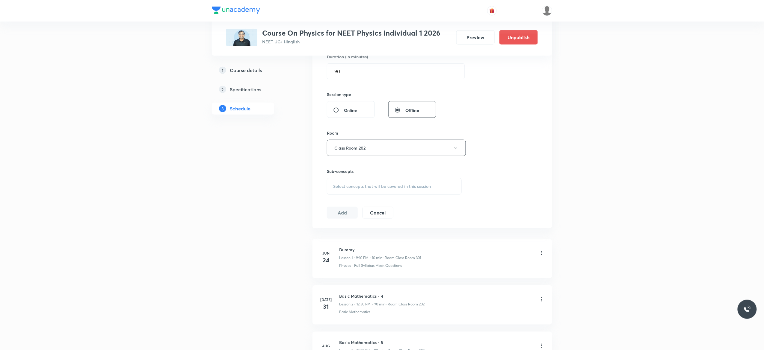
click at [336, 191] on div "Select concepts that wil be covered in this session" at bounding box center [394, 186] width 135 height 17
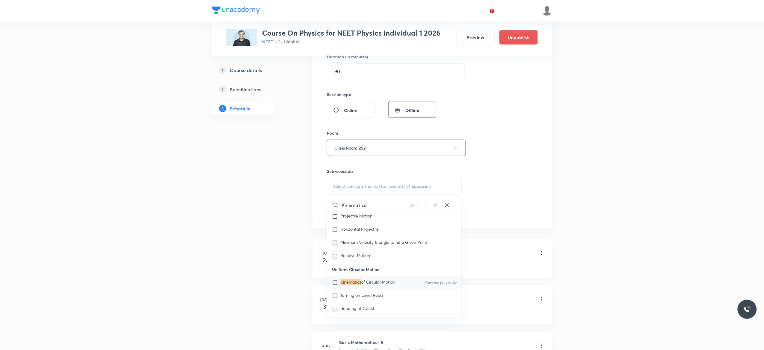
type input "Kinematics"
click at [334, 286] on input "checkbox" at bounding box center [336, 283] width 8 height 6
checkbox input "true"
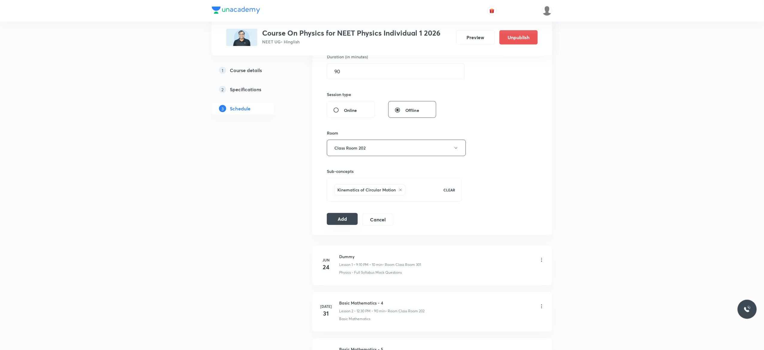
click at [340, 221] on button "Add" at bounding box center [342, 219] width 31 height 12
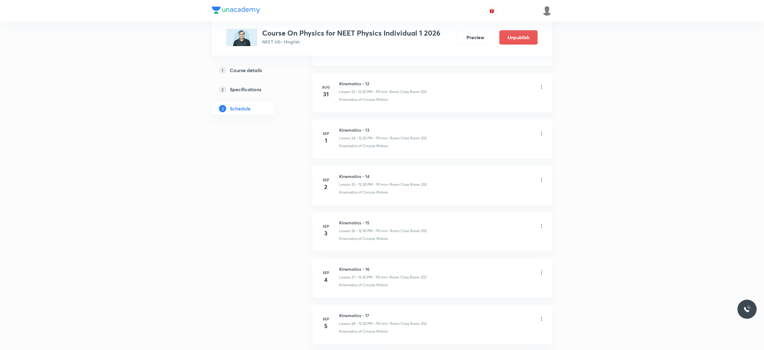
scroll to position [1207, 0]
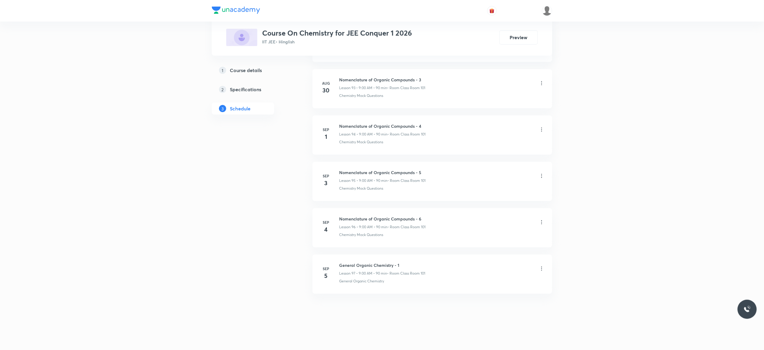
scroll to position [4654, 0]
drag, startPoint x: 402, startPoint y: 264, endPoint x: 338, endPoint y: 260, distance: 63.9
click at [338, 260] on li "[DATE] General Organic Chemistry - 1 Lesson 97 • 9:00 AM • 90 min • Room Class …" at bounding box center [432, 274] width 240 height 39
copy h6 "General Organic Chemistry - 1"
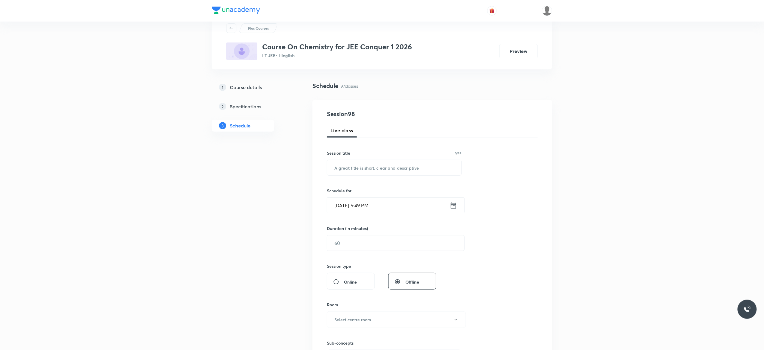
scroll to position [0, 0]
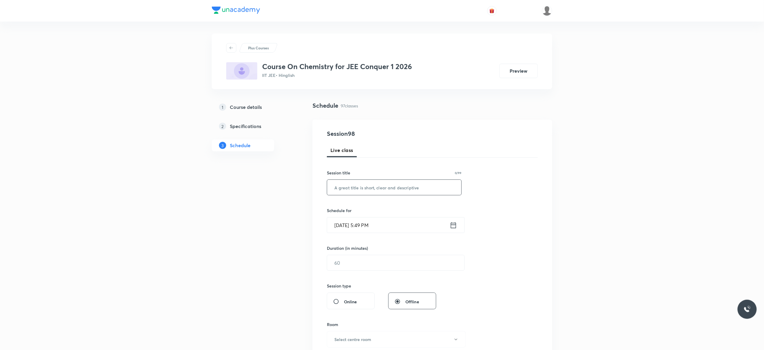
click at [379, 188] on input "text" at bounding box center [394, 187] width 134 height 15
paste input "General Organic Chemistry - 1"
type input "General Organic Chemistry - 2"
click at [453, 226] on icon at bounding box center [453, 225] width 7 height 8
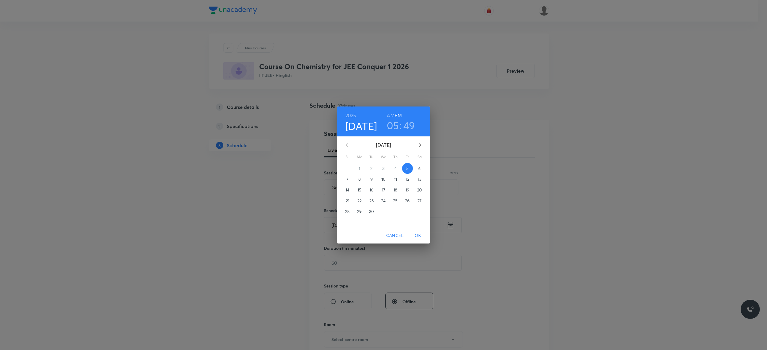
click at [419, 170] on p "6" at bounding box center [419, 169] width 2 height 6
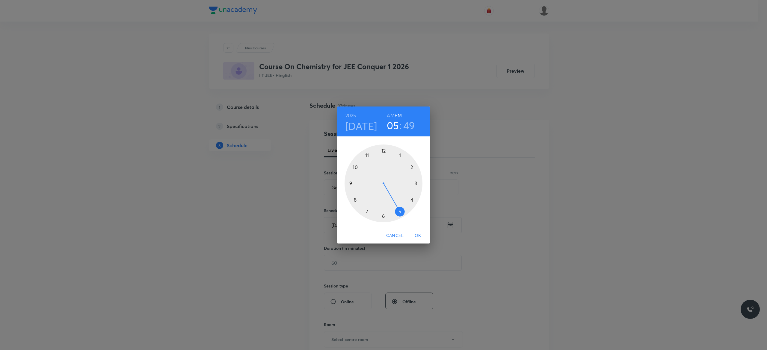
click at [389, 116] on h6 "AM" at bounding box center [390, 115] width 7 height 8
click at [350, 183] on div at bounding box center [384, 184] width 78 height 78
click at [383, 150] on div at bounding box center [384, 184] width 78 height 78
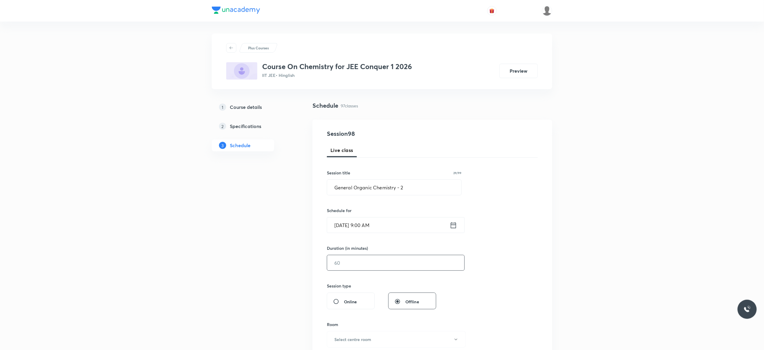
click at [357, 264] on input "text" at bounding box center [395, 263] width 137 height 15
type input "90"
click at [482, 296] on div "Session 98 Live class Session title 29/99 General Organic Chemistry - 2 ​ Sched…" at bounding box center [432, 269] width 211 height 281
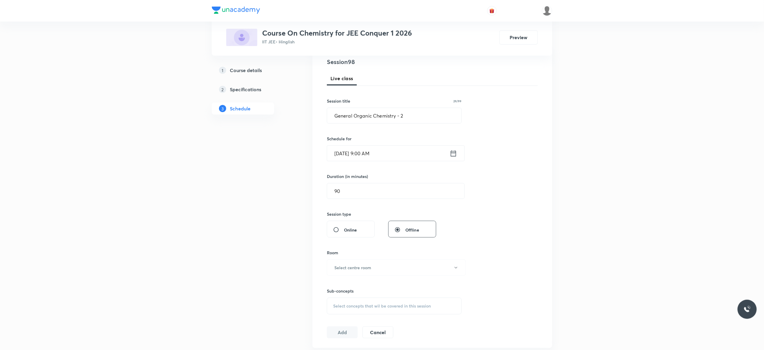
scroll to position [96, 0]
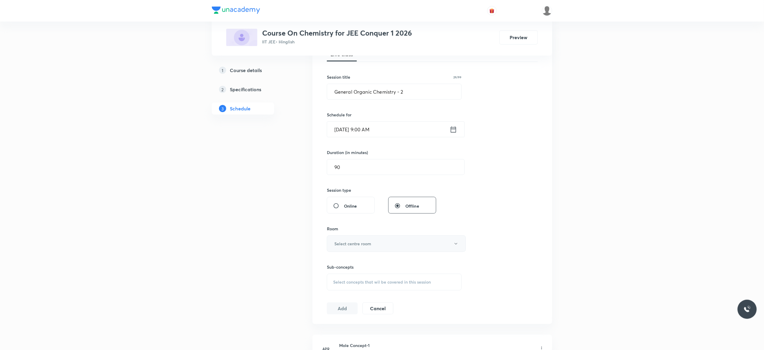
click at [457, 245] on icon "button" at bounding box center [456, 244] width 5 height 5
click at [356, 265] on span "Class Room 101" at bounding box center [393, 264] width 131 height 6
click at [378, 283] on span "Select concepts that wil be covered in this session" at bounding box center [382, 282] width 98 height 5
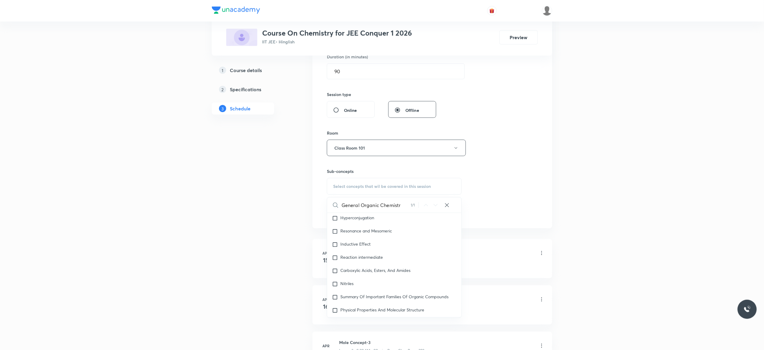
scroll to position [10846, 0]
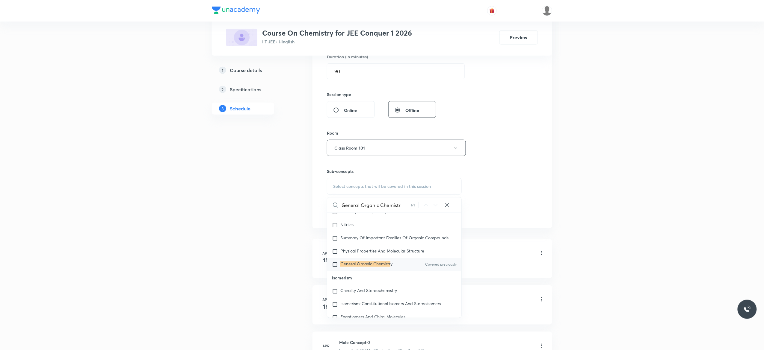
type input "General Organic Chemistr"
click at [334, 268] on input "checkbox" at bounding box center [336, 265] width 8 height 6
checkbox input "true"
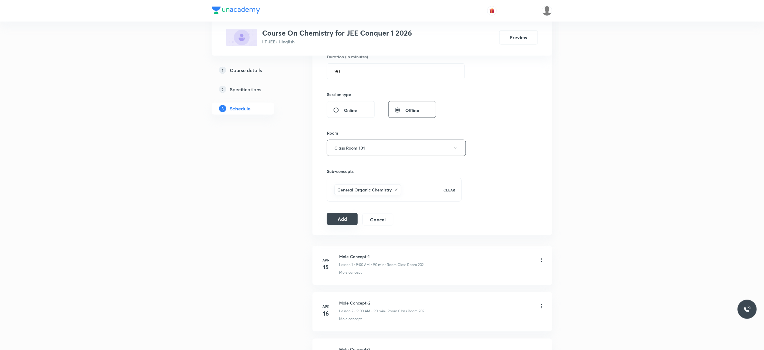
click at [341, 221] on button "Add" at bounding box center [342, 219] width 31 height 12
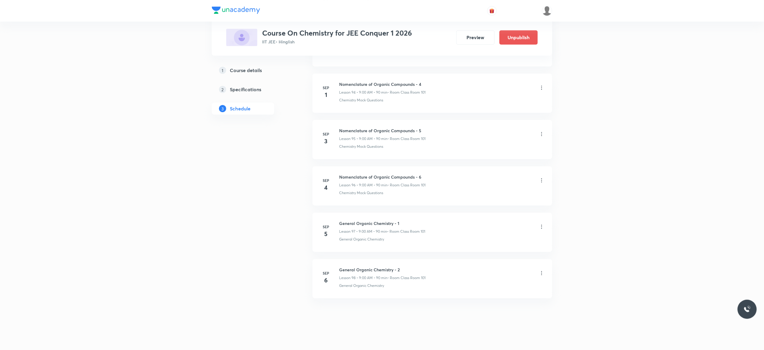
scroll to position [4424, 0]
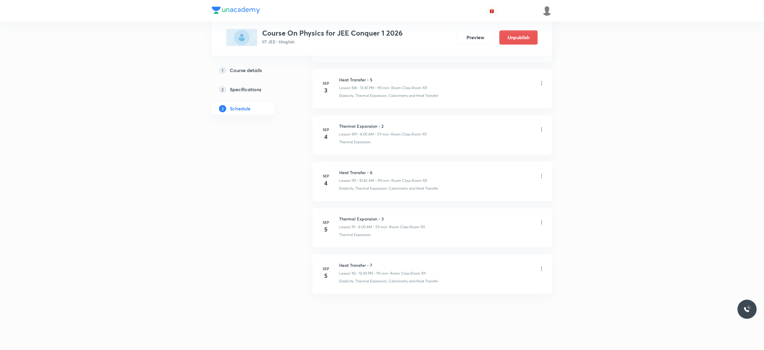
scroll to position [5392, 0]
drag, startPoint x: 387, startPoint y: 217, endPoint x: 337, endPoint y: 206, distance: 51.6
copy h6 "Thermal Expansion - 3"
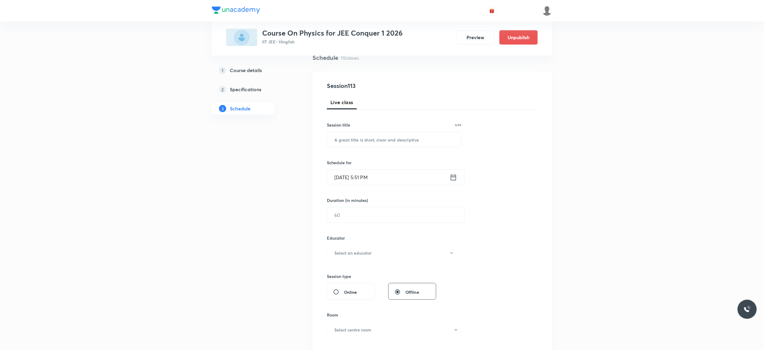
scroll to position [0, 0]
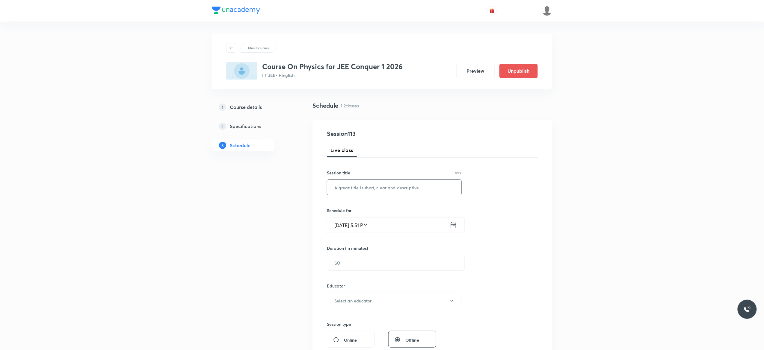
click at [368, 189] on input "text" at bounding box center [394, 187] width 134 height 15
paste input "Thermal Expansion - 3"
type input "Thermal Expansion - 4"
click at [454, 226] on icon at bounding box center [453, 225] width 7 height 8
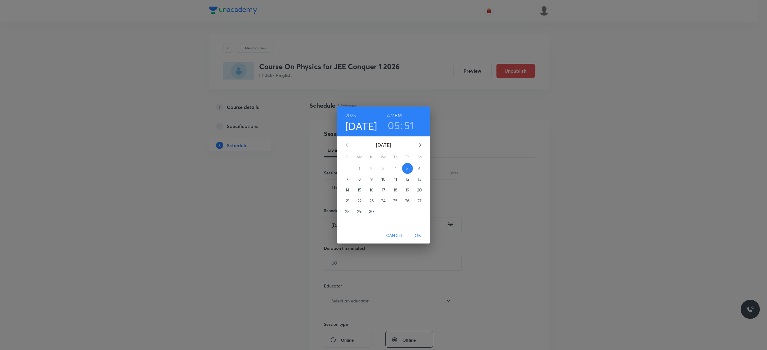
click at [391, 116] on h6 "AM" at bounding box center [390, 115] width 7 height 8
click at [419, 167] on p "6" at bounding box center [419, 169] width 2 height 6
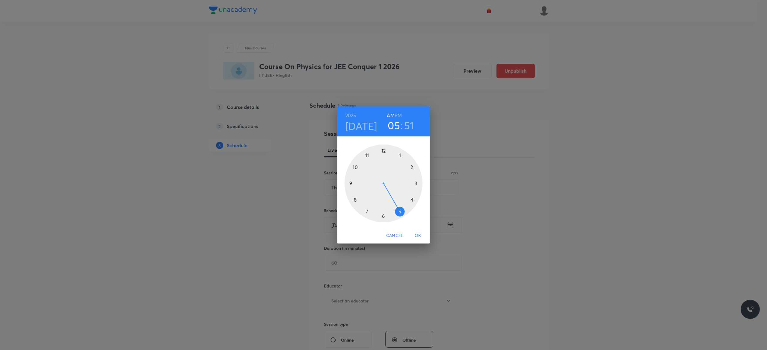
click at [355, 166] on div at bounding box center [384, 184] width 78 height 78
click at [350, 184] on div at bounding box center [384, 184] width 78 height 78
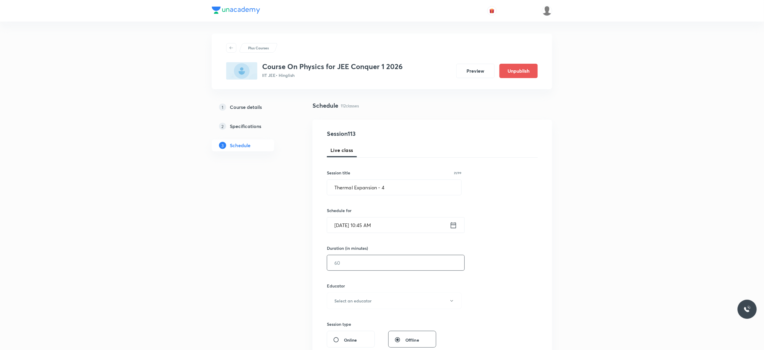
click at [351, 262] on input "text" at bounding box center [395, 263] width 137 height 15
type input "90"
click at [451, 305] on button "Select an educator" at bounding box center [394, 301] width 135 height 16
click at [371, 329] on span "[PERSON_NAME]" at bounding box center [393, 329] width 131 height 6
click at [515, 291] on div "Session 113 Live class Session title 21/99 Thermal Expansion - 4 ​ Schedule for…" at bounding box center [432, 289] width 211 height 320
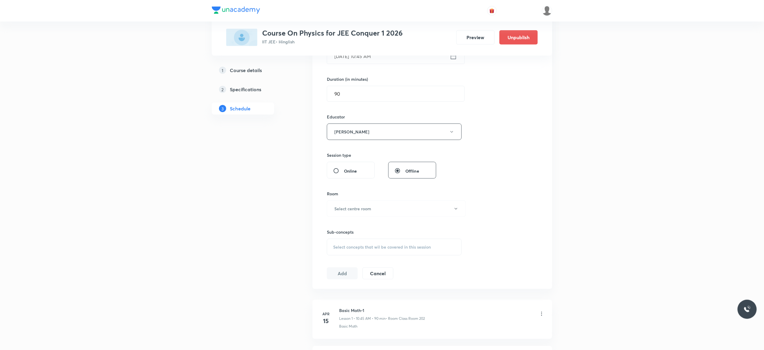
scroll to position [216, 0]
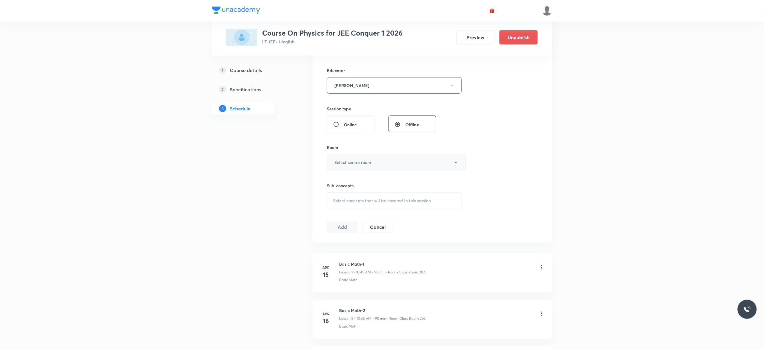
click at [457, 163] on icon "button" at bounding box center [456, 162] width 5 height 5
click at [356, 183] on span "Class Room 101" at bounding box center [393, 183] width 131 height 6
click at [342, 203] on span "Select concepts that wil be covered in this session" at bounding box center [382, 201] width 98 height 5
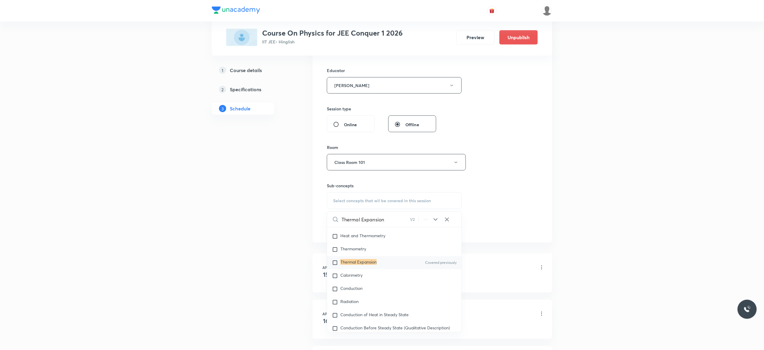
type input "Thermal Expansion"
click at [336, 266] on input "checkbox" at bounding box center [336, 263] width 8 height 6
checkbox input "true"
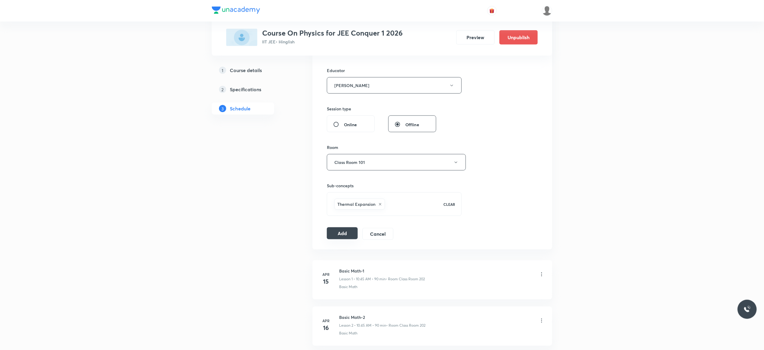
click at [342, 238] on button "Add" at bounding box center [342, 234] width 31 height 12
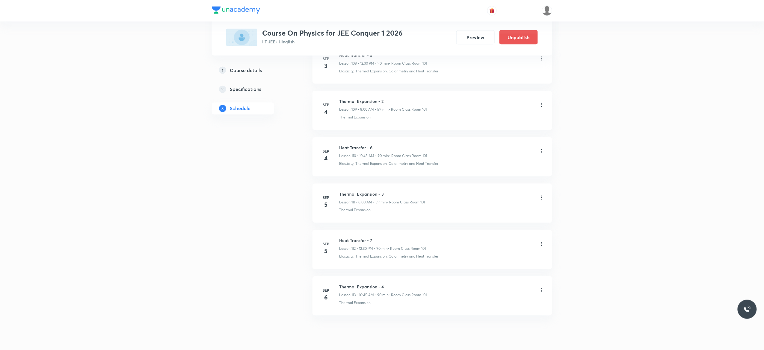
scroll to position [5124, 0]
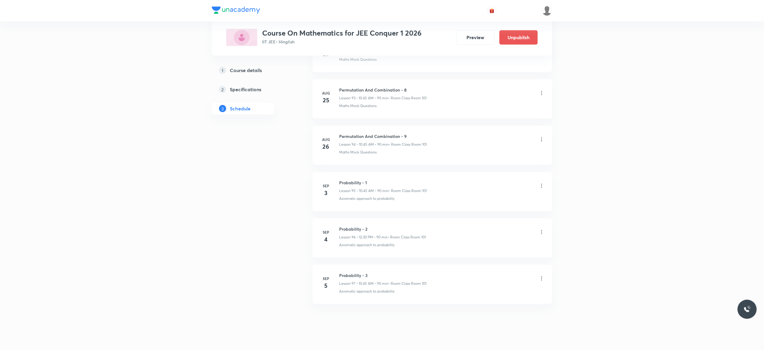
scroll to position [4654, 0]
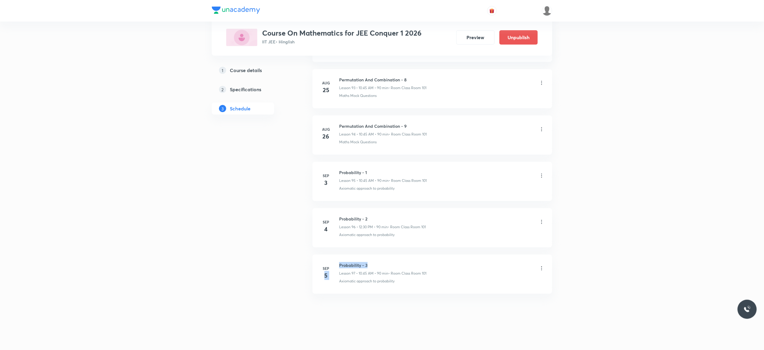
drag, startPoint x: 371, startPoint y: 263, endPoint x: 336, endPoint y: 264, distance: 34.8
click at [336, 264] on div "[DATE] Probability - 3 Lesson 97 • 10:45 AM • 90 min • Room Class Room 101 Axio…" at bounding box center [432, 273] width 225 height 22
click at [371, 261] on li "[DATE] Probability - 3 Lesson 97 • 10:45 AM • 90 min • Room Class Room 101 Axio…" at bounding box center [432, 274] width 240 height 39
drag, startPoint x: 371, startPoint y: 261, endPoint x: 336, endPoint y: 261, distance: 35.4
click at [336, 261] on li "[DATE] Probability - 3 Lesson 97 • 10:45 AM • 90 min • Room Class Room 101 Axio…" at bounding box center [432, 274] width 240 height 39
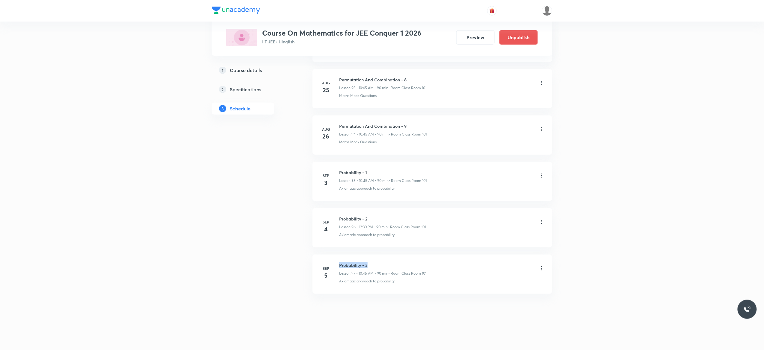
copy h6 "Probability - 3"
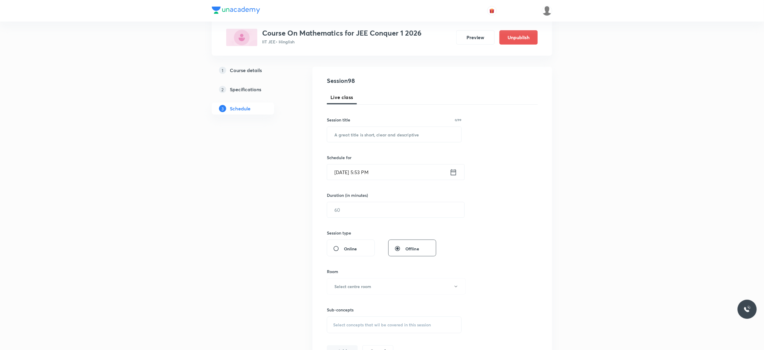
scroll to position [0, 0]
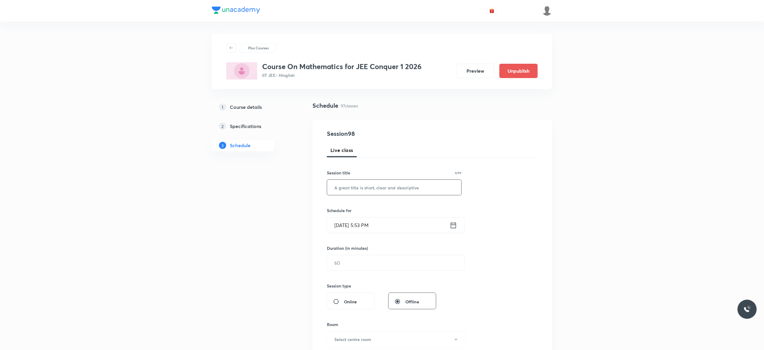
click at [359, 189] on input "text" at bounding box center [394, 187] width 134 height 15
paste input "Probability - 3"
type input "Probability - 4"
click at [454, 227] on icon at bounding box center [453, 225] width 7 height 8
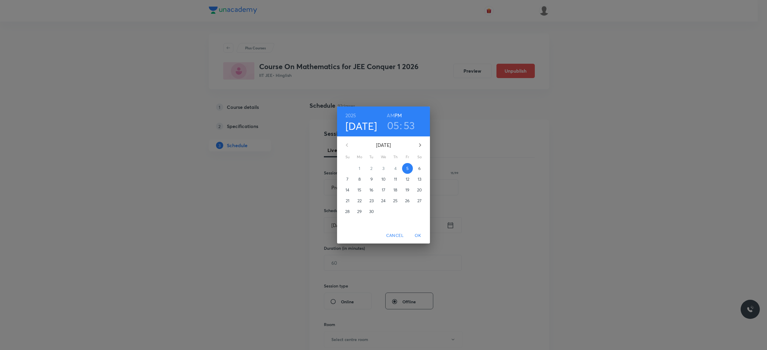
click at [419, 169] on p "6" at bounding box center [419, 169] width 2 height 6
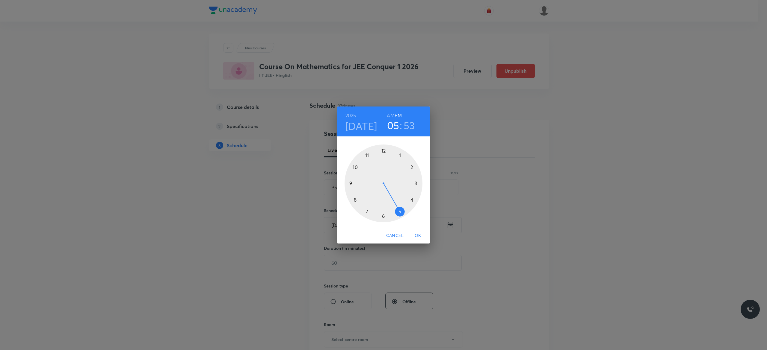
click at [383, 151] on div at bounding box center [384, 184] width 78 height 78
click at [383, 215] on div at bounding box center [384, 184] width 78 height 78
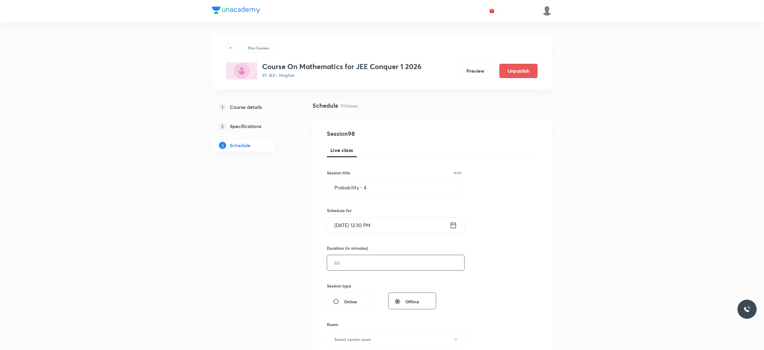
click at [356, 266] on input "text" at bounding box center [395, 263] width 137 height 15
type input "90"
click at [504, 268] on div "Session 98 Live class Session title 15/99 Probability - 4 ​ Schedule for [DATE]…" at bounding box center [432, 269] width 211 height 281
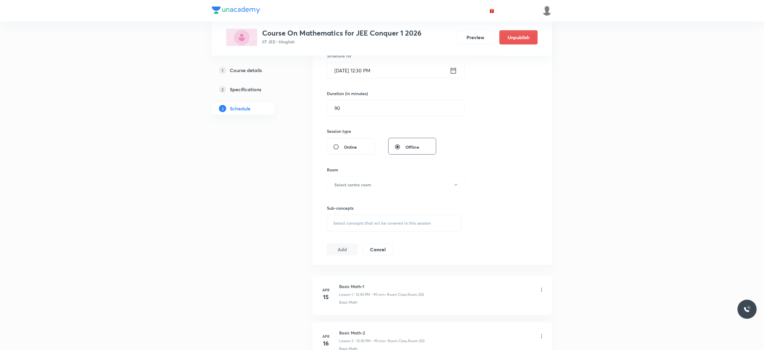
scroll to position [168, 0]
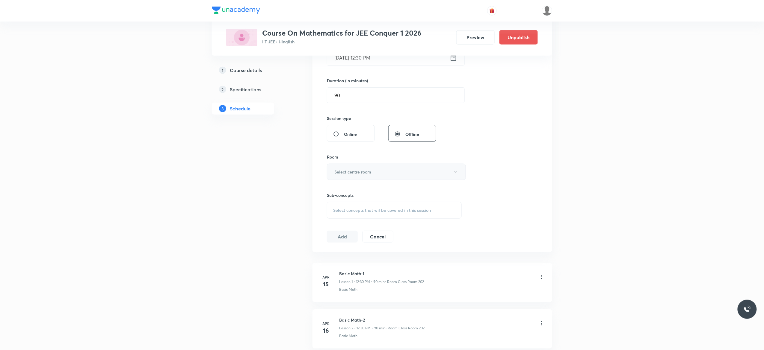
click at [455, 175] on icon "button" at bounding box center [456, 172] width 5 height 5
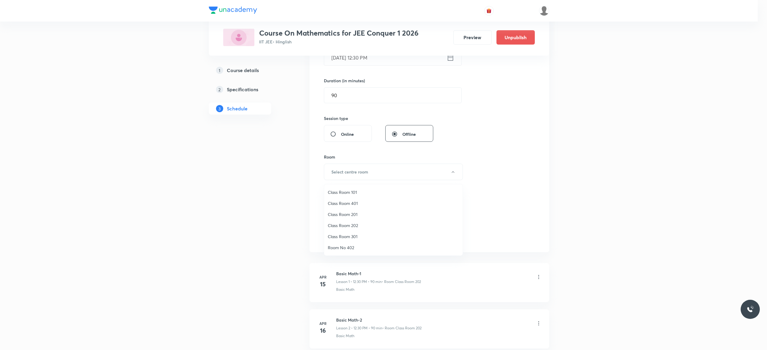
click at [365, 193] on span "Class Room 101" at bounding box center [393, 192] width 131 height 6
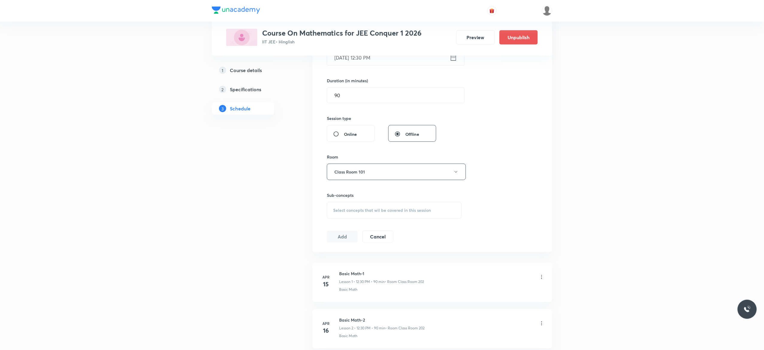
click at [340, 213] on span "Select concepts that wil be covered in this session" at bounding box center [382, 210] width 98 height 5
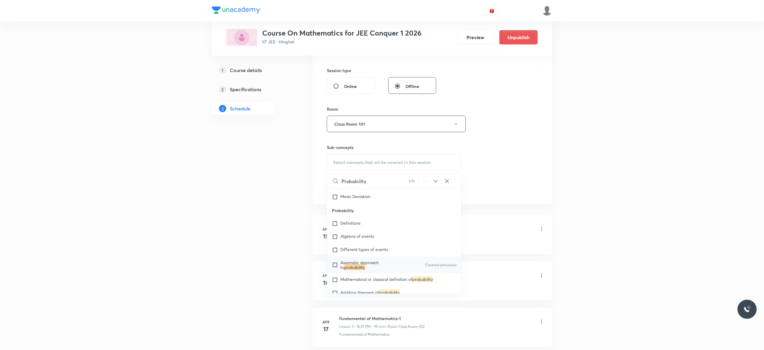
scroll to position [1598, 0]
type input "Probability"
click at [334, 270] on input "checkbox" at bounding box center [336, 265] width 8 height 10
checkbox input "true"
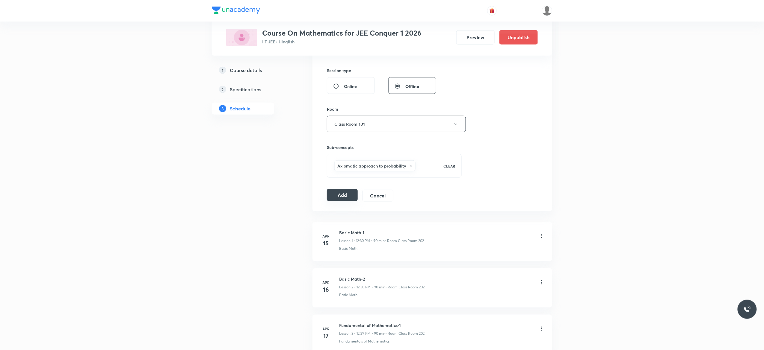
click at [336, 200] on button "Add" at bounding box center [342, 195] width 31 height 12
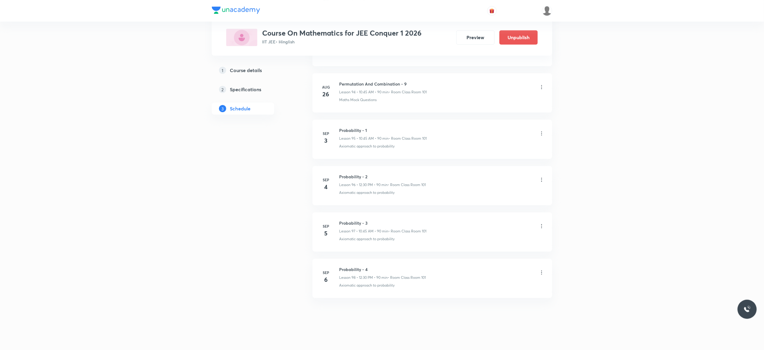
scroll to position [4425, 0]
